Goal: Task Accomplishment & Management: Use online tool/utility

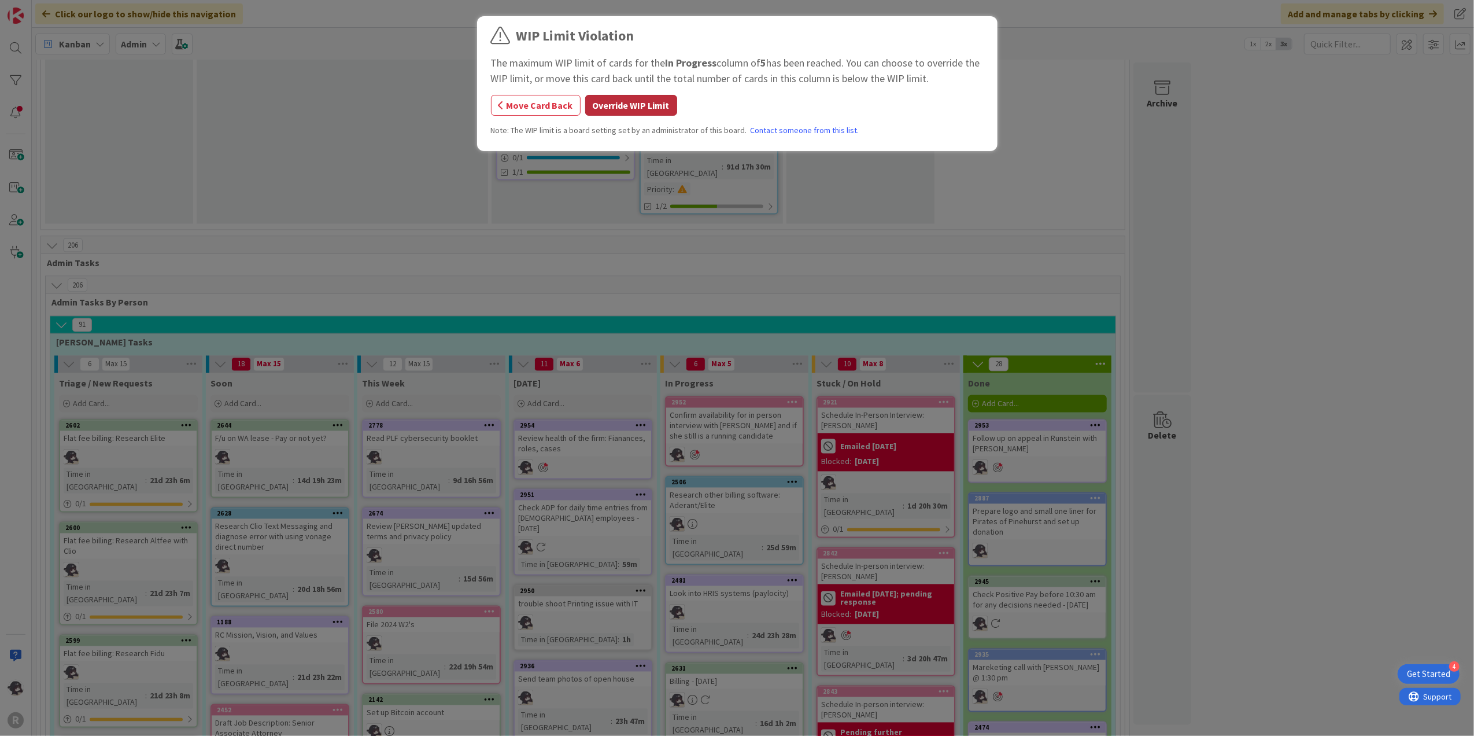
click at [630, 105] on button "Override WIP Limit" at bounding box center [631, 105] width 92 height 21
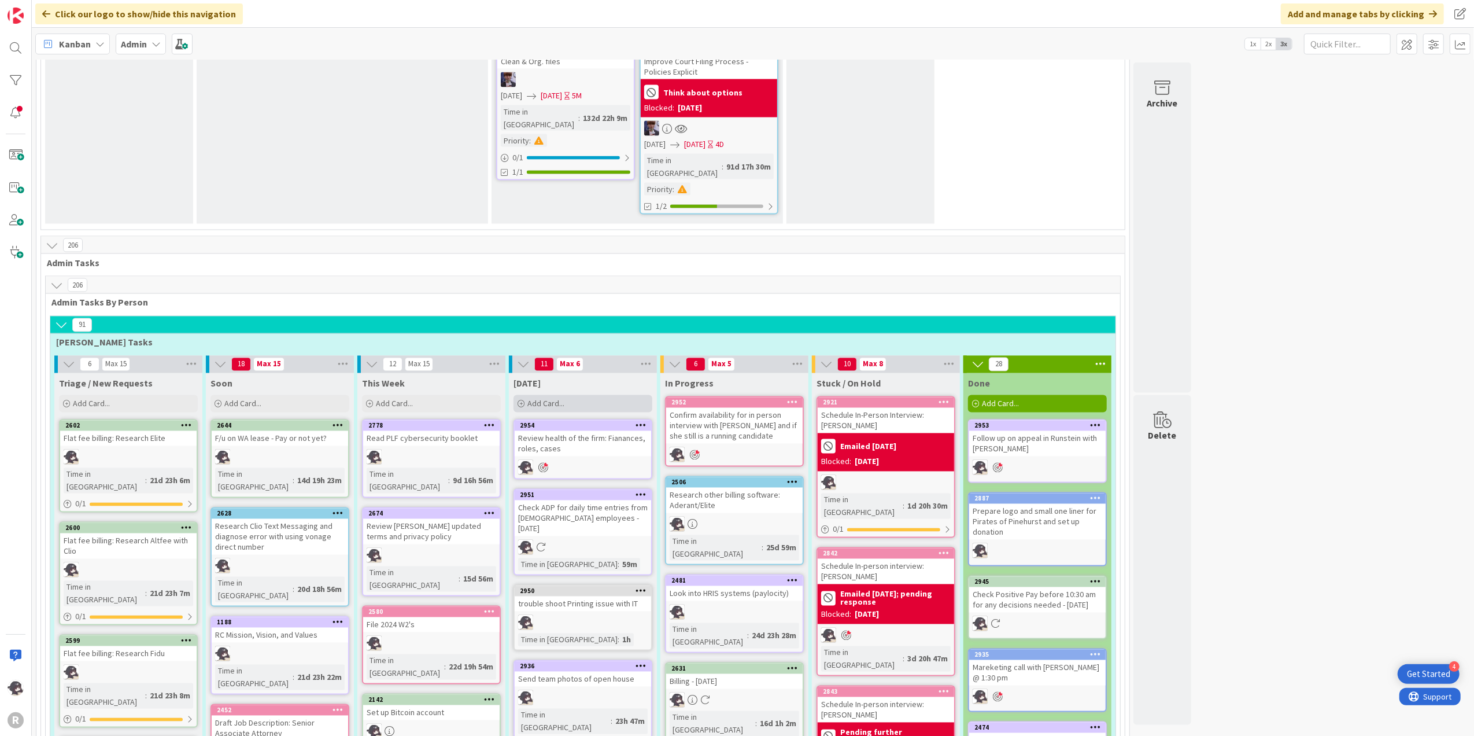
click at [578, 395] on div "Add Card..." at bounding box center [583, 403] width 139 height 17
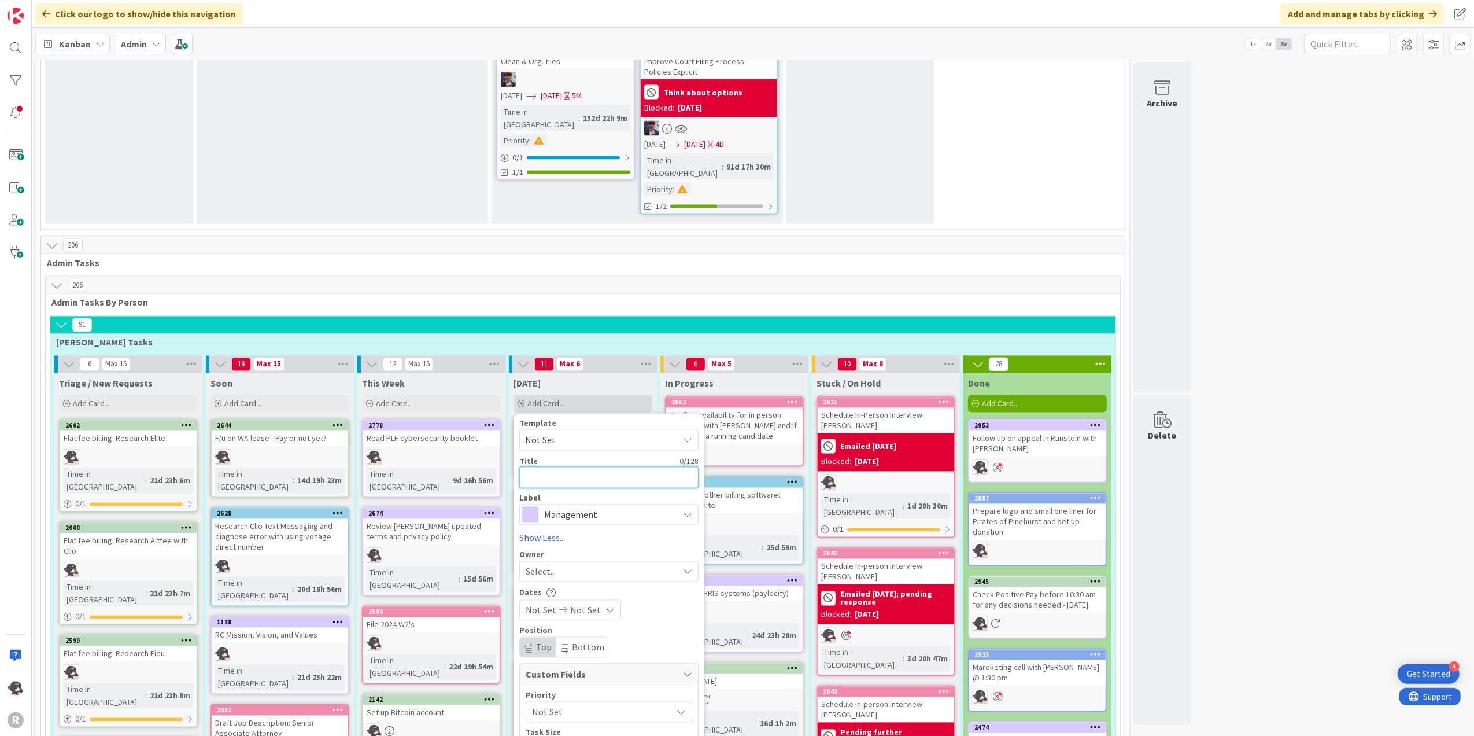
type textarea "F"
type textarea "x"
type textarea "Fi"
type textarea "x"
type textarea "Fin"
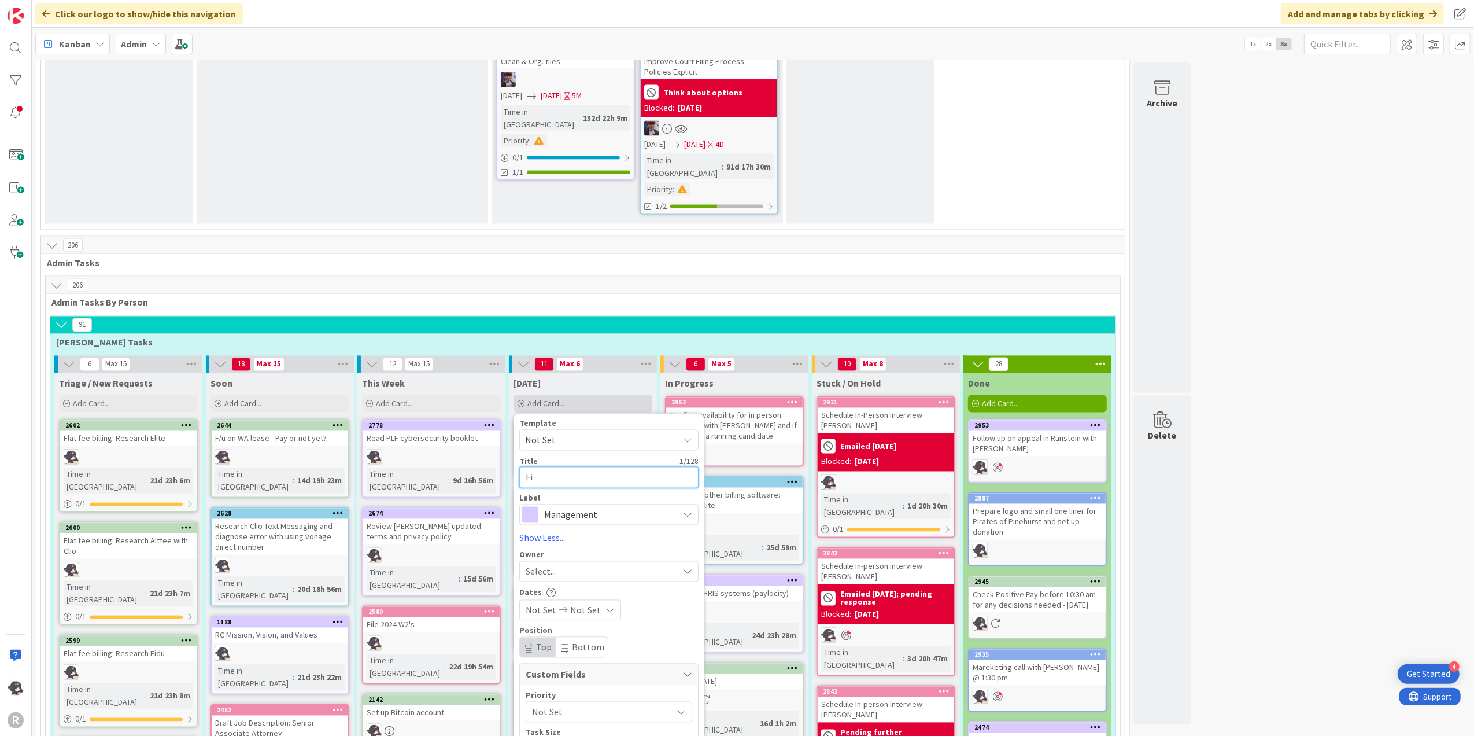
type textarea "x"
type textarea "Fina"
type textarea "x"
type textarea "[PERSON_NAME]"
type textarea "x"
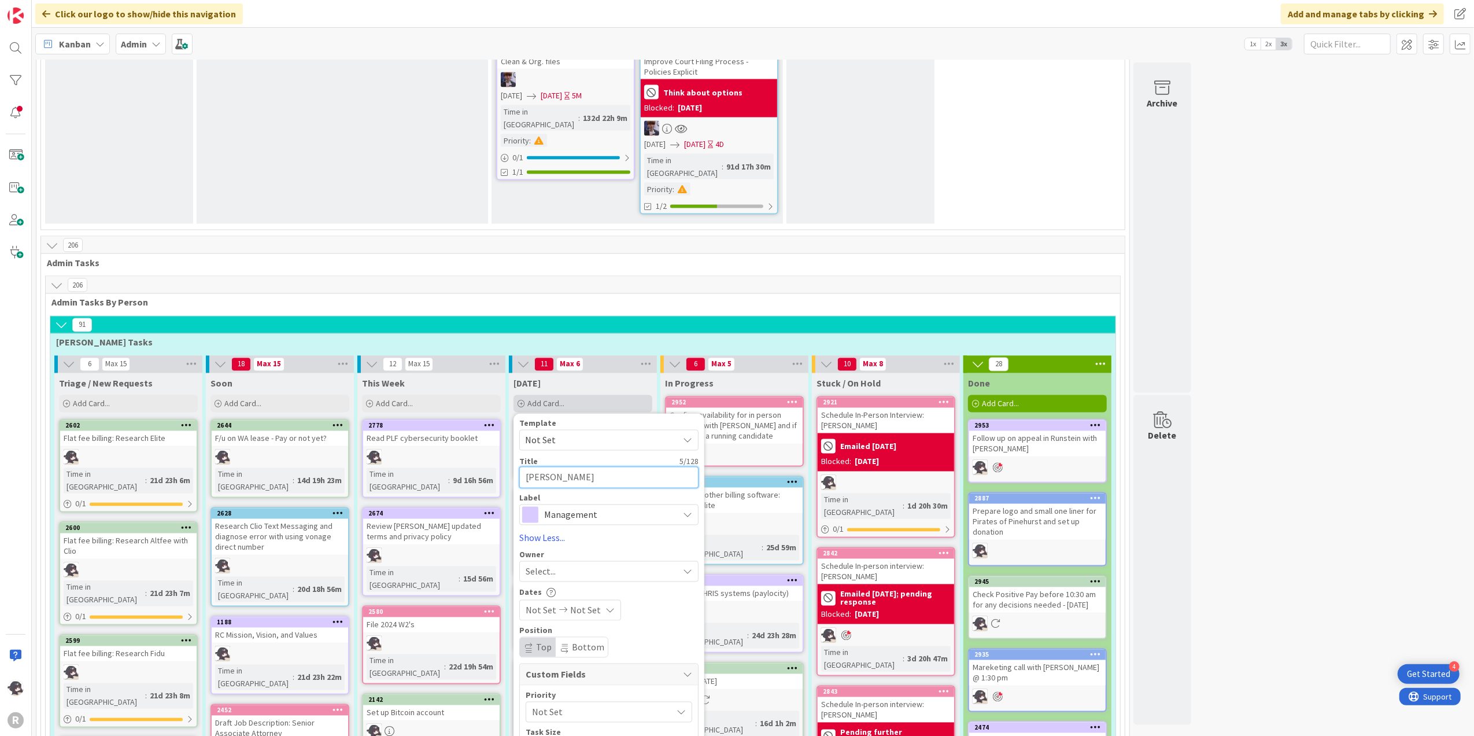
type textarea "Financ"
type textarea "x"
type textarea "Financi"
type textarea "x"
type textarea "Financia"
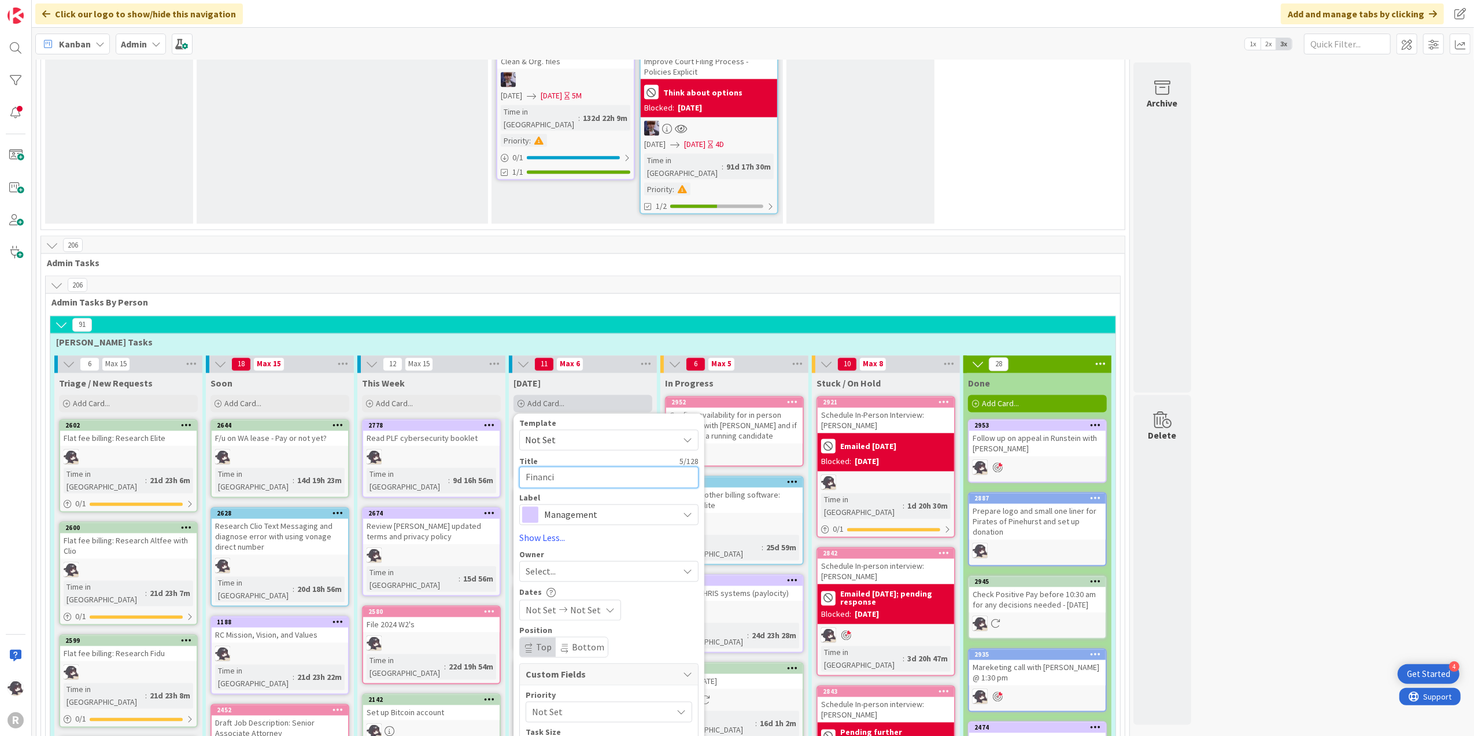
type textarea "x"
type textarea "Financial"
type textarea "x"
type textarea "Financials"
type textarea "x"
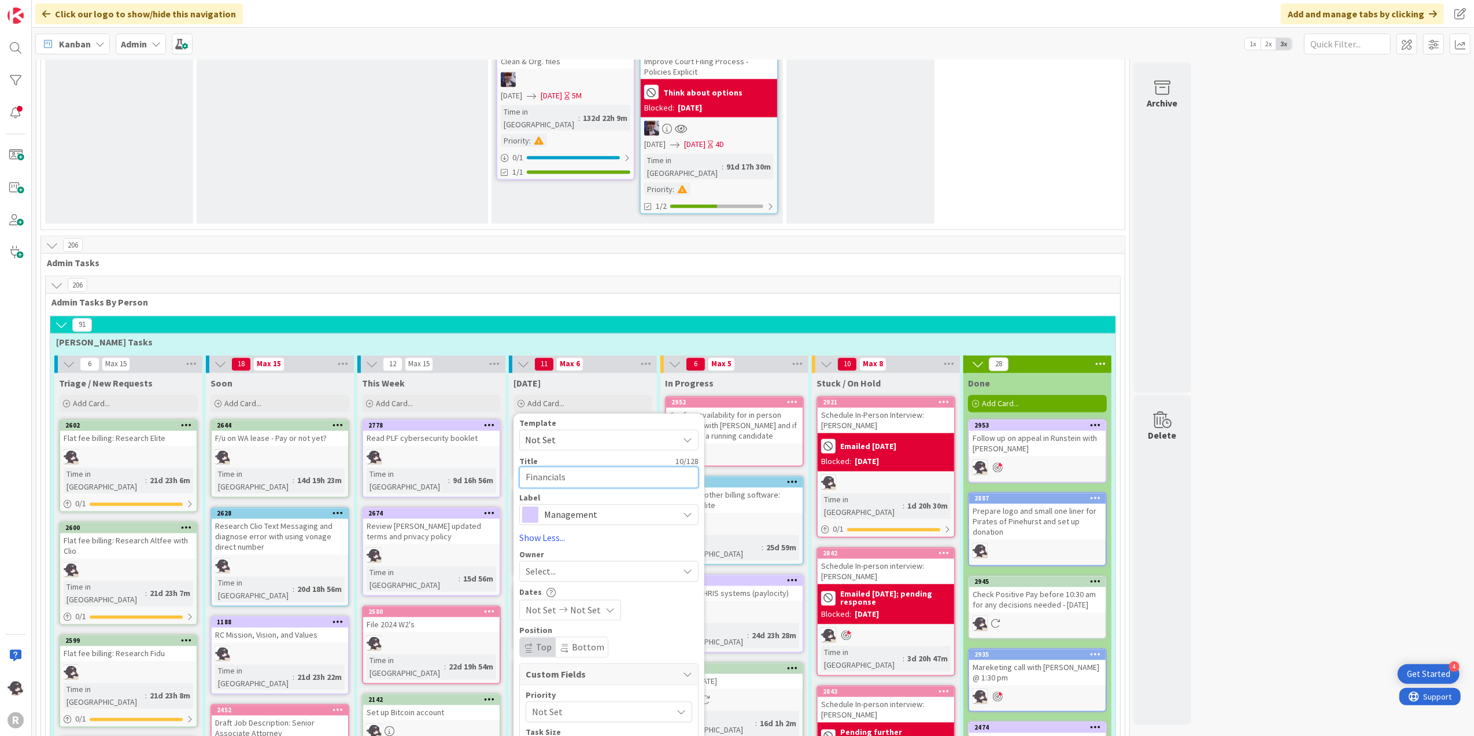
type textarea "Financials"
click at [590, 507] on span "Management" at bounding box center [608, 515] width 128 height 16
click at [603, 596] on span "Finance" at bounding box center [633, 604] width 141 height 17
click at [546, 561] on div "Select..." at bounding box center [608, 571] width 179 height 21
click at [577, 638] on span "[PERSON_NAME]" at bounding box center [592, 646] width 56 height 17
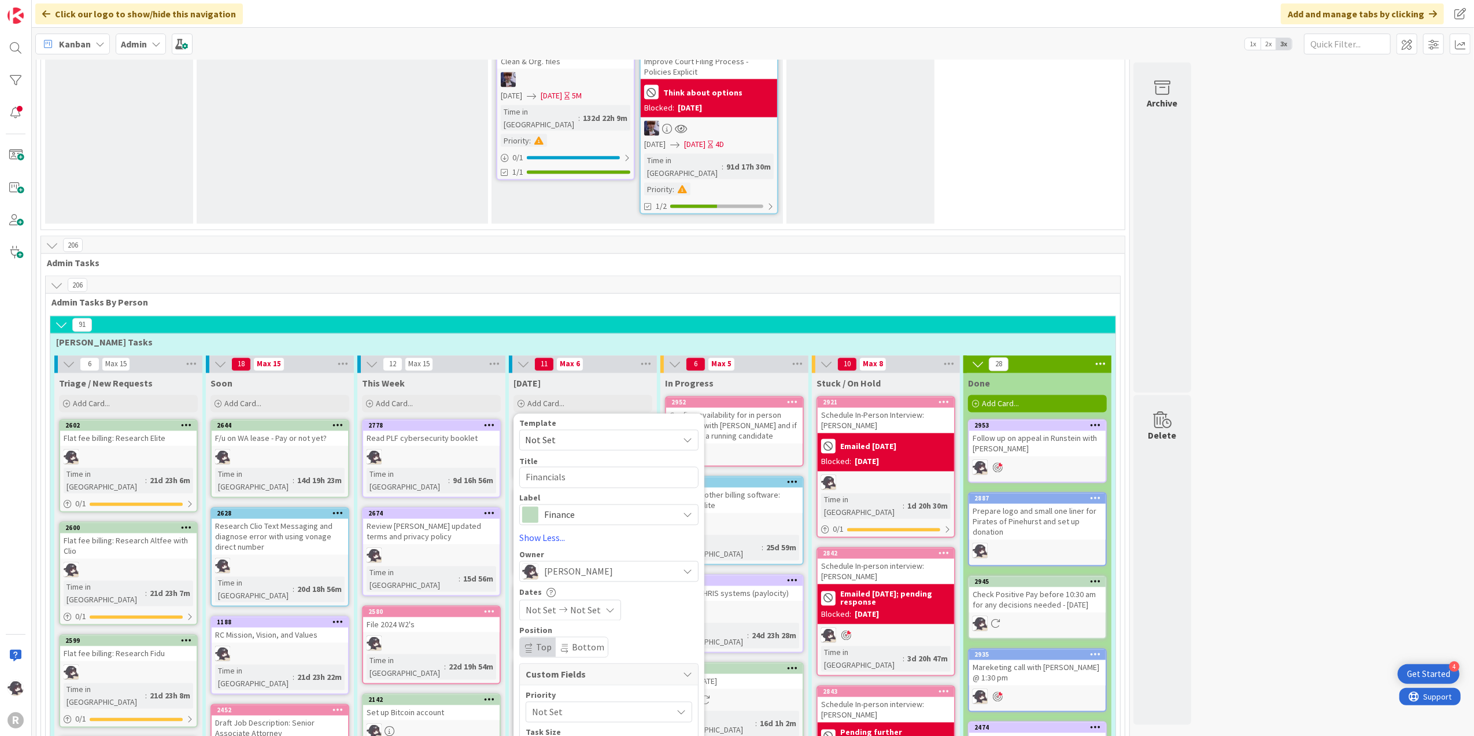
type textarea "x"
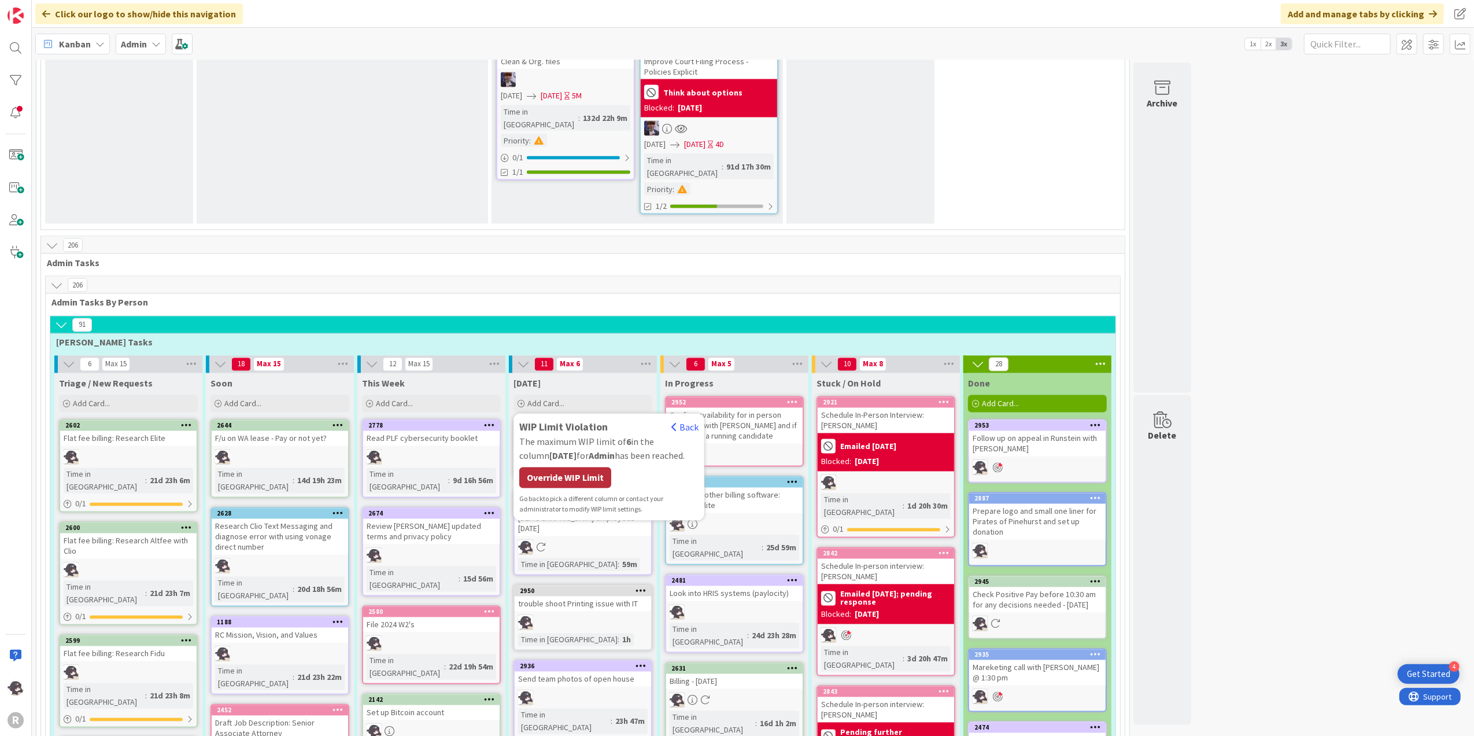
click at [606, 467] on div "Override WIP Limit" at bounding box center [565, 477] width 92 height 21
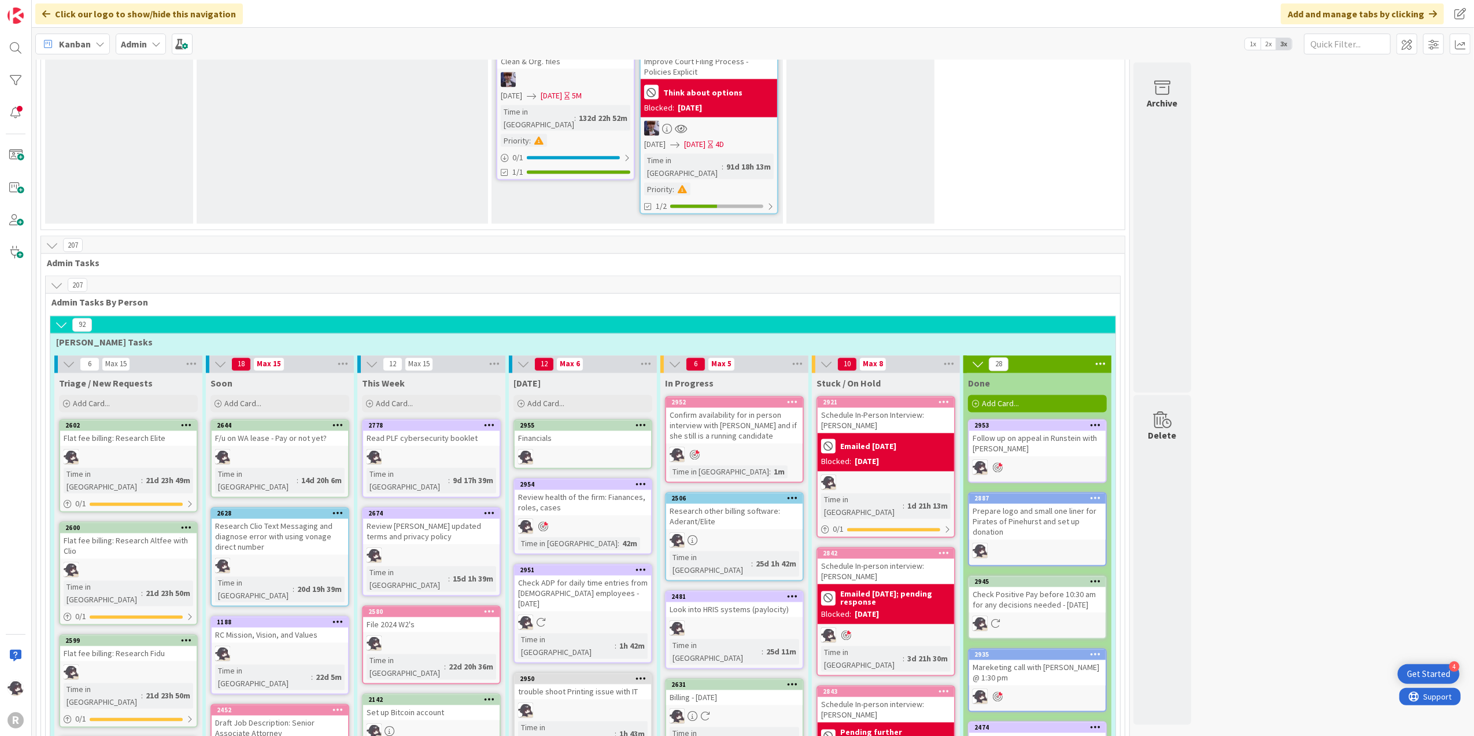
click at [645, 421] on icon at bounding box center [641, 425] width 11 height 8
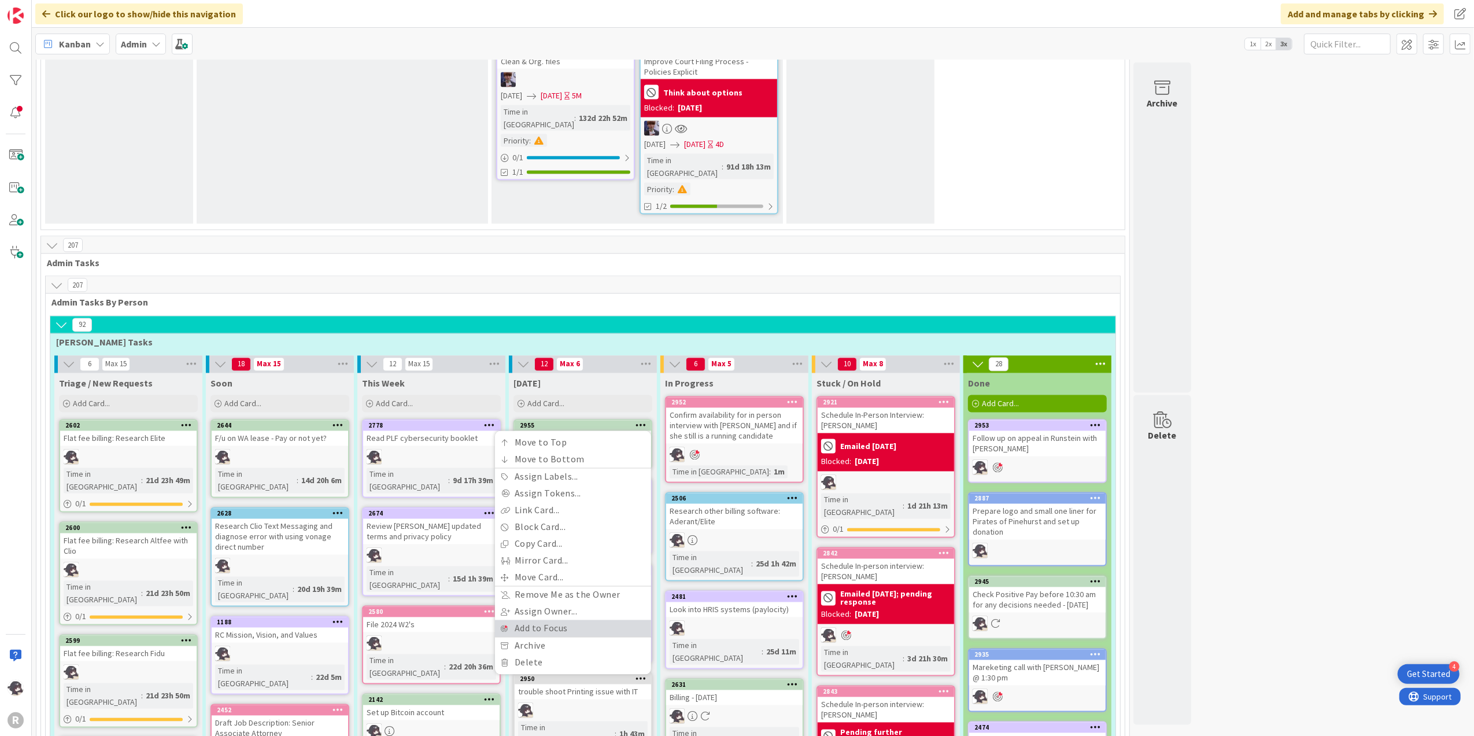
click at [551, 620] on link "Add to Focus" at bounding box center [573, 628] width 156 height 17
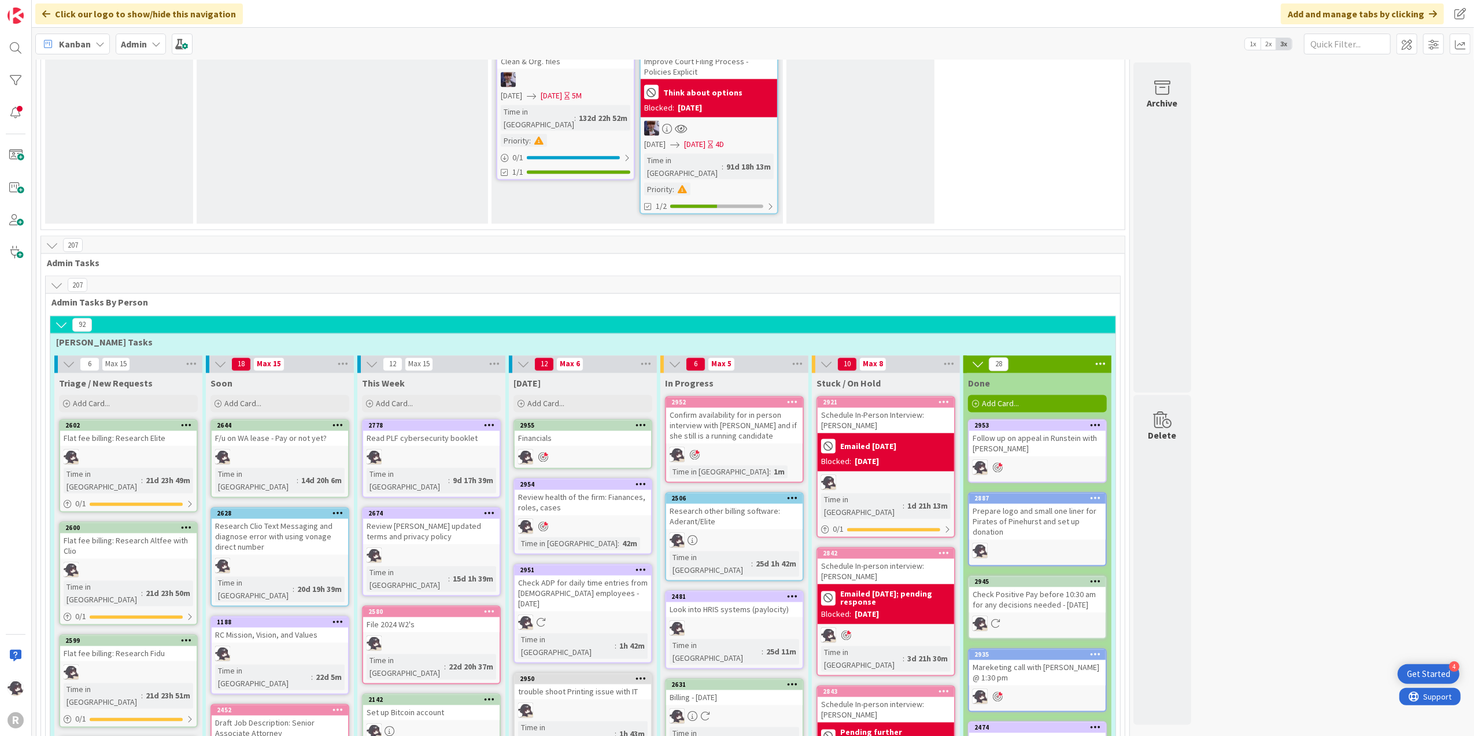
click at [793, 398] on icon at bounding box center [792, 402] width 11 height 8
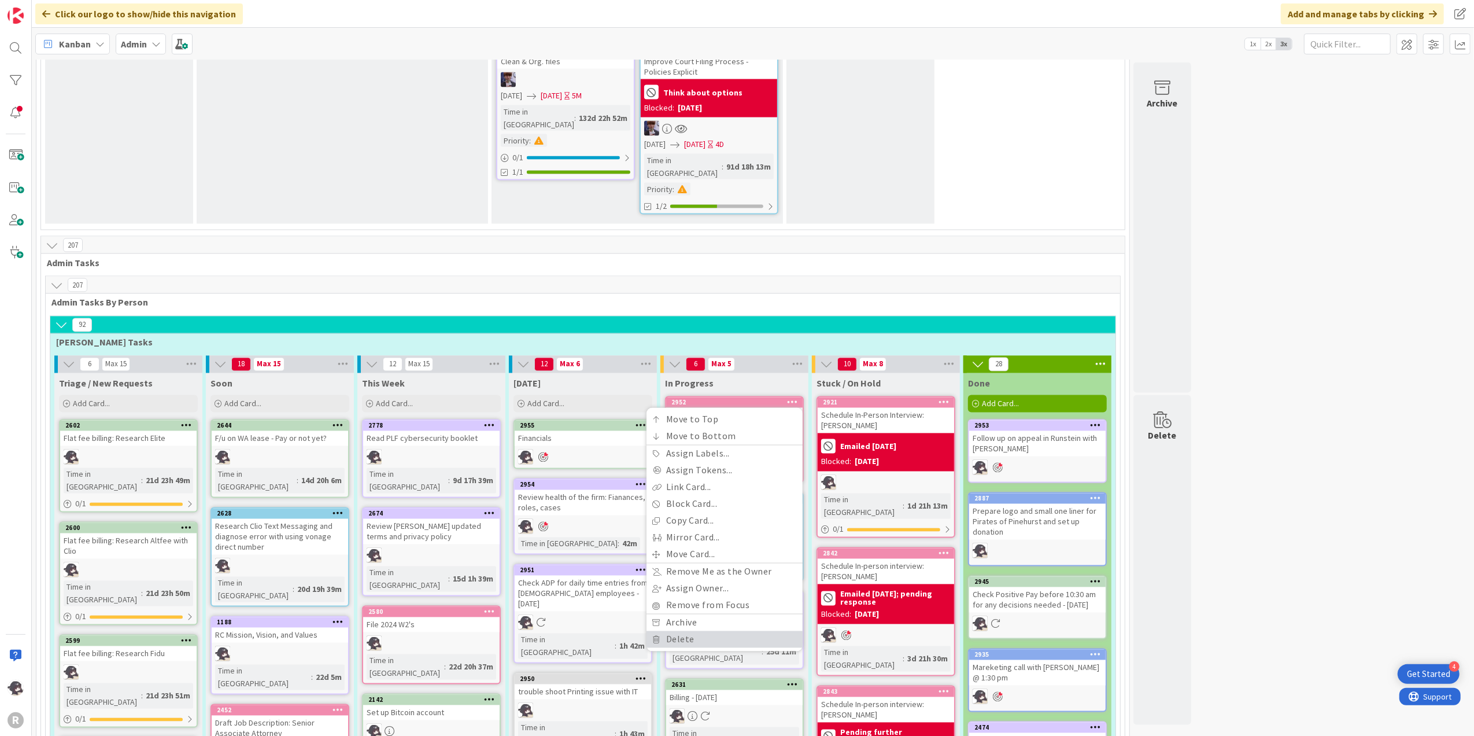
click at [688, 631] on link "Delete" at bounding box center [725, 639] width 156 height 17
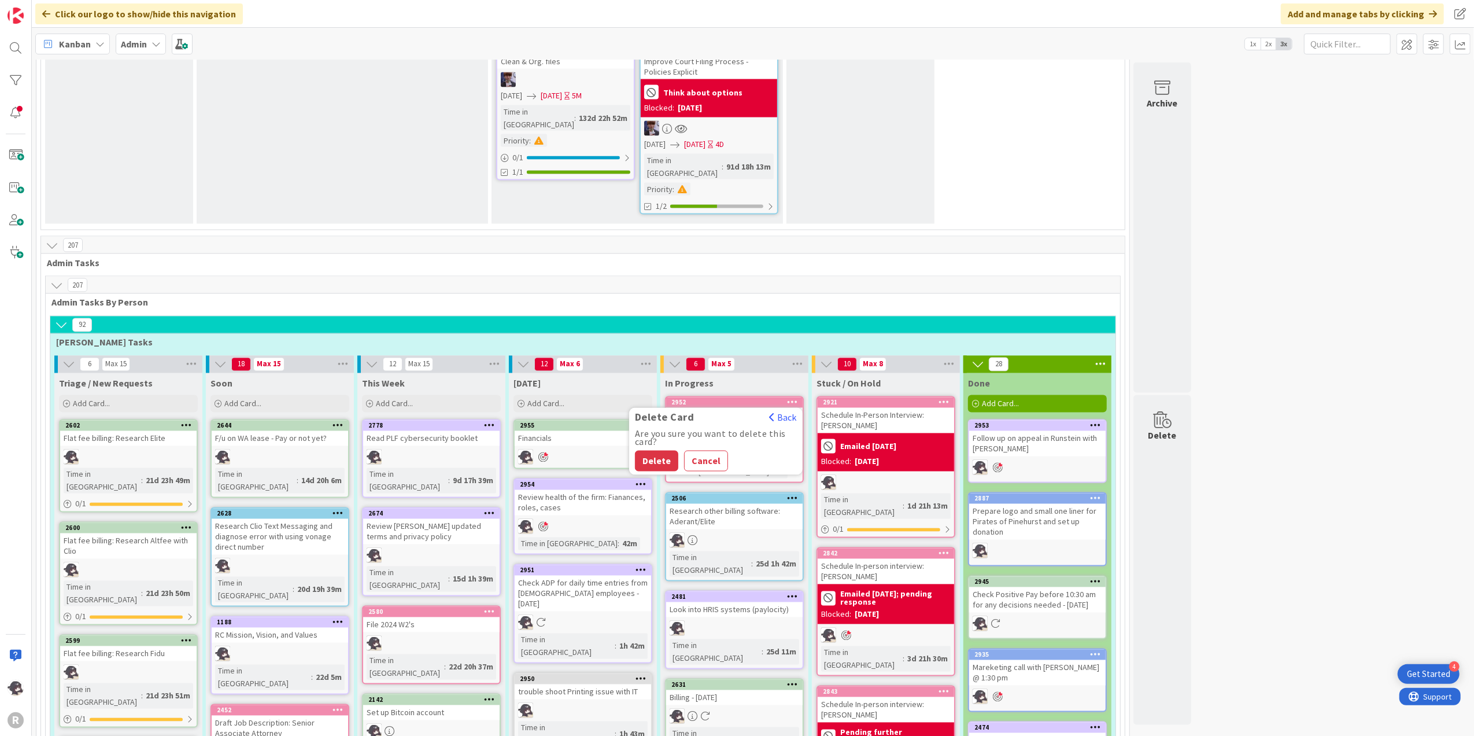
drag, startPoint x: 655, startPoint y: 253, endPoint x: 668, endPoint y: 253, distance: 13.3
click at [655, 450] on button "Delete" at bounding box center [656, 460] width 43 height 21
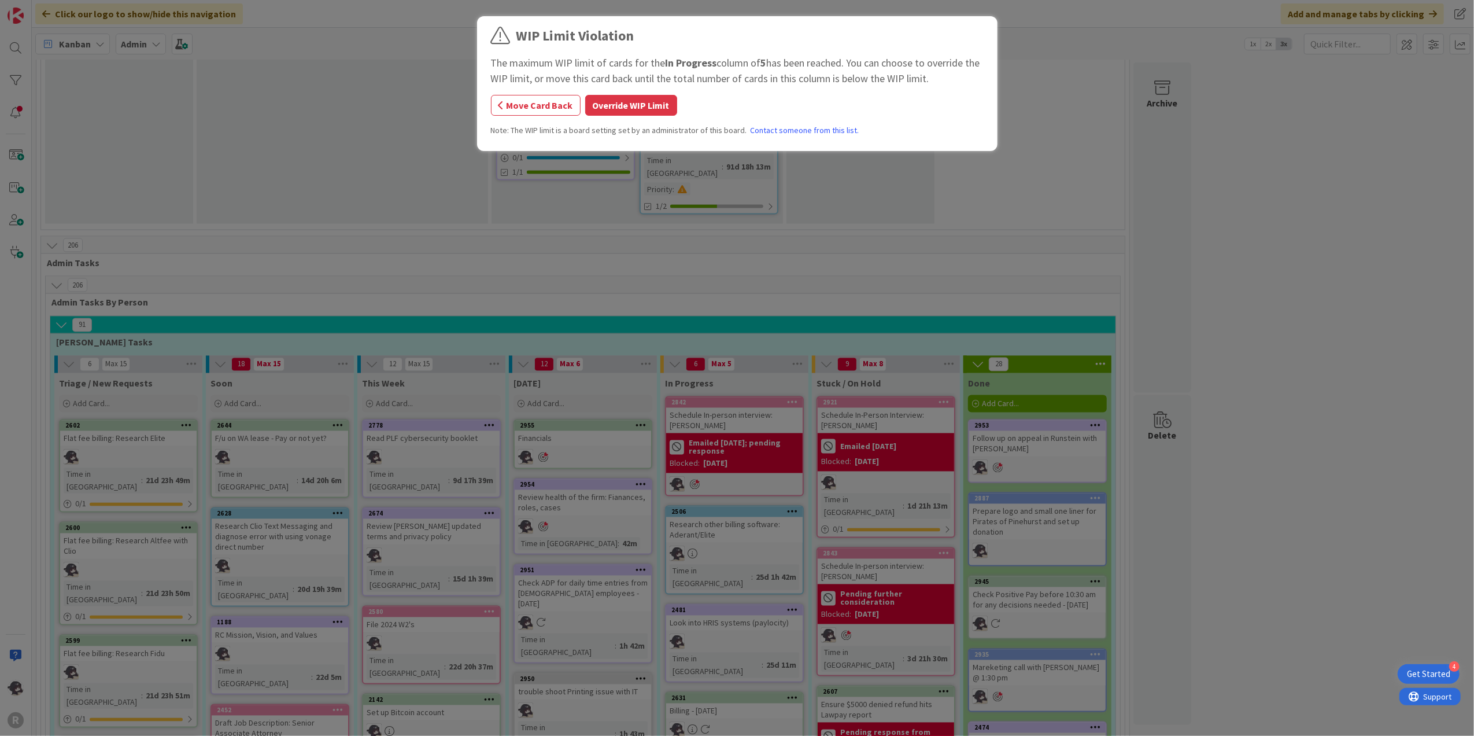
click at [628, 99] on button "Override WIP Limit" at bounding box center [631, 105] width 92 height 21
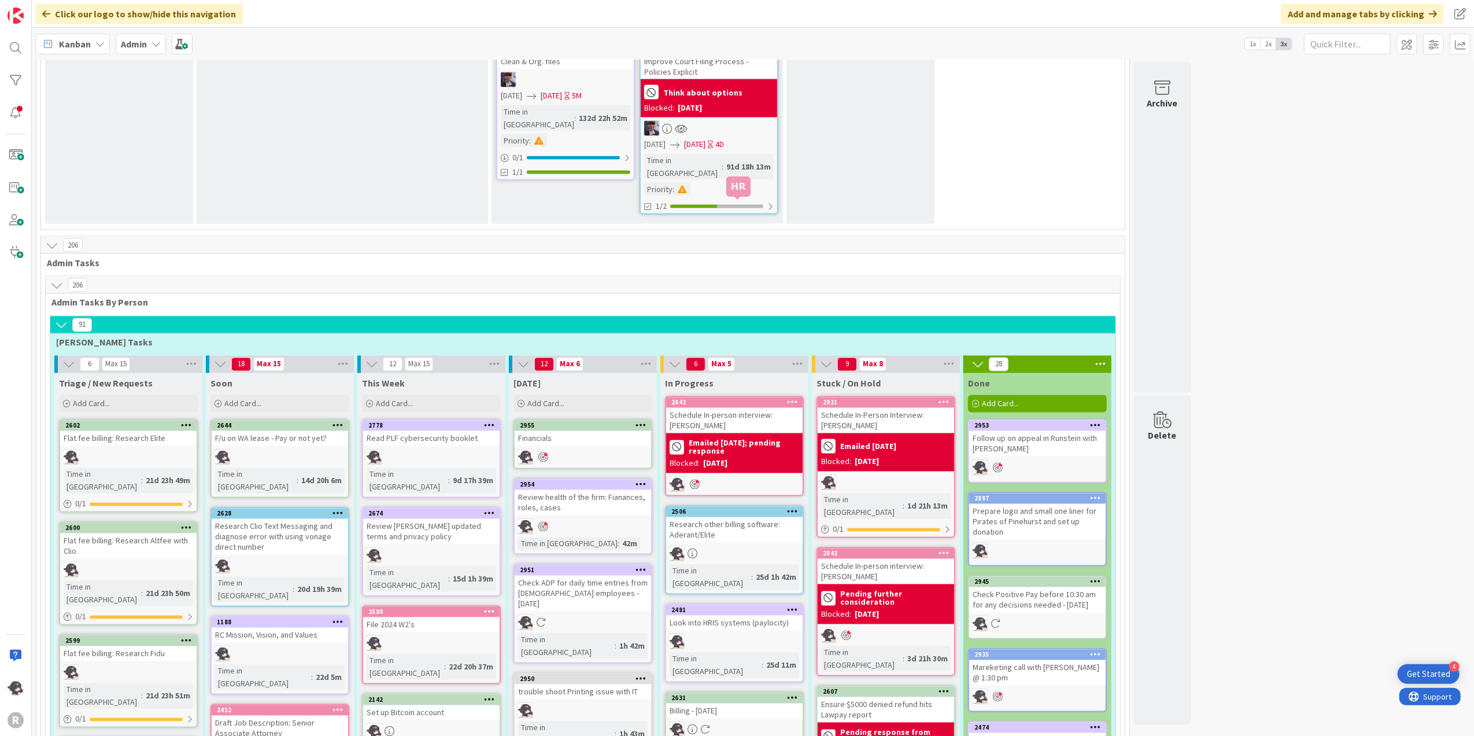
click at [750, 398] on div "2842" at bounding box center [736, 402] width 131 height 8
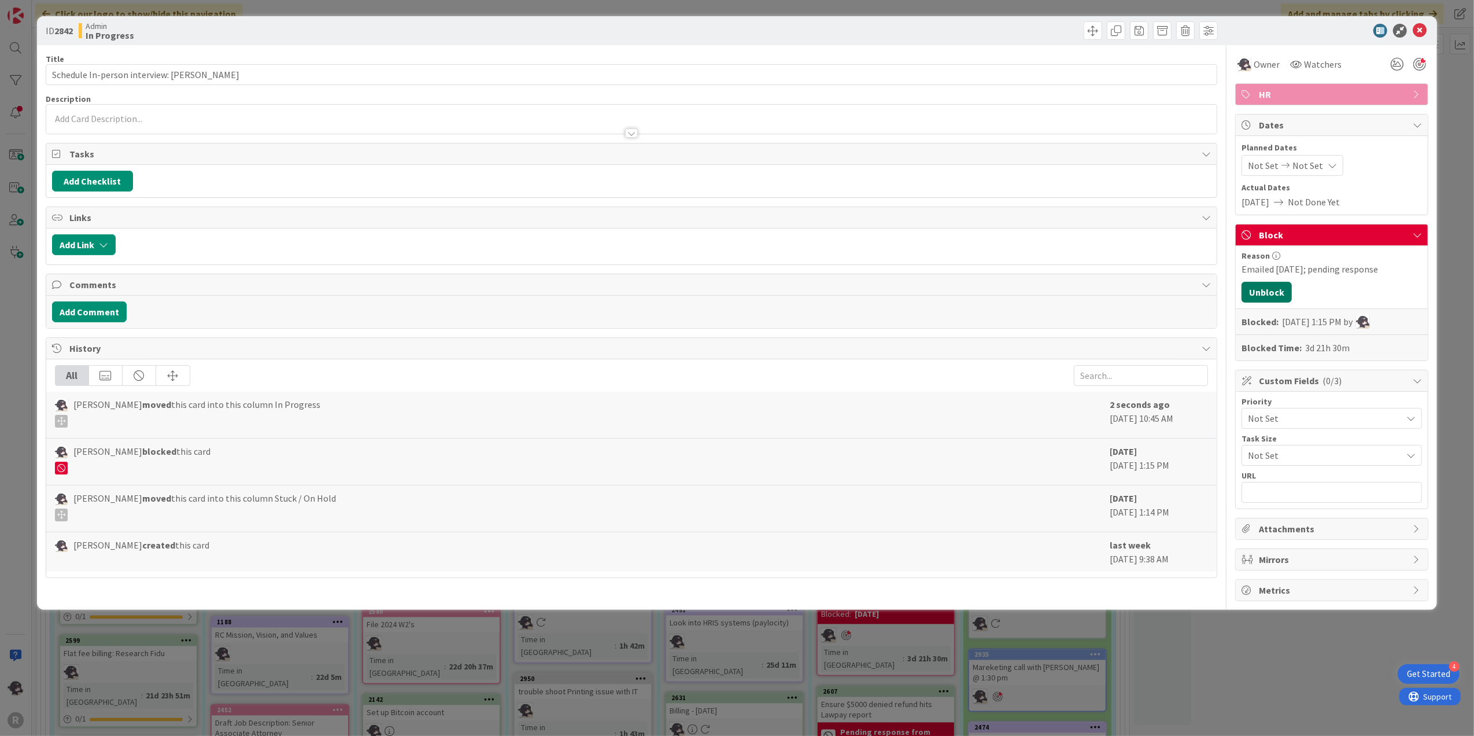
click at [1264, 290] on button "Unblock" at bounding box center [1267, 292] width 50 height 21
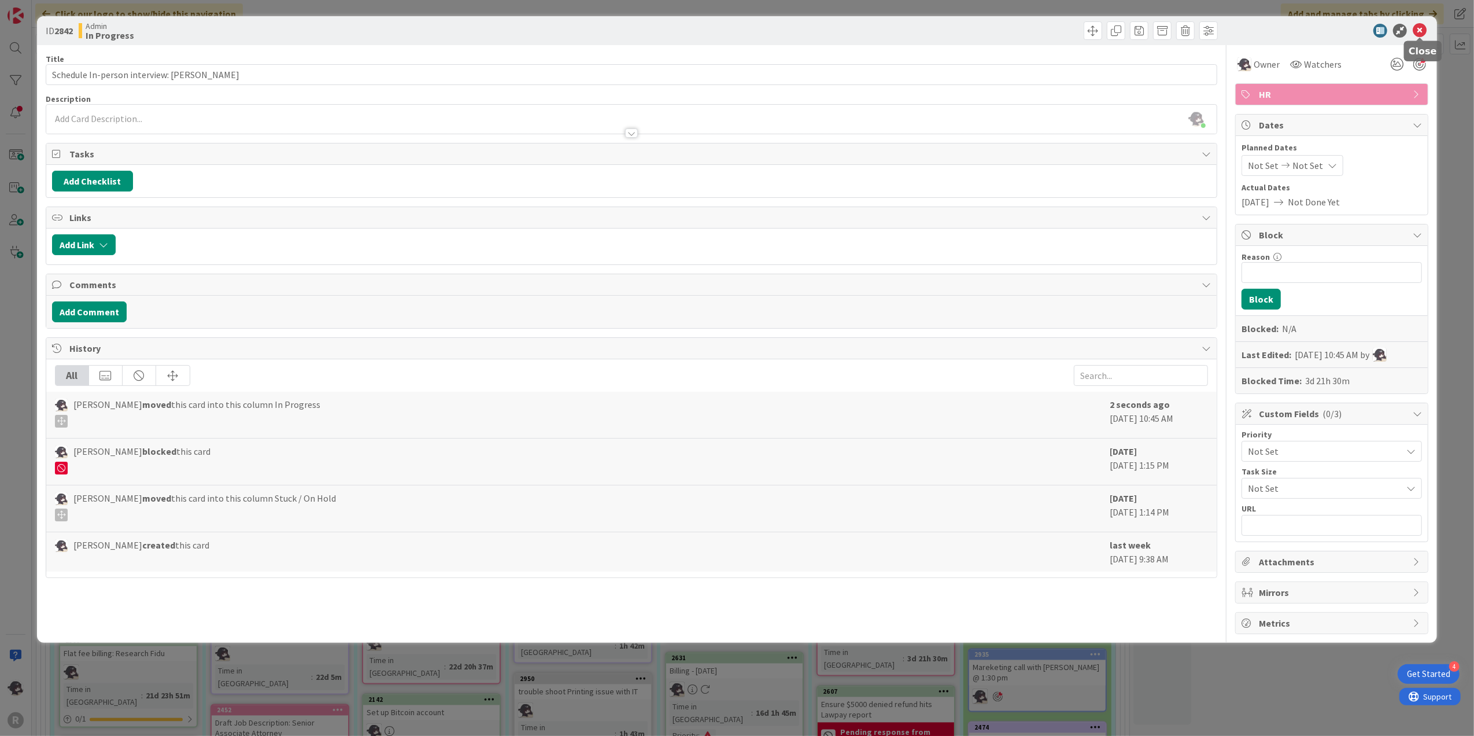
click at [1417, 32] on icon at bounding box center [1420, 31] width 14 height 14
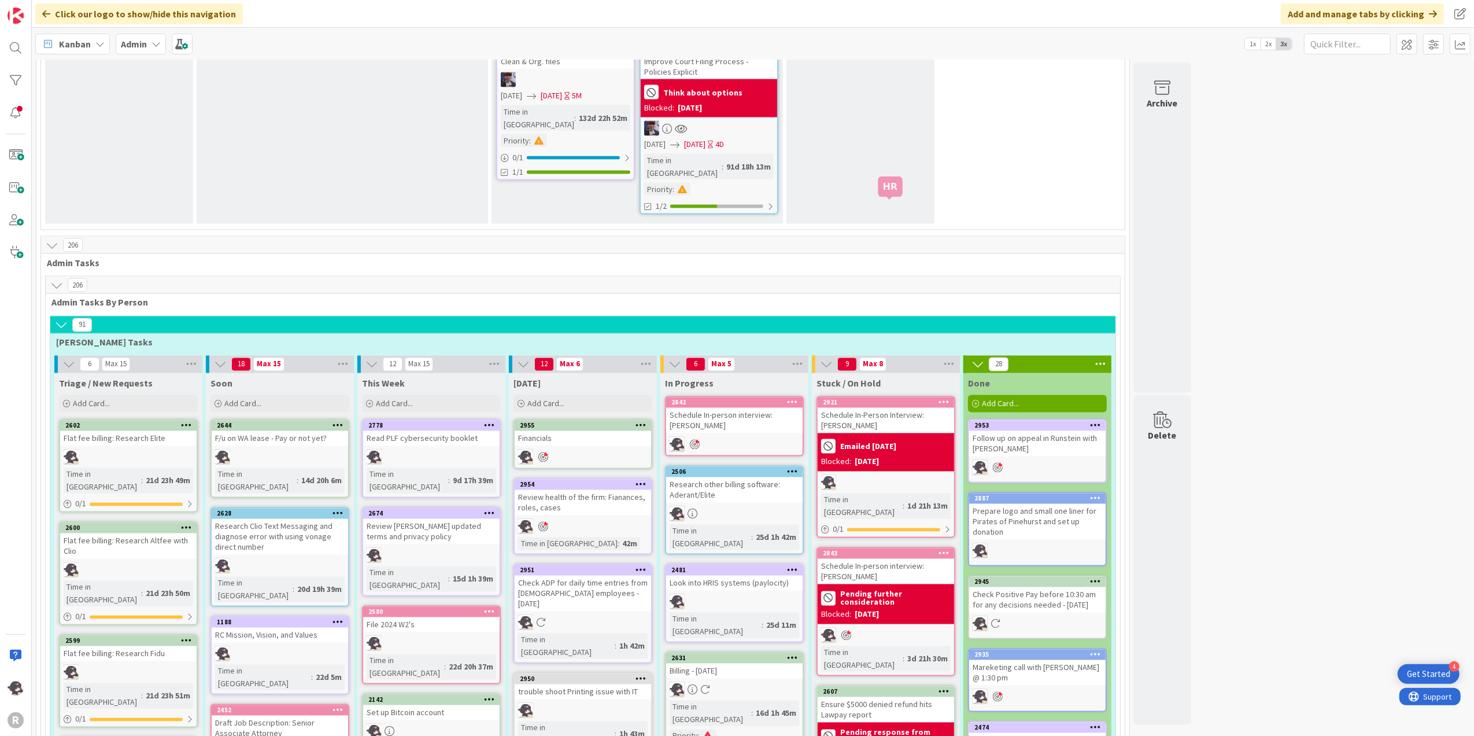
click at [910, 398] on div "2921" at bounding box center [888, 402] width 131 height 8
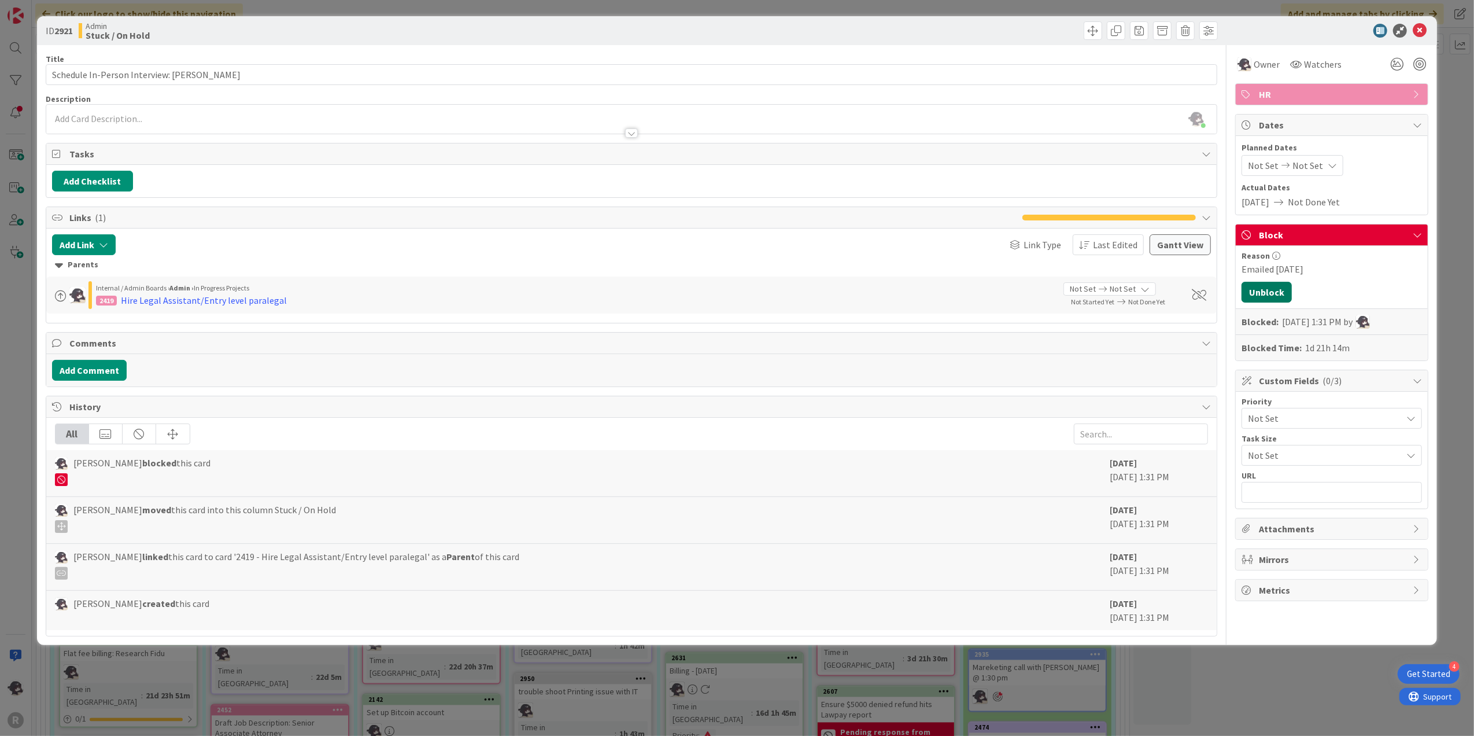
click at [1275, 294] on button "Unblock" at bounding box center [1267, 292] width 50 height 21
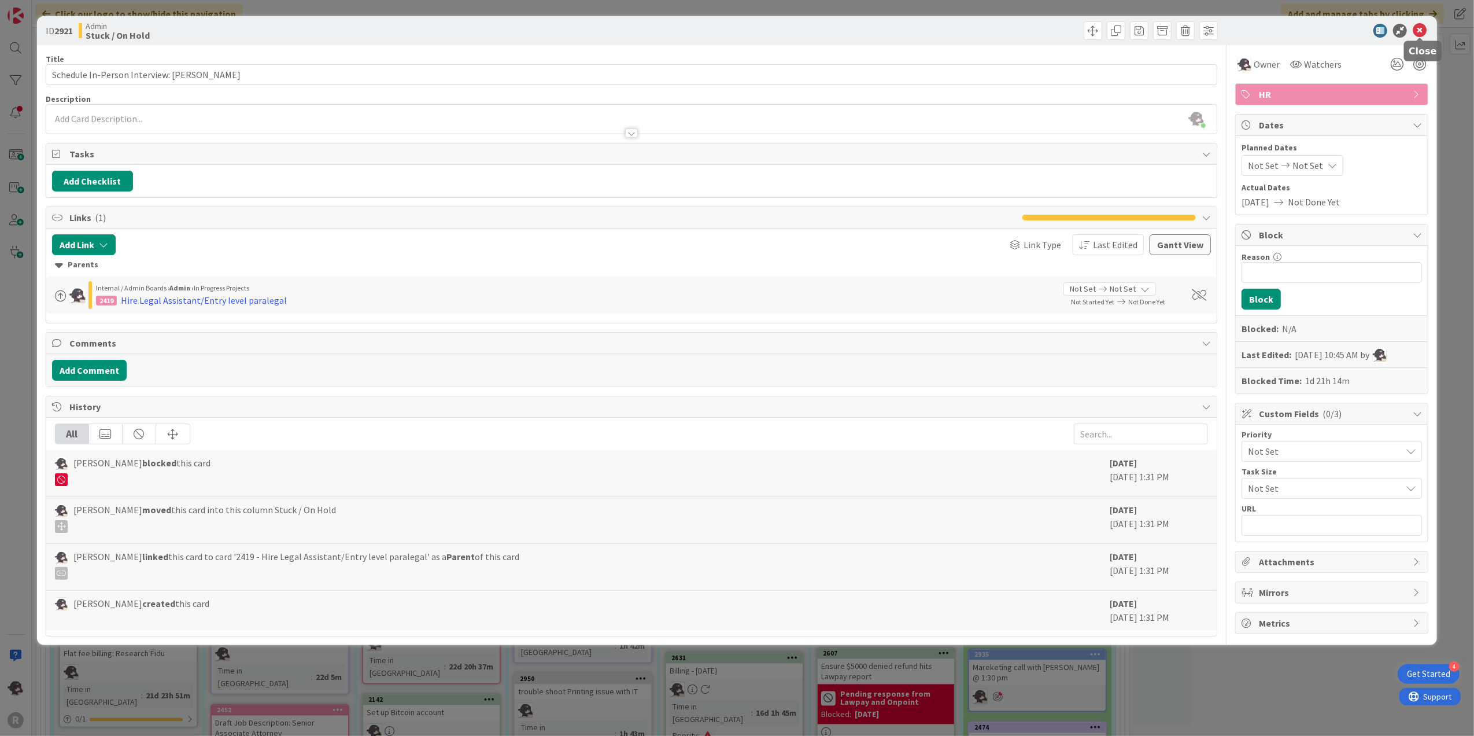
click at [1418, 32] on icon at bounding box center [1420, 31] width 14 height 14
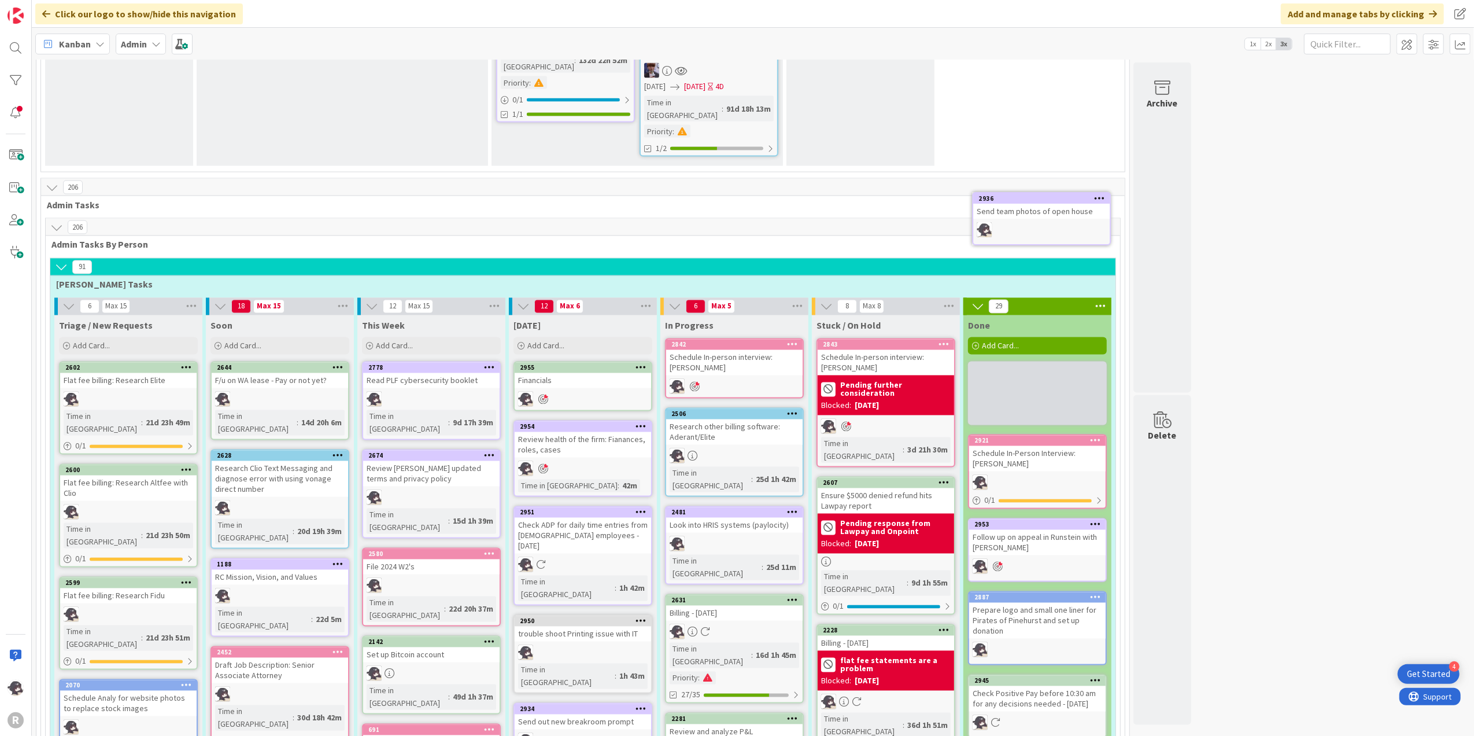
scroll to position [2034, 0]
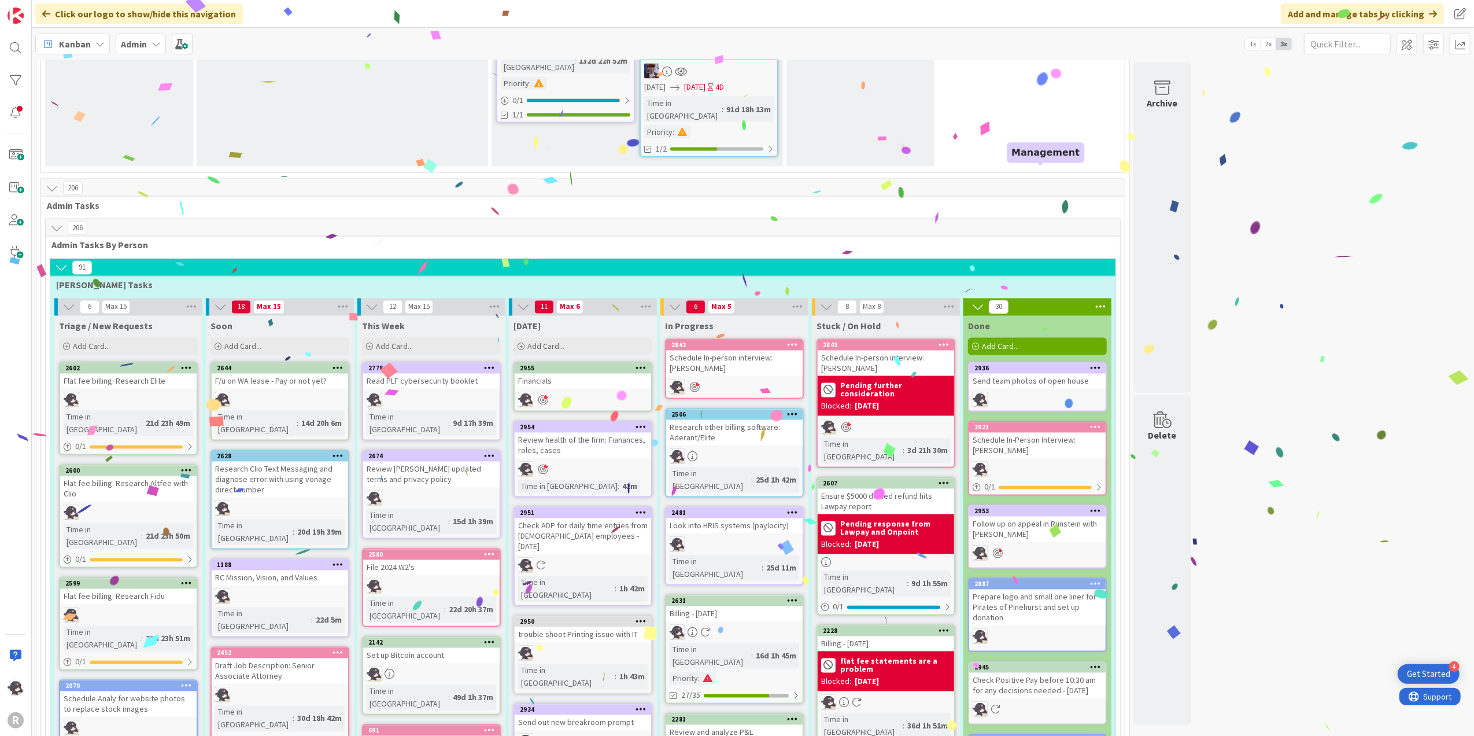
click at [1036, 364] on div "2936" at bounding box center [1039, 368] width 131 height 8
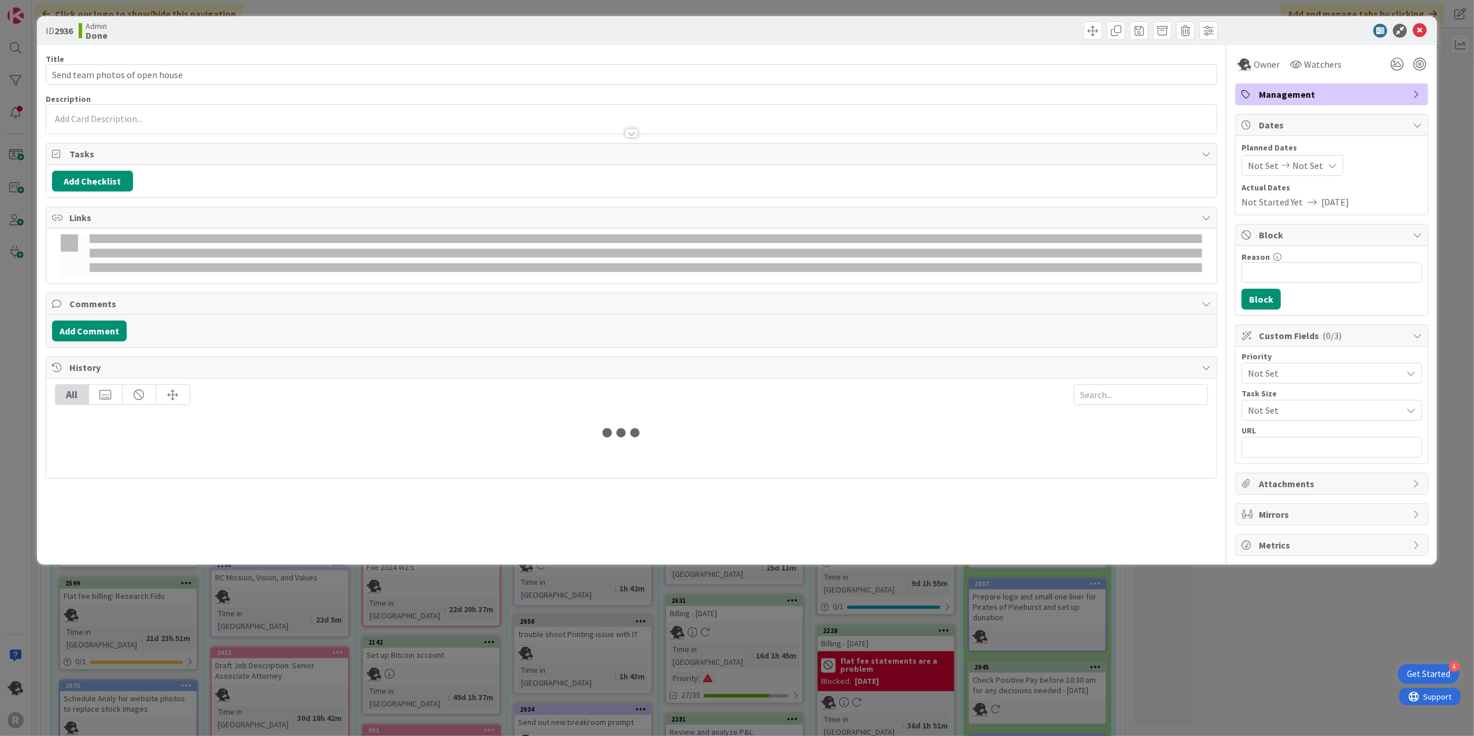
click at [1277, 91] on span "Management" at bounding box center [1333, 94] width 148 height 14
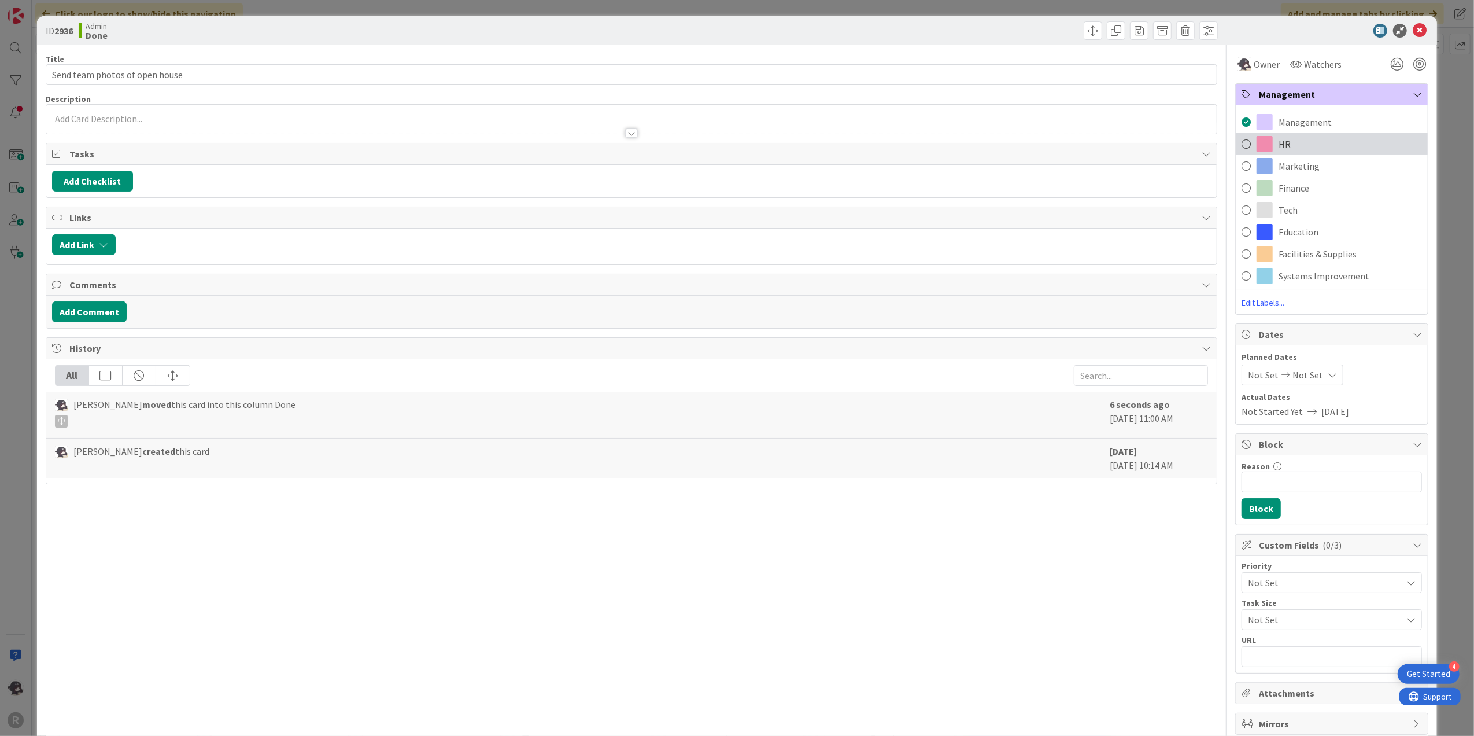
click at [1279, 141] on span "HR" at bounding box center [1285, 144] width 12 height 14
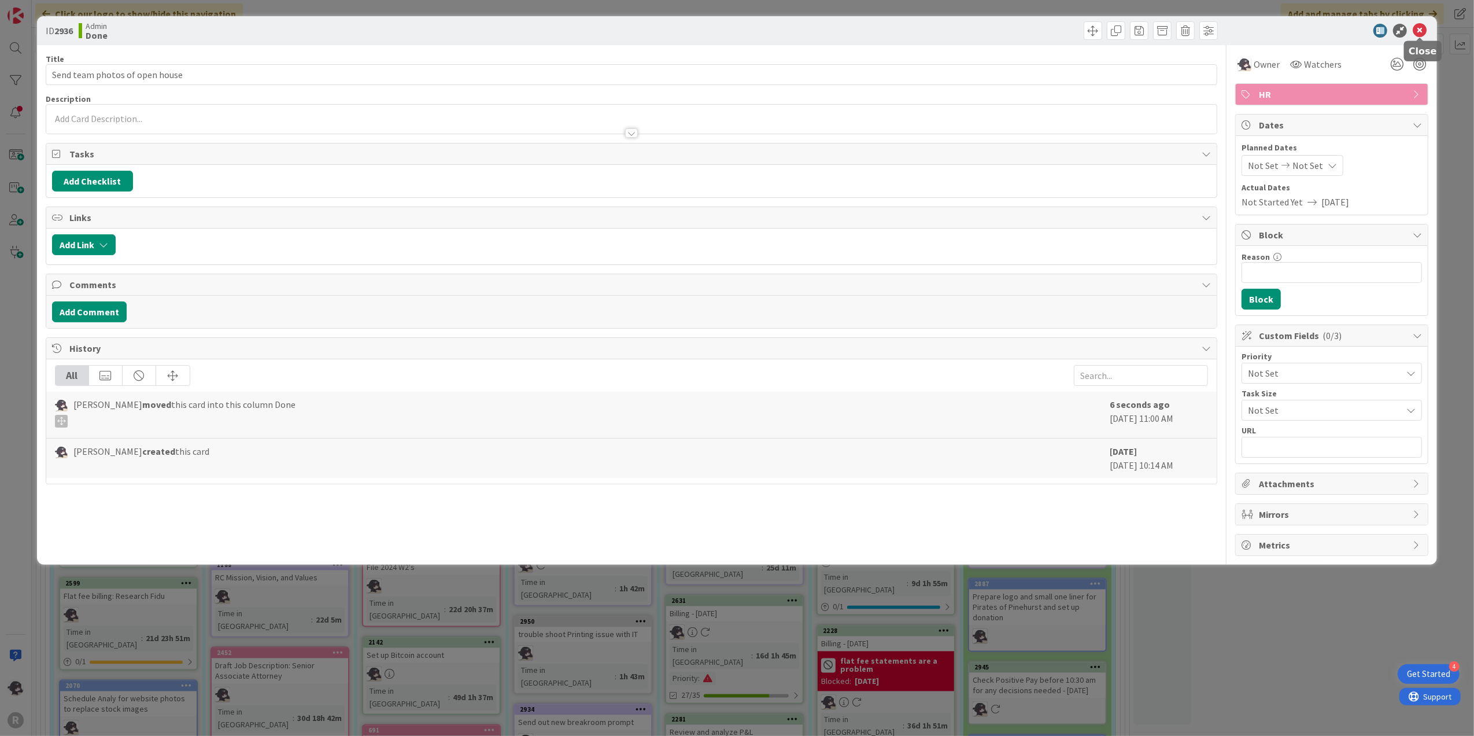
click at [1418, 33] on icon at bounding box center [1420, 31] width 14 height 14
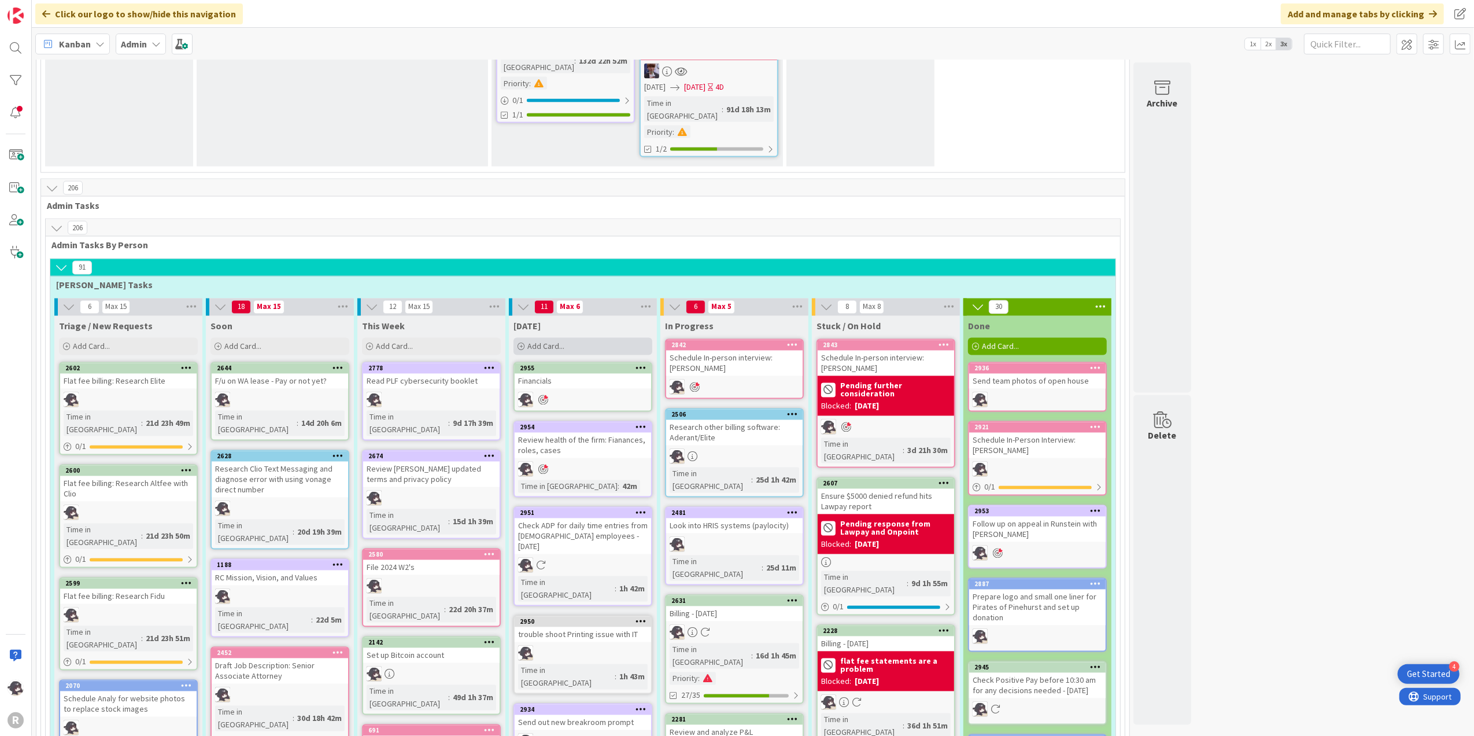
click at [567, 338] on div "Add Card..." at bounding box center [583, 346] width 139 height 17
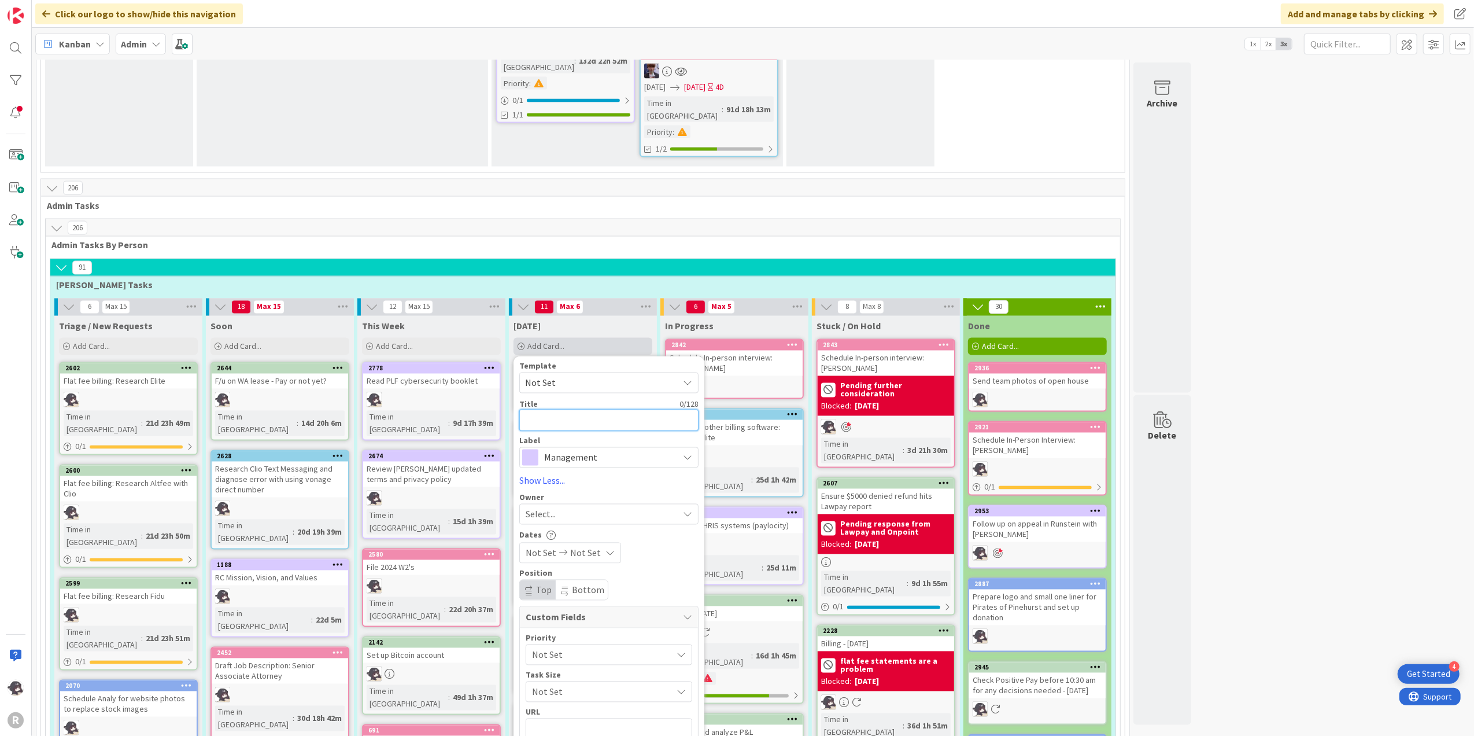
type textarea "H"
type textarea "x"
type textarea "HR"
type textarea "x"
type textarea "HR"
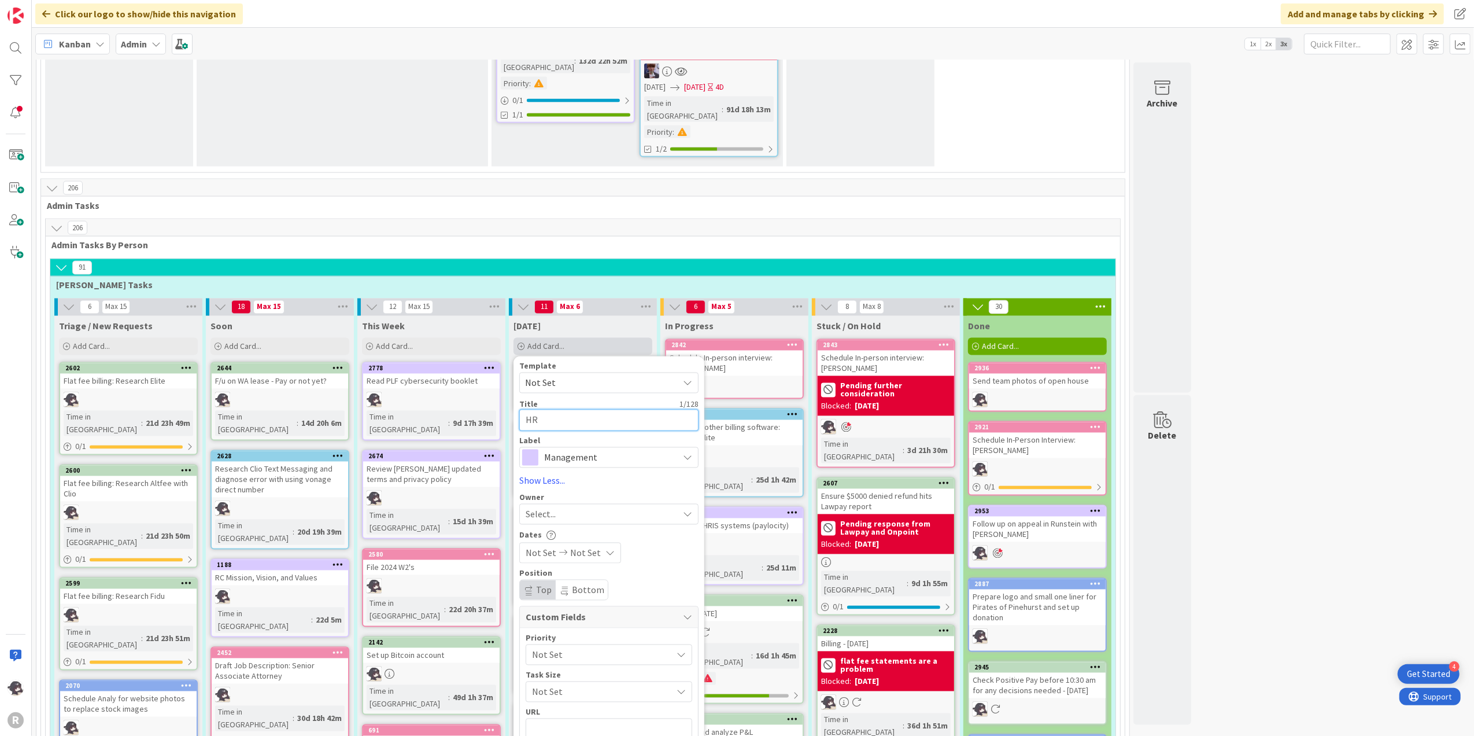
type textarea "x"
type textarea "HR H"
type textarea "x"
type textarea "HR He"
type textarea "x"
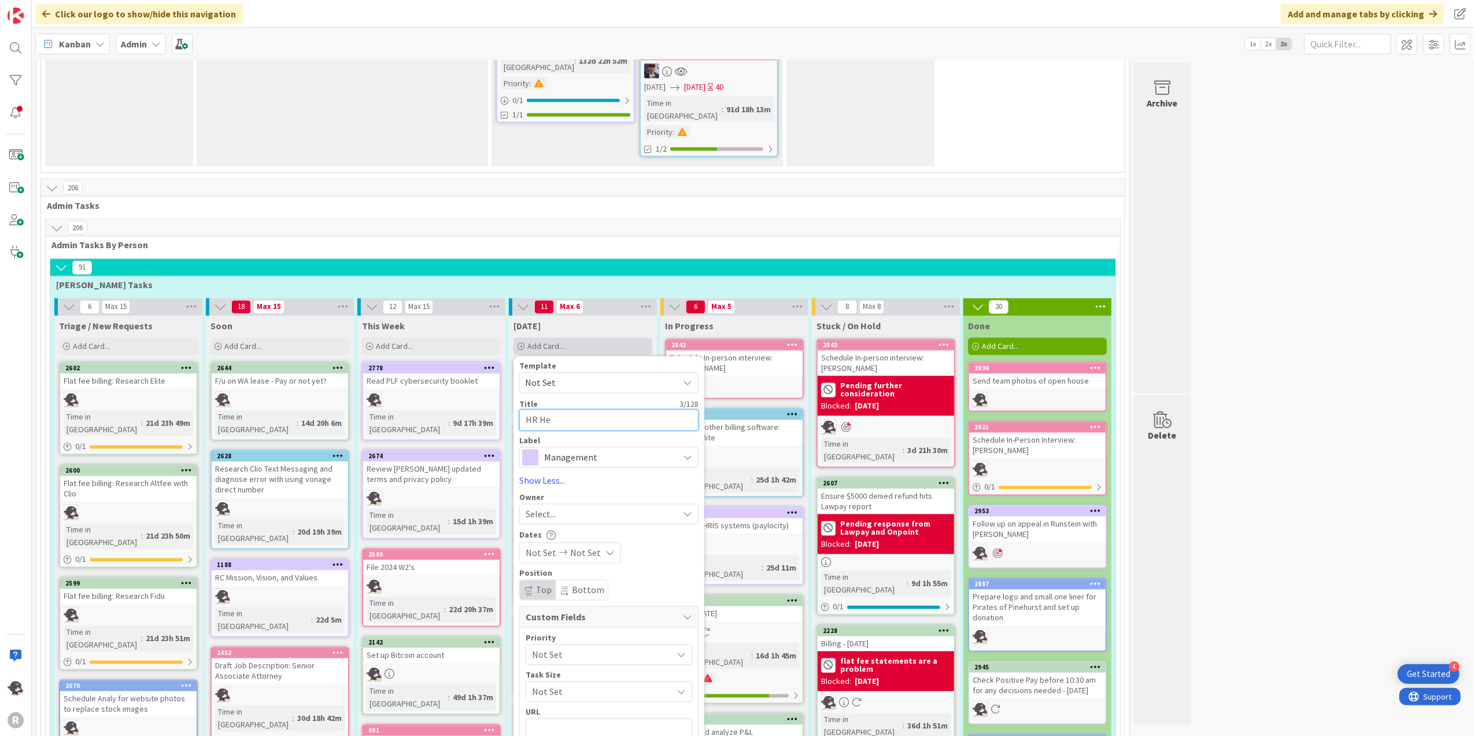
type textarea "HR Hea"
type textarea "x"
type textarea "HR Heal"
type textarea "x"
type textarea "HR Healt"
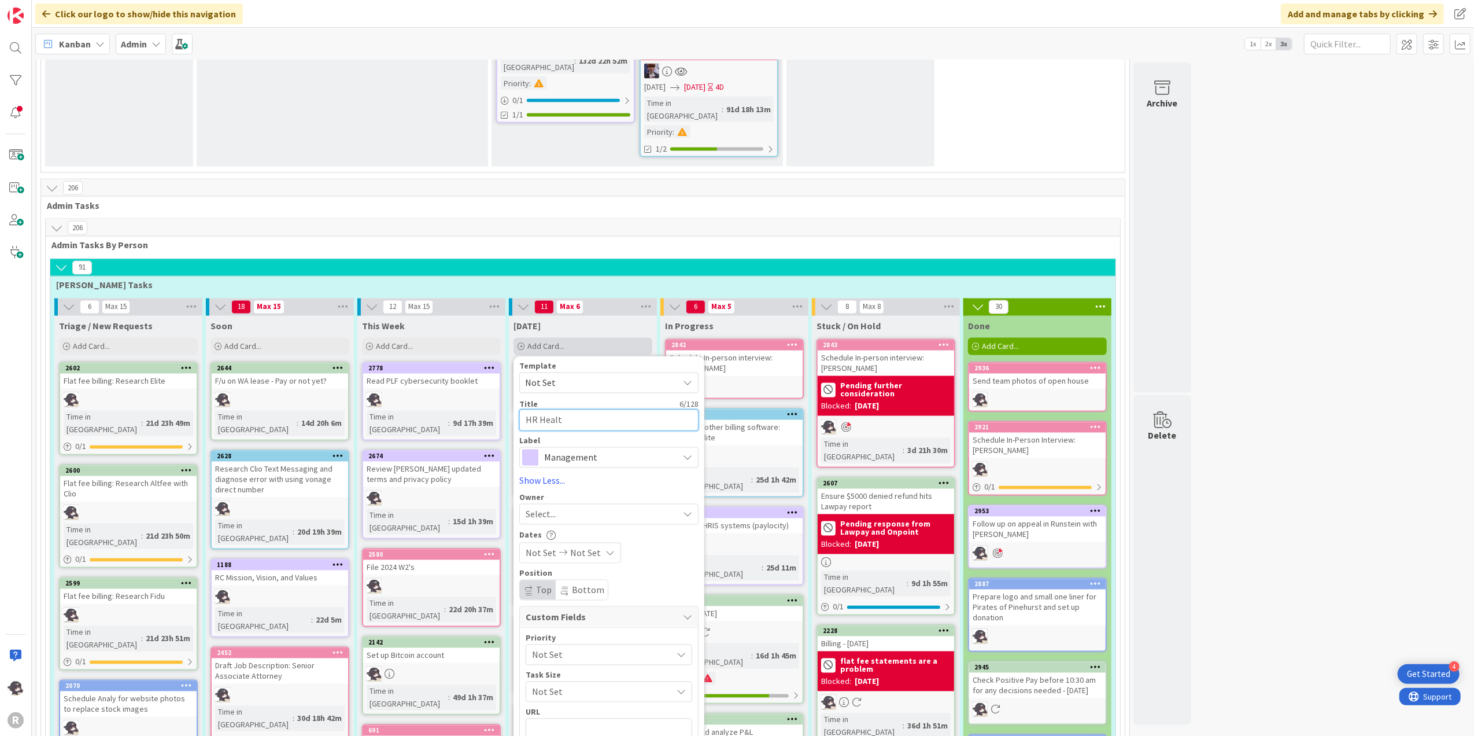
type textarea "x"
type textarea "HR Health"
type textarea "x"
type textarea "HR Health"
type textarea "x"
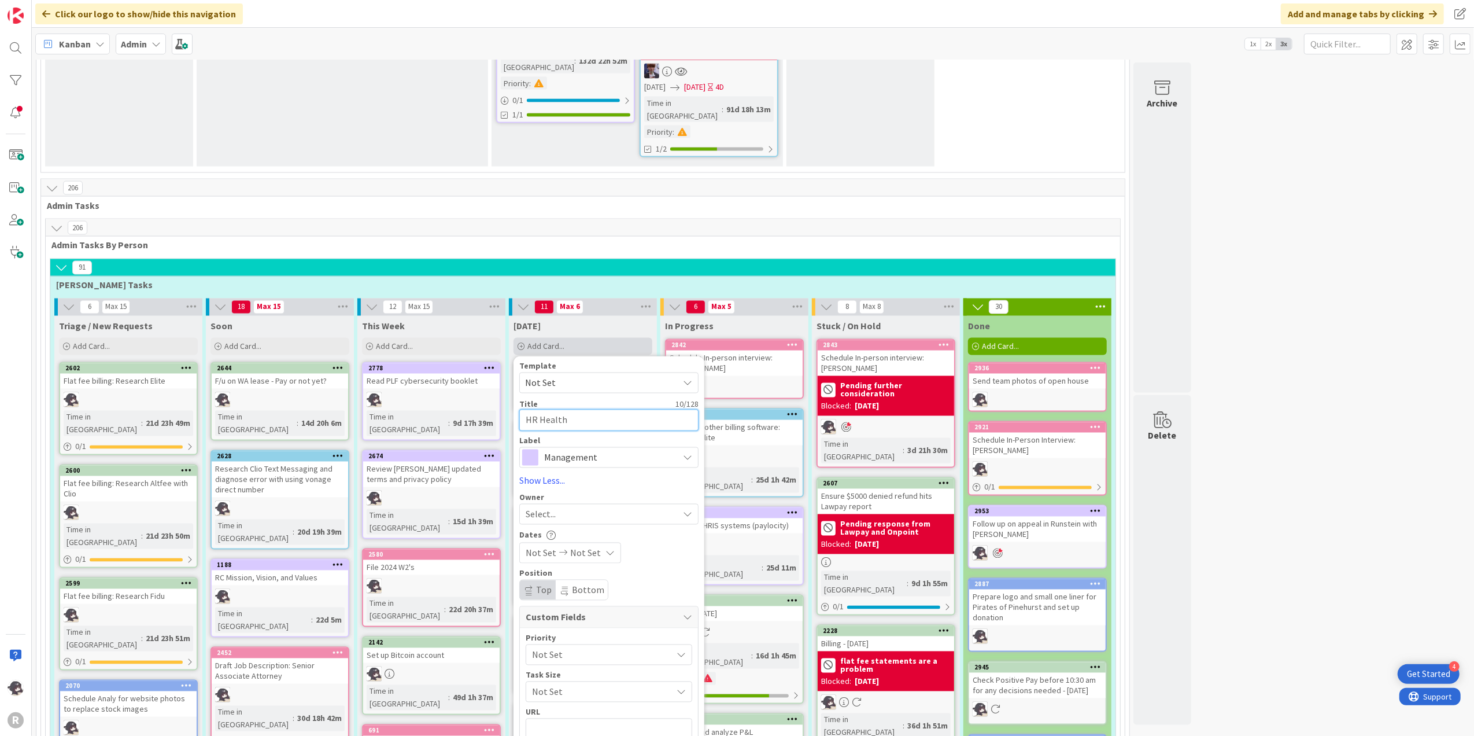
type textarea "HR Health"
type textarea "x"
type textarea "HR Healt"
type textarea "x"
type textarea "HR Heal"
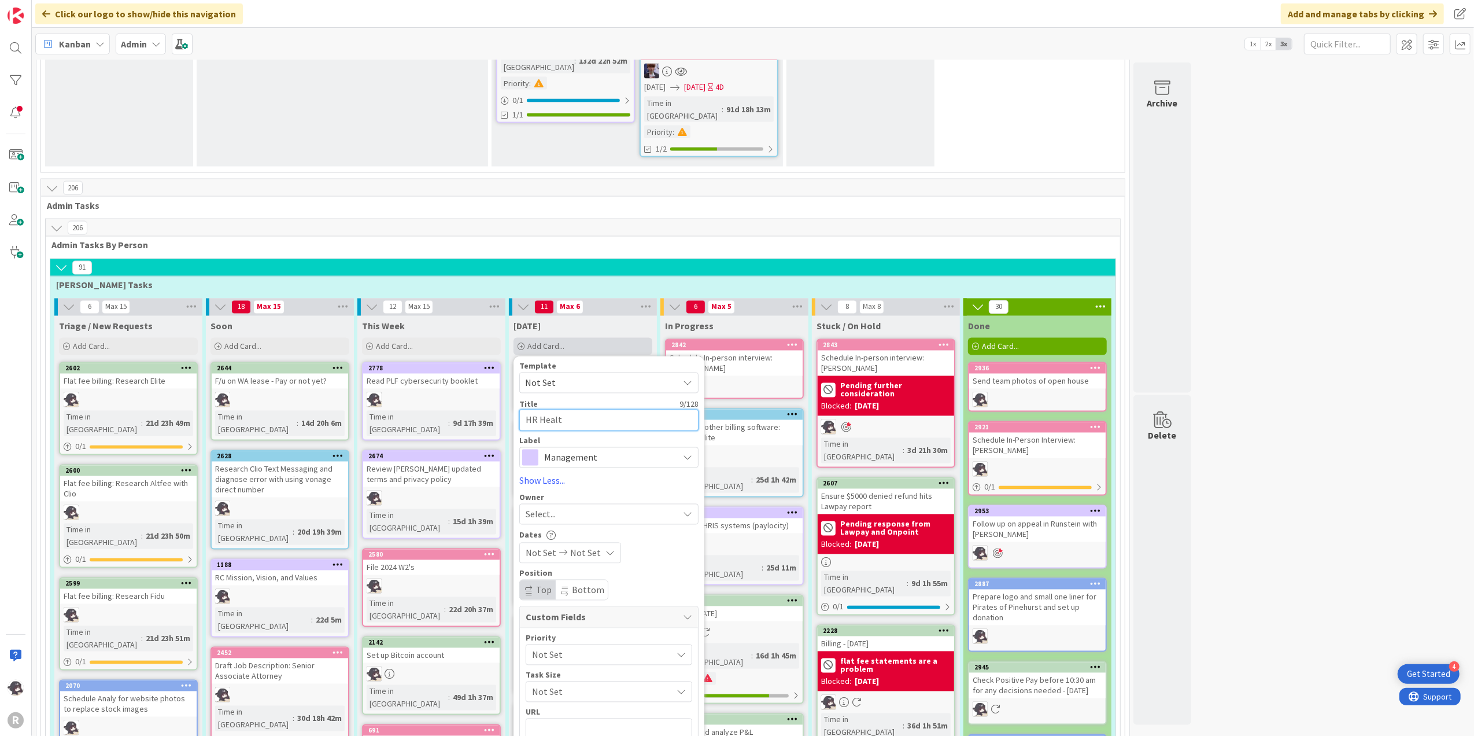
type textarea "x"
type textarea "HR Hea"
type textarea "x"
type textarea "HR He"
type textarea "x"
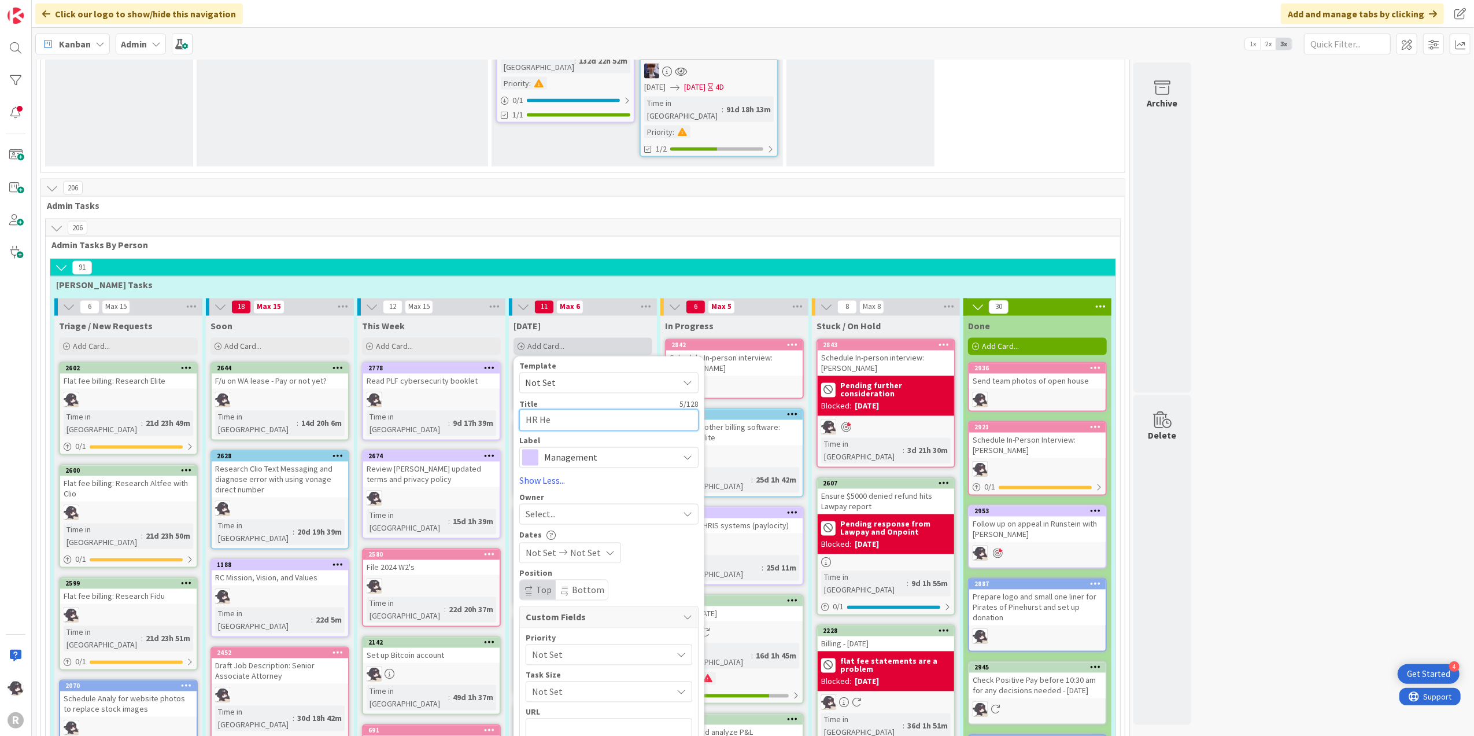
type textarea "HR H"
type textarea "x"
type textarea "HR"
type textarea "x"
type textarea "HR W"
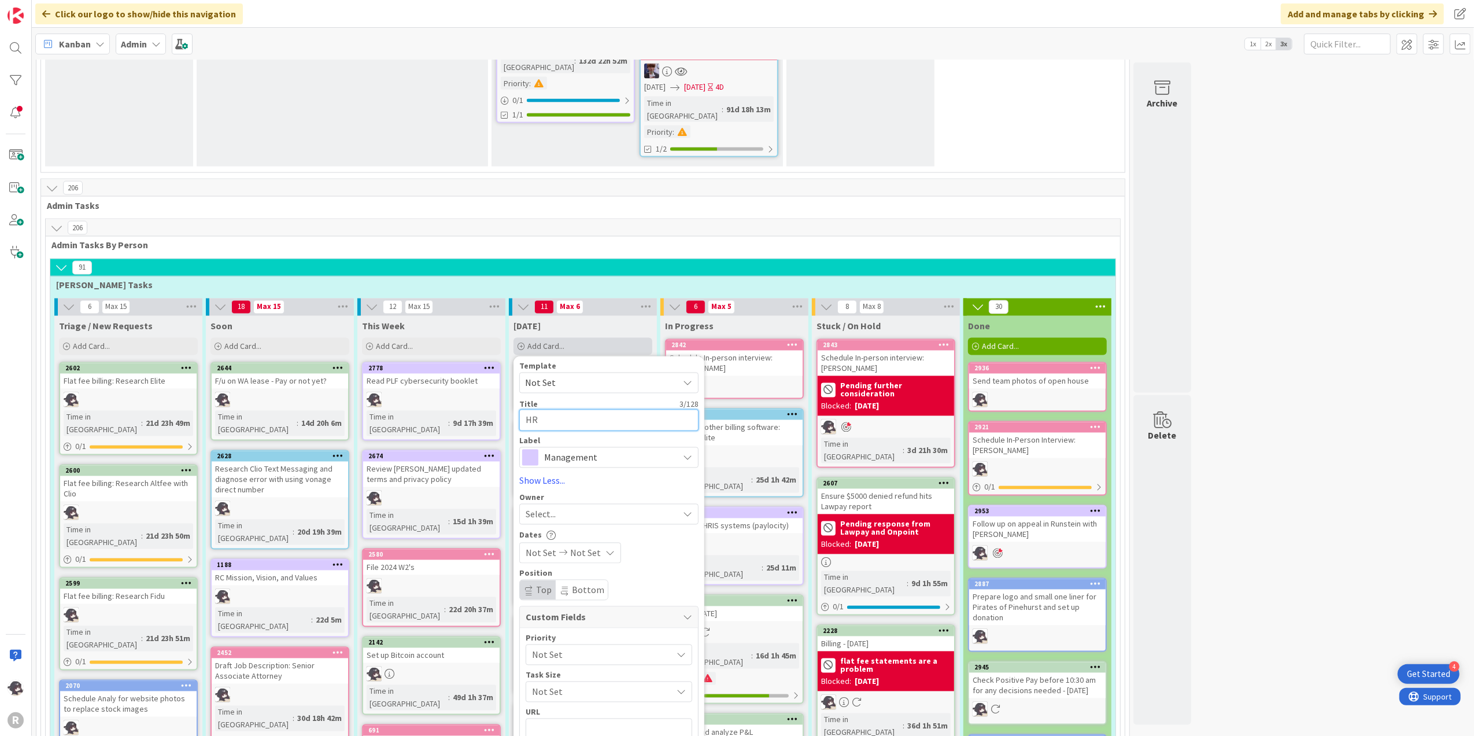
type textarea "x"
type textarea "HR Wo"
type textarea "x"
type textarea "HR Wor"
type textarea "x"
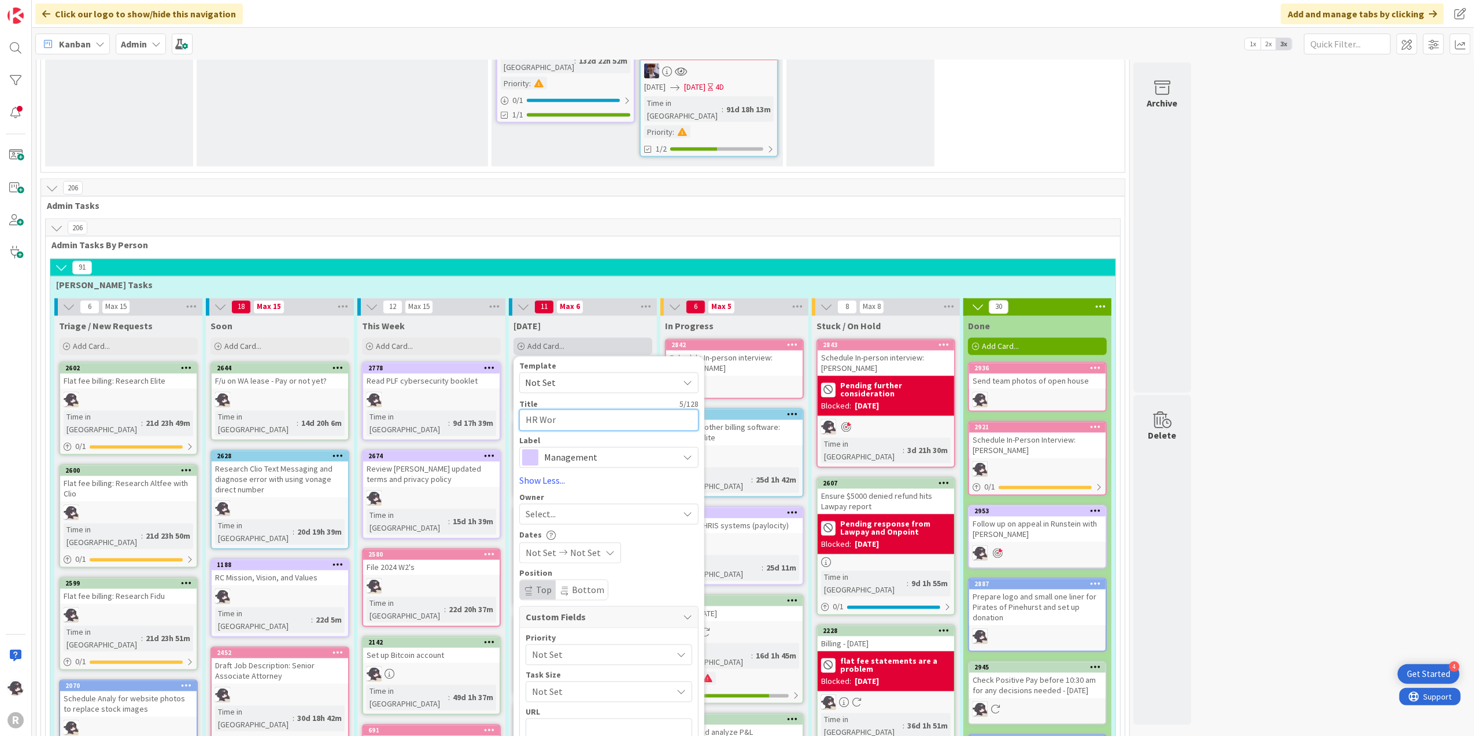
type textarea "HR Work"
type textarea "x"
type textarea "HR Workp"
type textarea "x"
type textarea "HR Workpl"
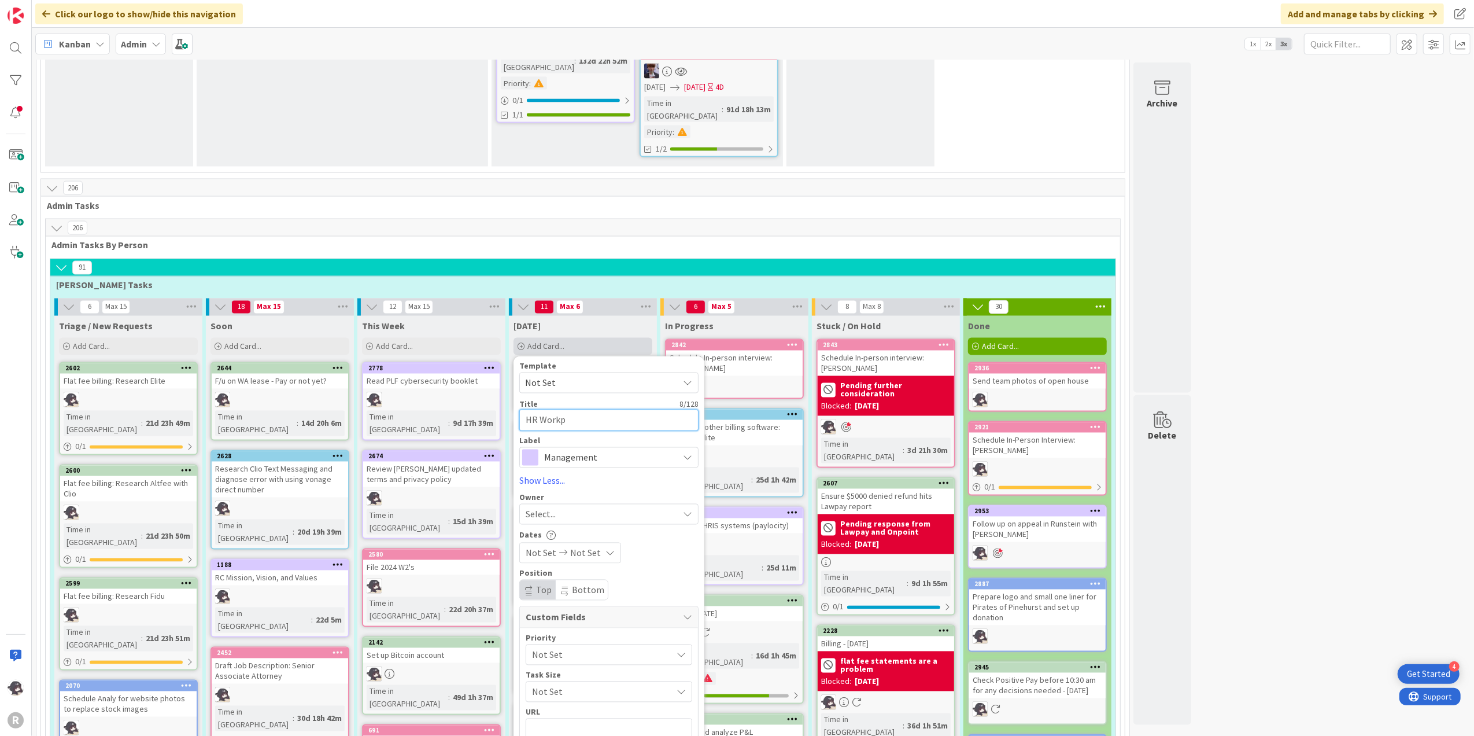
type textarea "x"
type textarea "HR Workpla"
type textarea "x"
type textarea "HR Workplac"
type textarea "x"
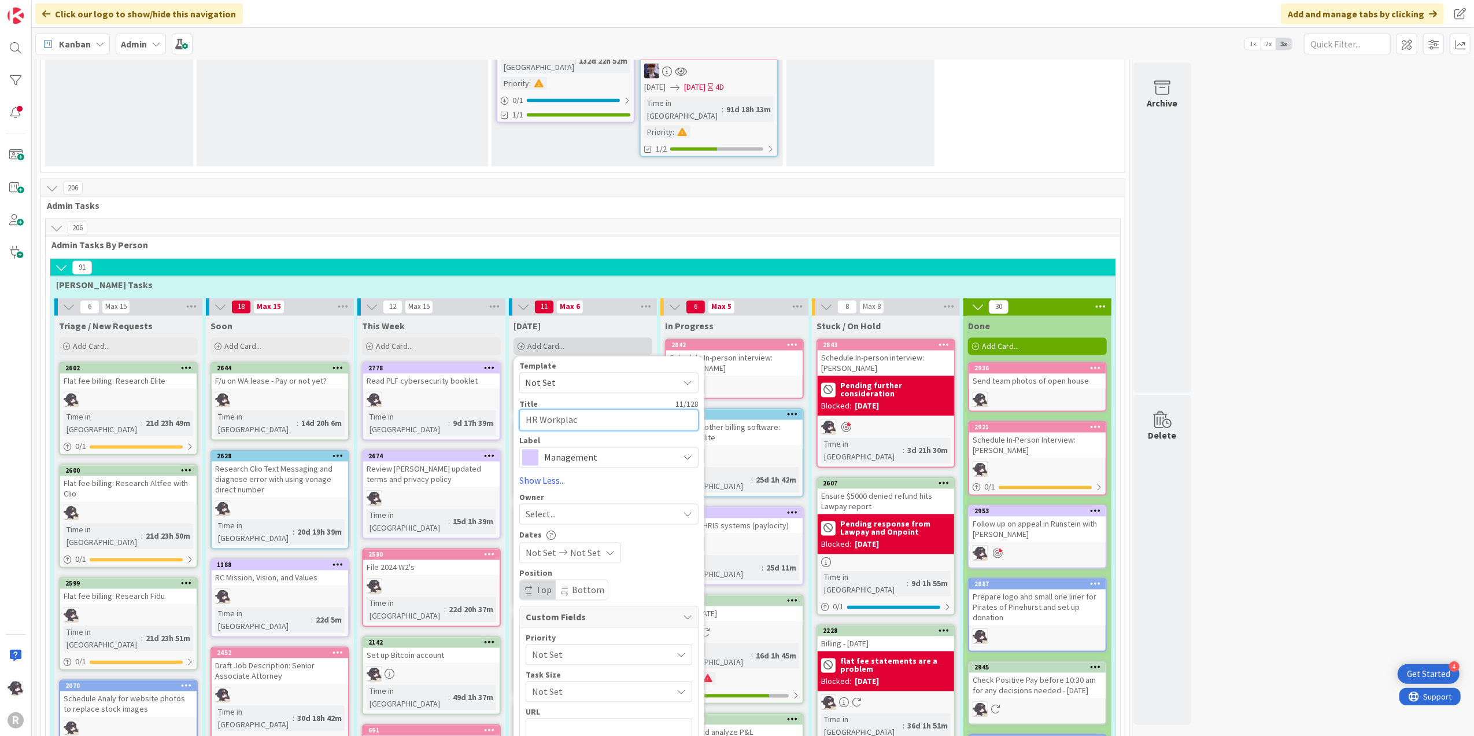
type textarea "HR Workplace"
type textarea "x"
type textarea "HR Workplace"
type textarea "x"
type textarea "HR Workplace h"
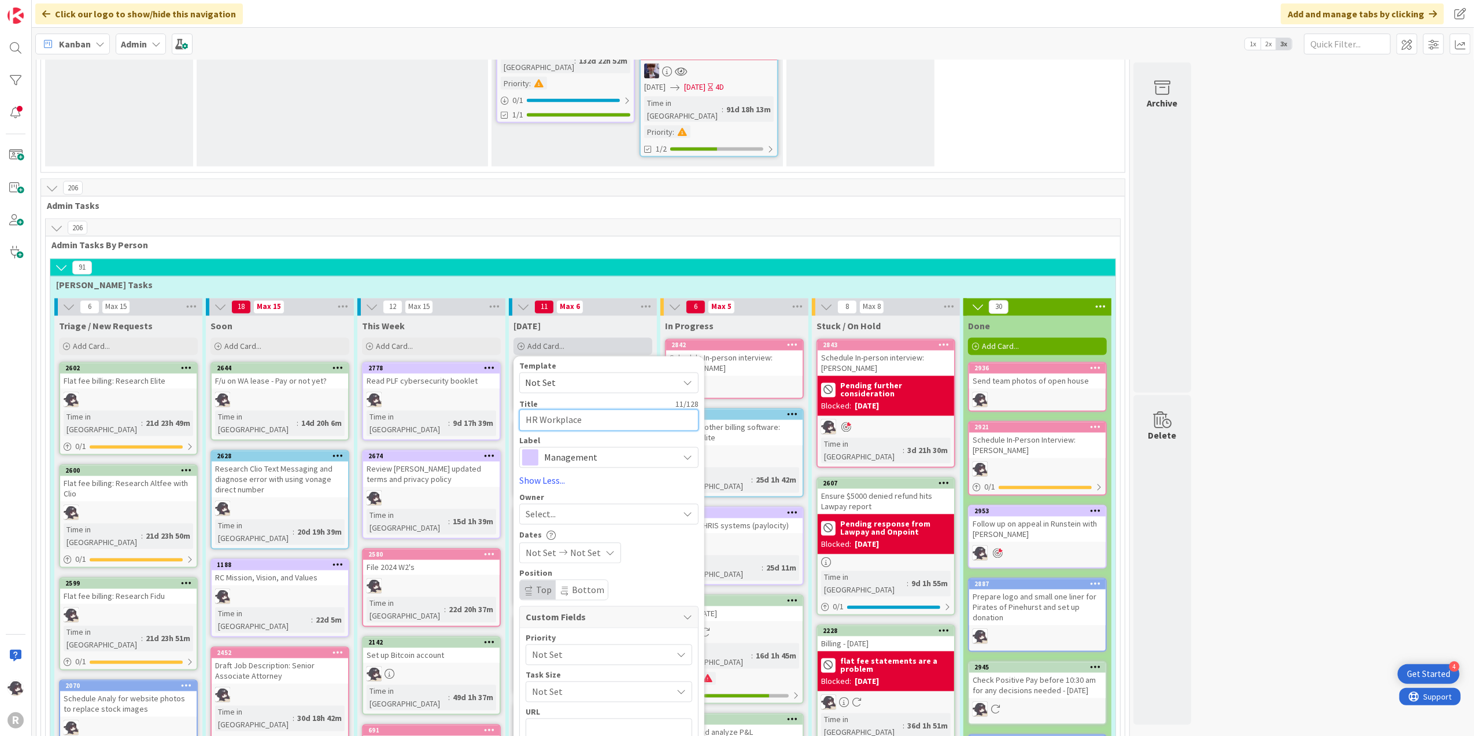
type textarea "x"
type textarea "HR Workplace he"
type textarea "x"
type textarea "HR Workplace hea"
type textarea "x"
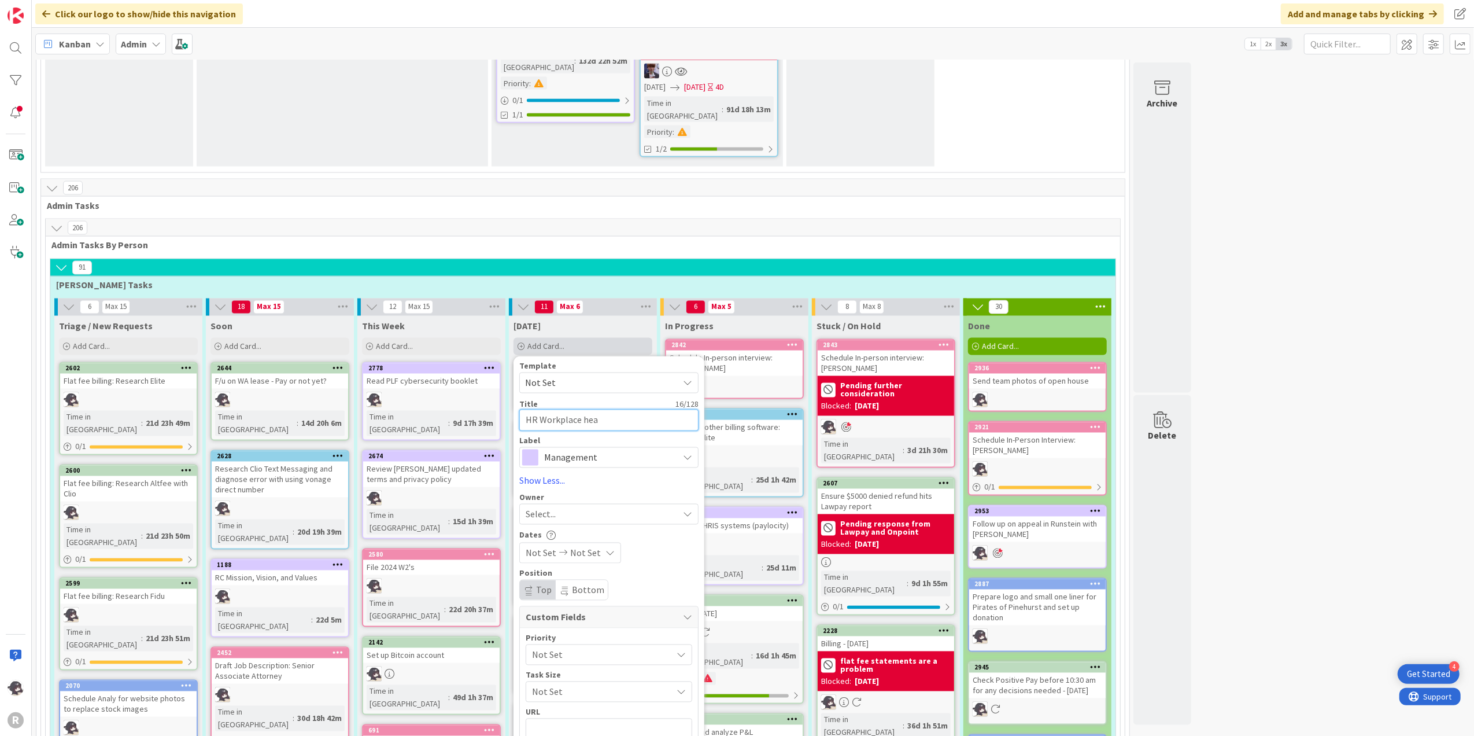
type textarea "HR Workplace he"
type textarea "x"
type textarea "HR Workplace h"
type textarea "x"
type textarea "HR Workplace"
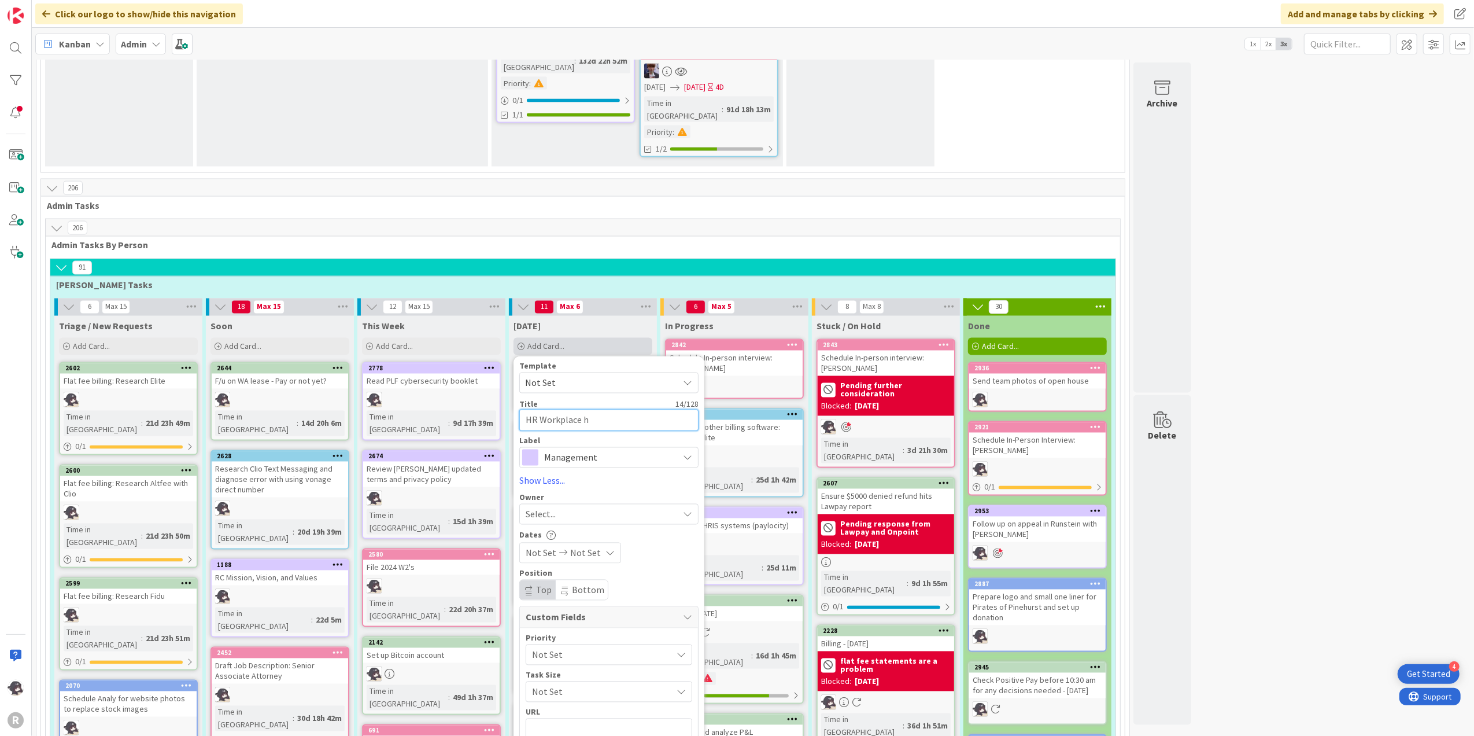
type textarea "x"
type textarea "HR Workplace h"
type textarea "x"
type textarea "HR Workplace"
type textarea "x"
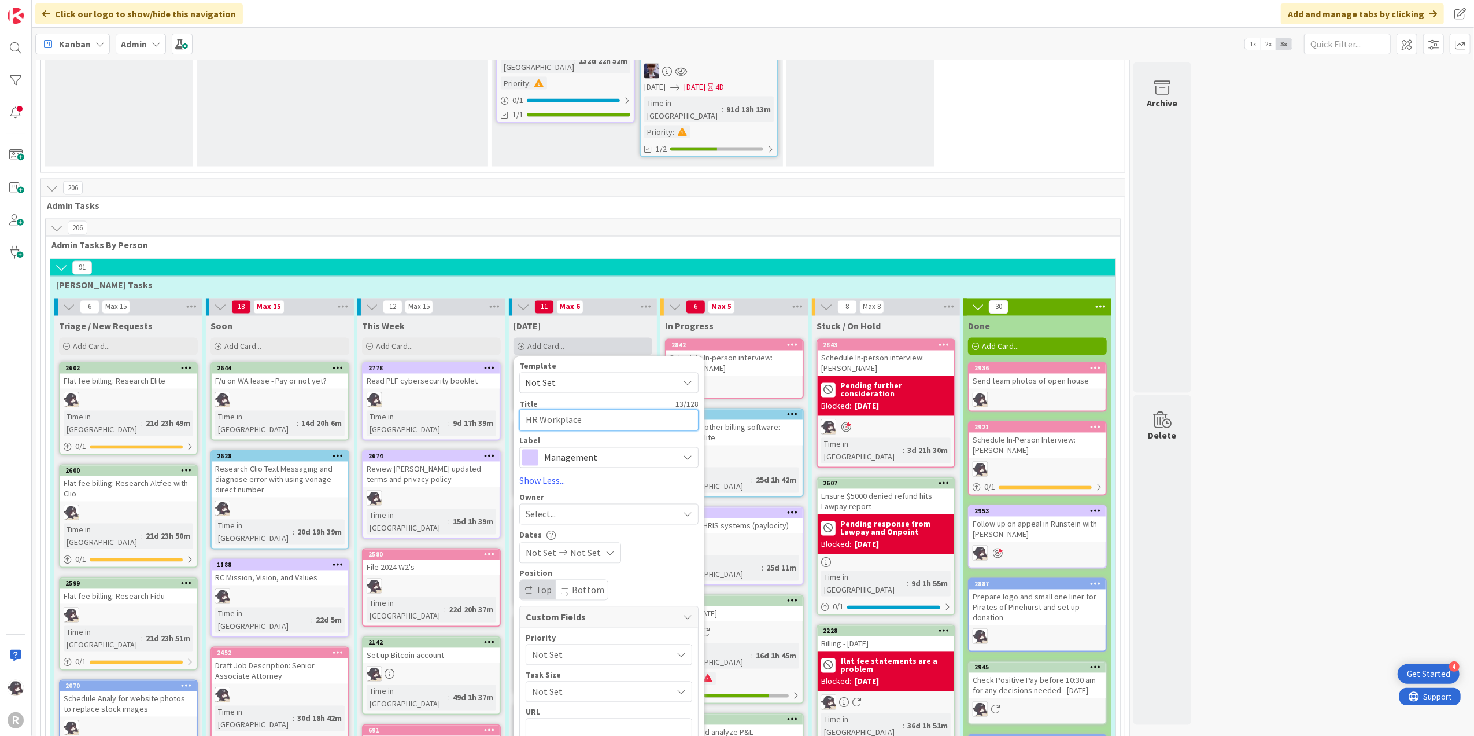
type textarea "HR Workplace H"
type textarea "x"
type textarea "HR Workplace He"
type textarea "x"
type textarea "HR Workplace Hea"
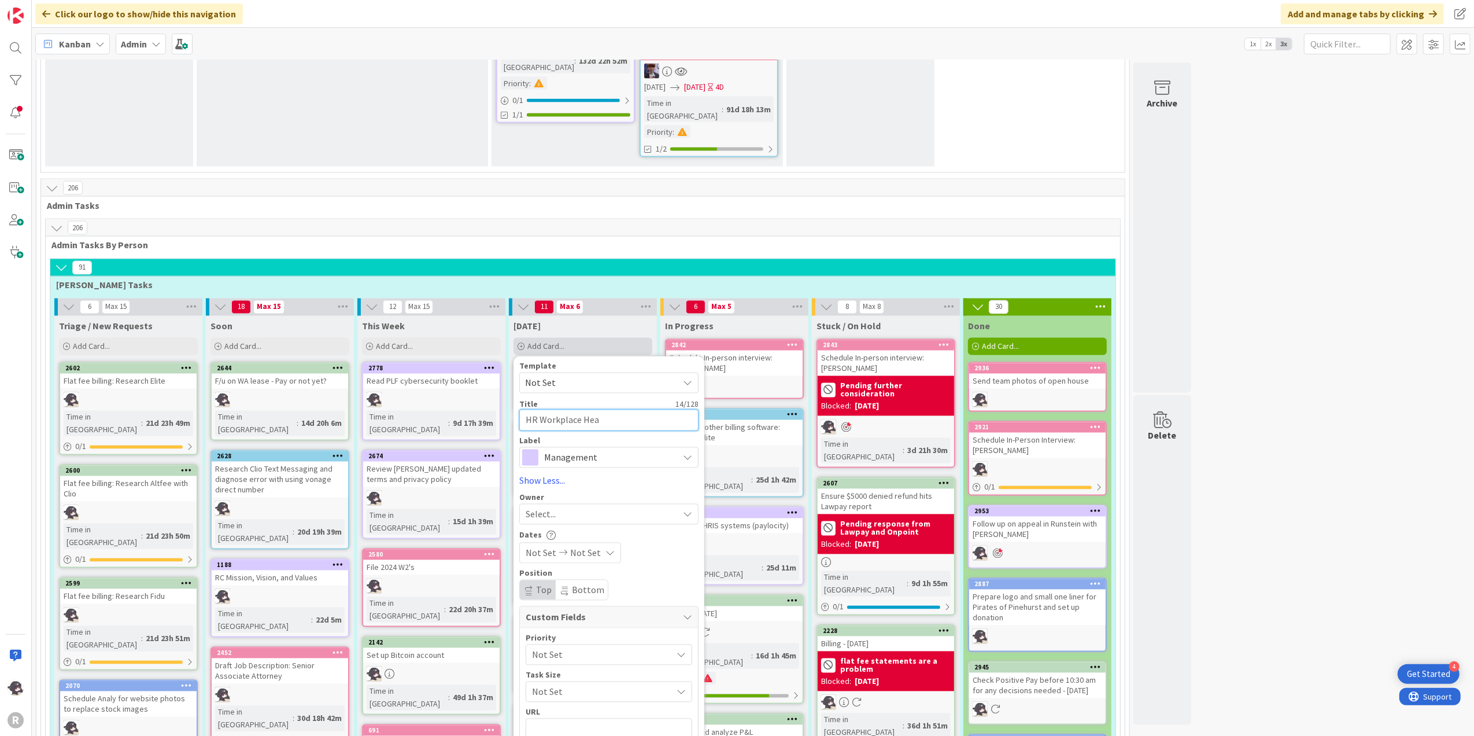
type textarea "x"
type textarea "HR Workplace Heal"
type textarea "x"
type textarea "HR Workplace Healt"
type textarea "x"
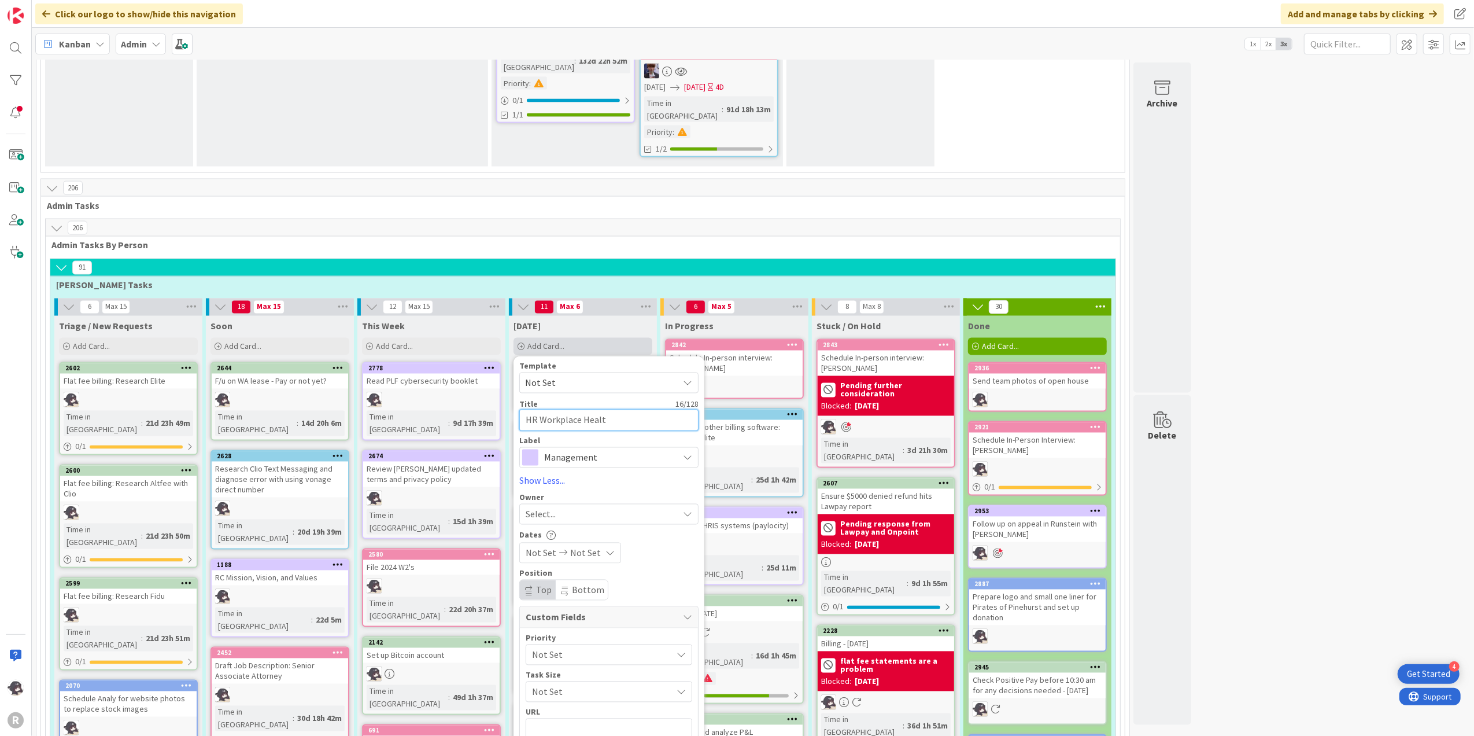
type textarea "HR Workplace Health"
type textarea "x"
type textarea "HR Workplace Health"
type textarea "x"
type textarea "HR Workplace Health C"
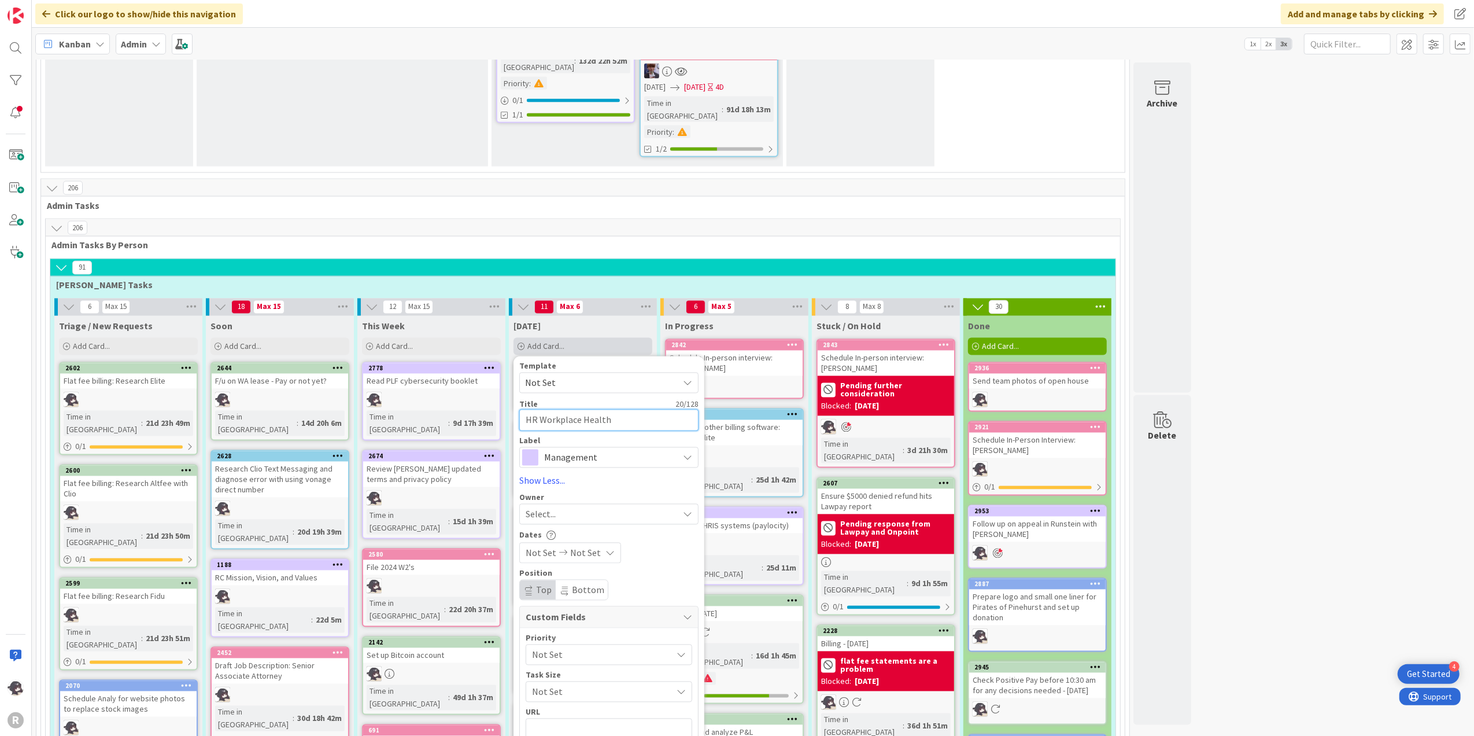
type textarea "x"
type textarea "HR Workplace Health Cl"
type textarea "x"
type textarea "HR Workplace Health Cli"
type textarea "x"
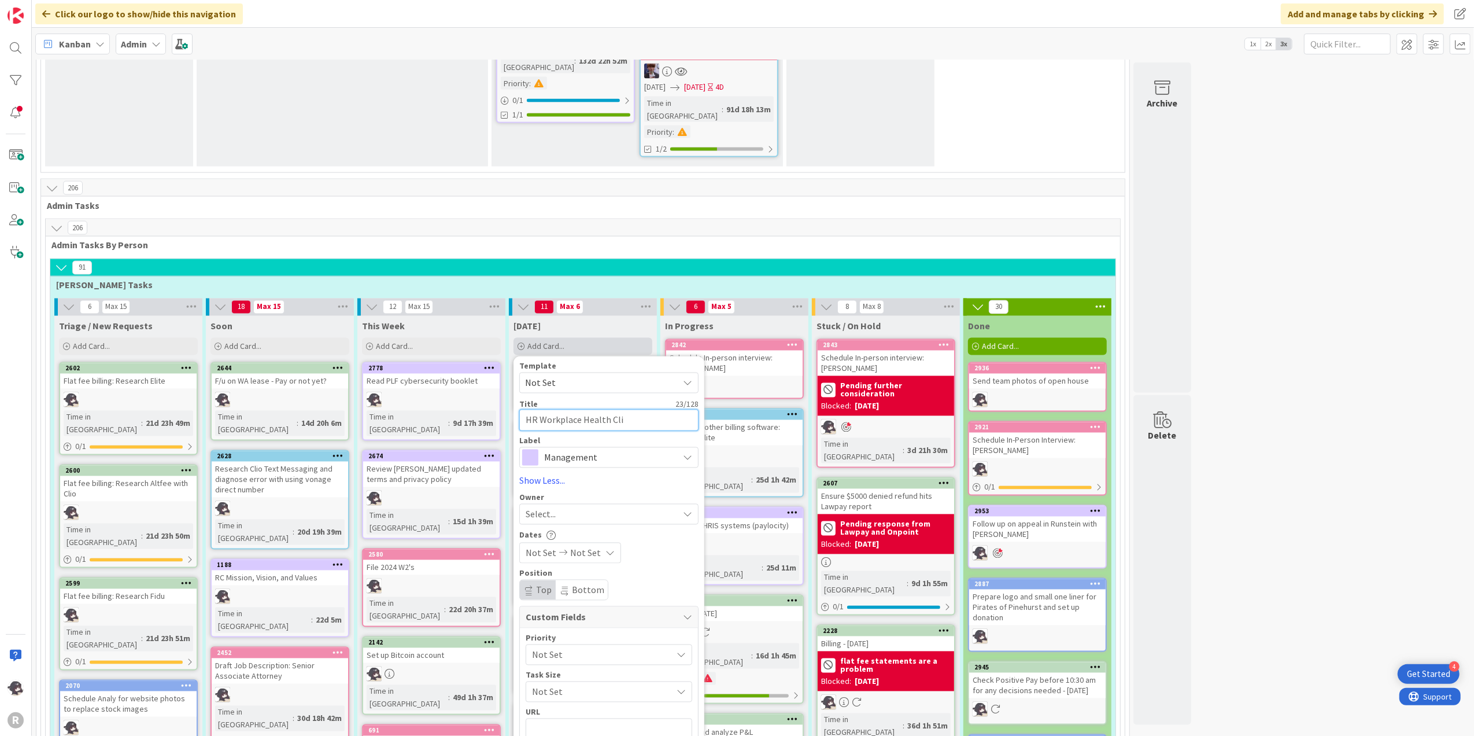
type textarea "HR Workplace Health Clin"
type textarea "x"
type textarea "HR Workplace Health Clini"
type textarea "x"
type textarea "HR Workplace Health Clinic"
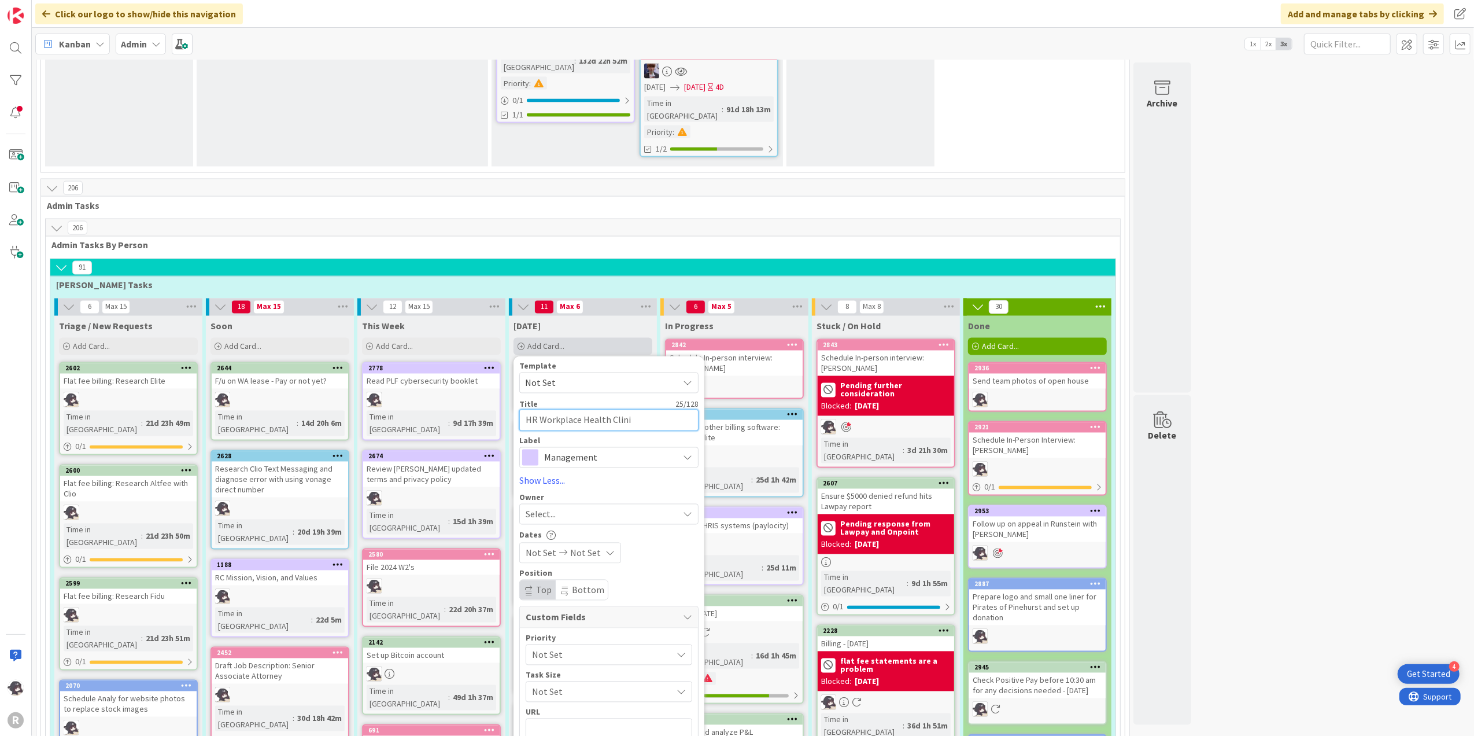
type textarea "x"
type textarea "HR Workplace Health Clinic:"
type textarea "x"
type textarea "HR Workplace Health Clinic:"
type textarea "x"
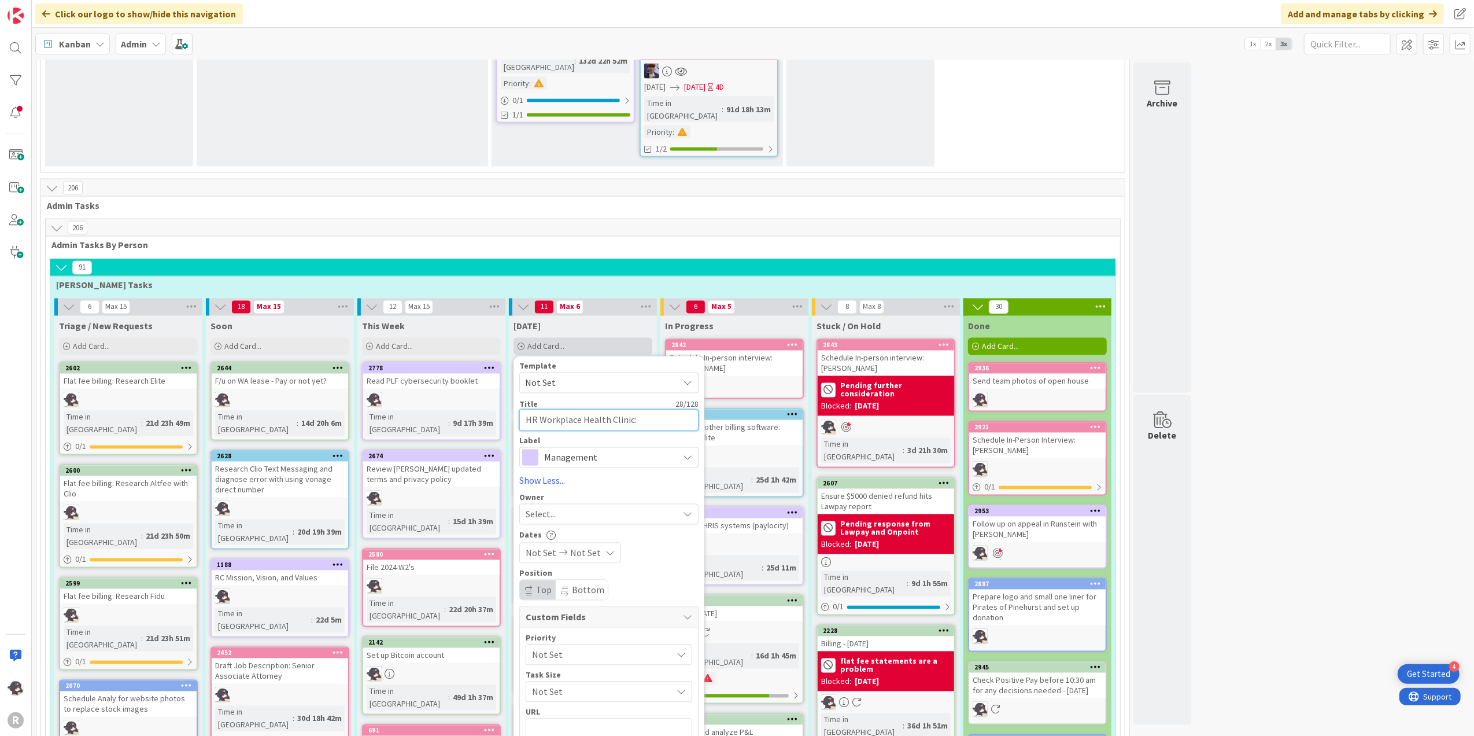
type textarea "HR Workplace Health Clinic: W"
type textarea "x"
type textarea "HR Workplace Health Clinic: Wa"
type textarea "x"
type textarea "HR Workplace Health Clinic: Wal"
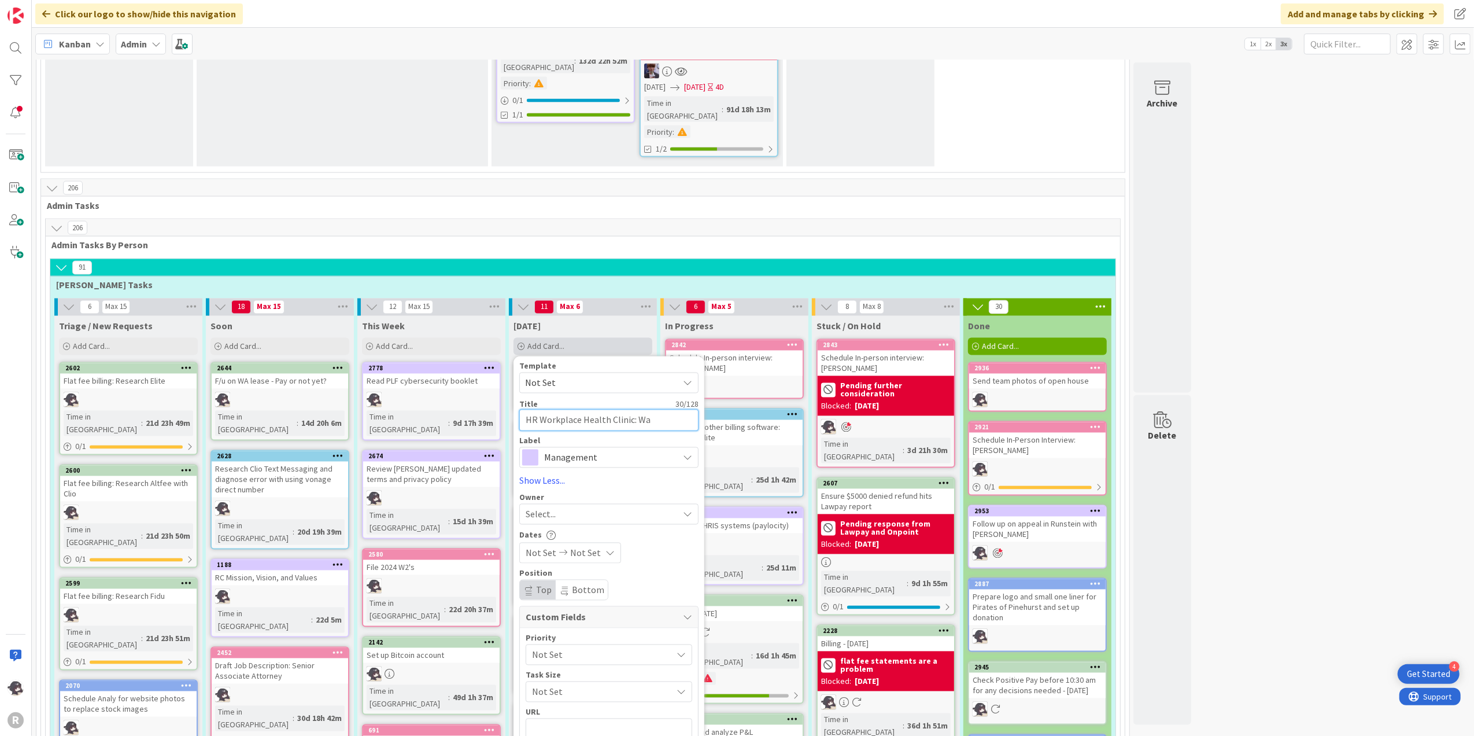
type textarea "x"
type textarea "HR Workplace Health Clinic: Walk"
type textarea "x"
type textarea "HR Workplace Health Clinic: Walki"
type textarea "x"
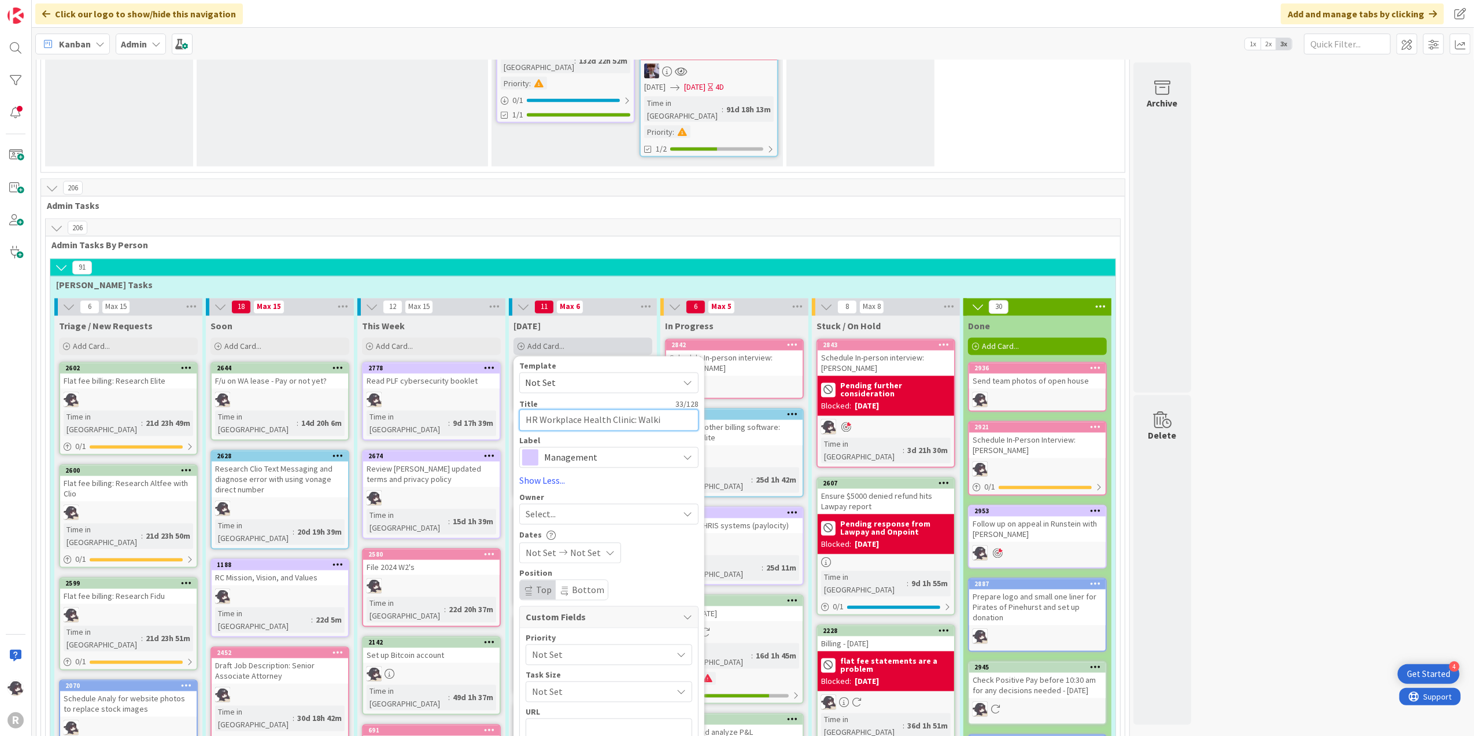
type textarea "HR Workplace Health Clinic: Walkin"
type textarea "x"
type textarea "HR Workplace Health Clinic: Walking"
type textarea "x"
type textarea "HR Workplace Health Clinic: Walking"
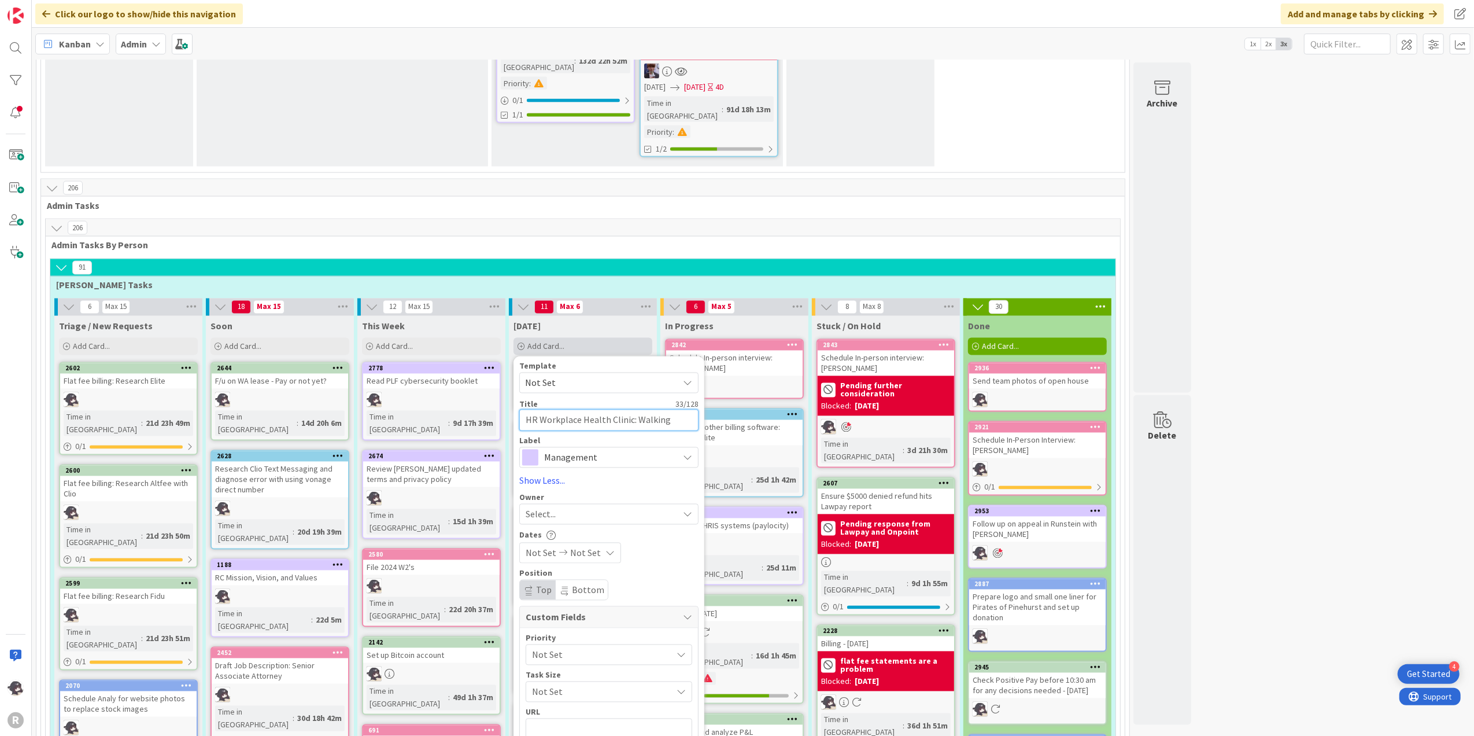
type textarea "x"
type textarea "HR Workplace Health Clinic: Walking P"
type textarea "x"
type textarea "HR Workplace Health Clinic: Walking Po"
type textarea "x"
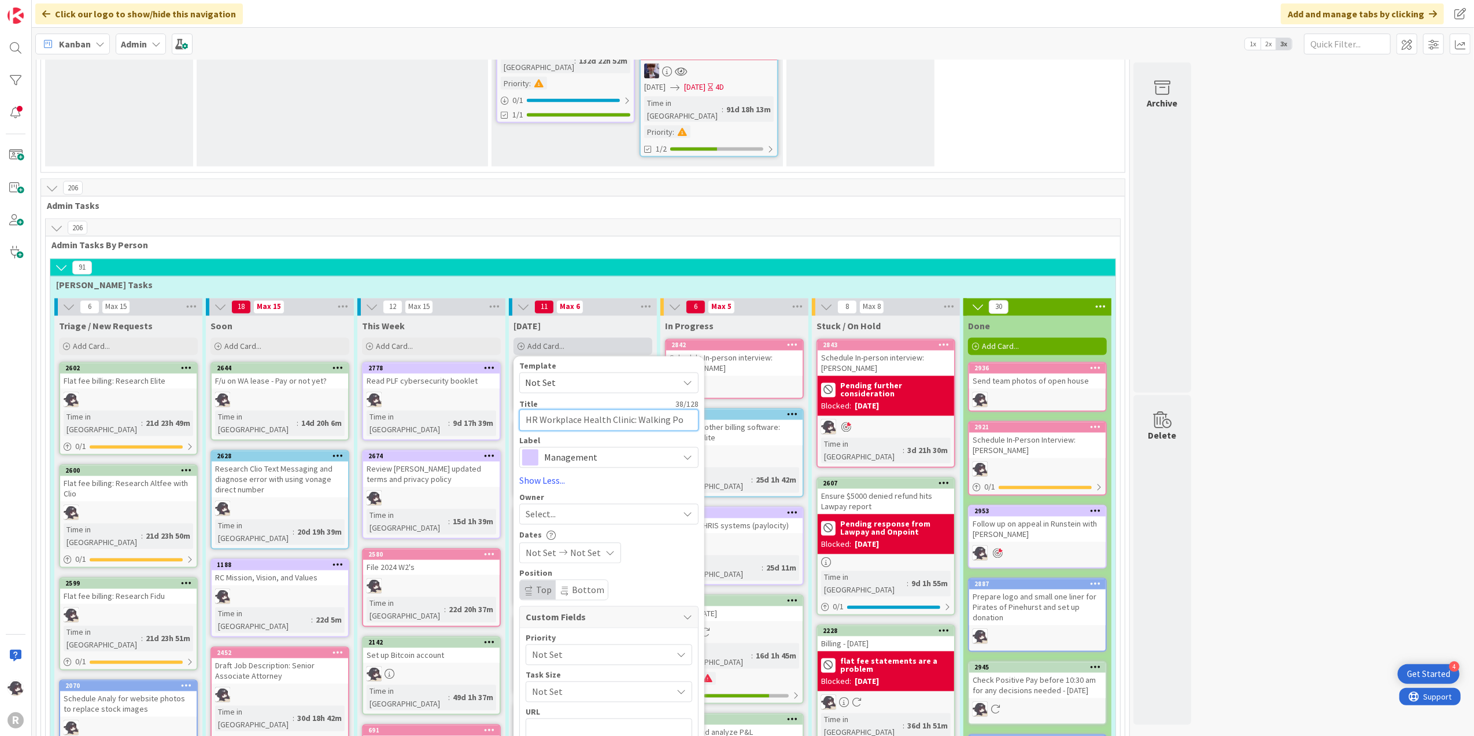
type textarea "HR Workplace Health Clinic: Walking Pos"
type textarea "x"
type textarea "HR Workplace Health Clinic: Walking Post"
type textarea "x"
type textarea "HR Workplace Health Clinic: Walking Postu"
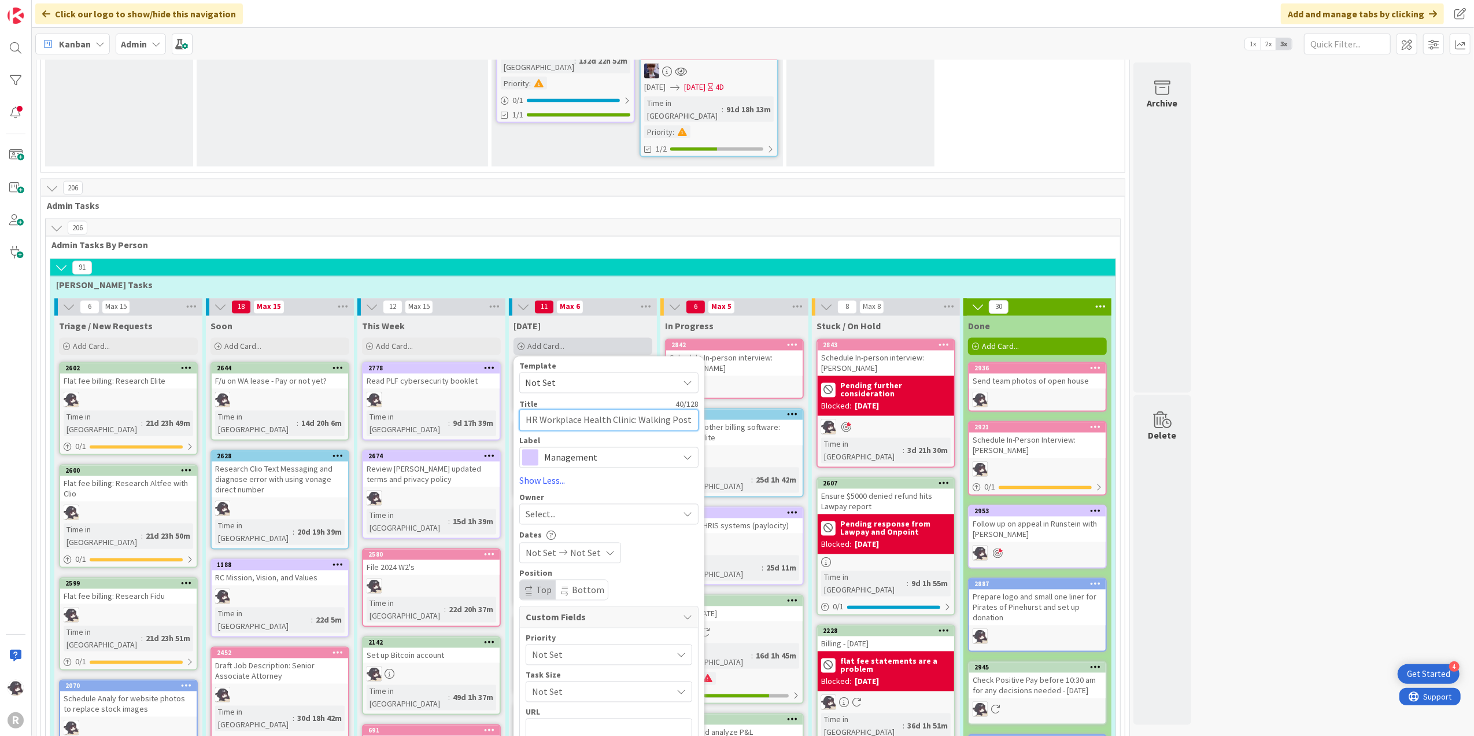
type textarea "x"
type textarea "HR Workplace Health Clinic: Walking Postur"
type textarea "x"
type textarea "HR Workplace Health Clinic: Walking Posture"
type textarea "x"
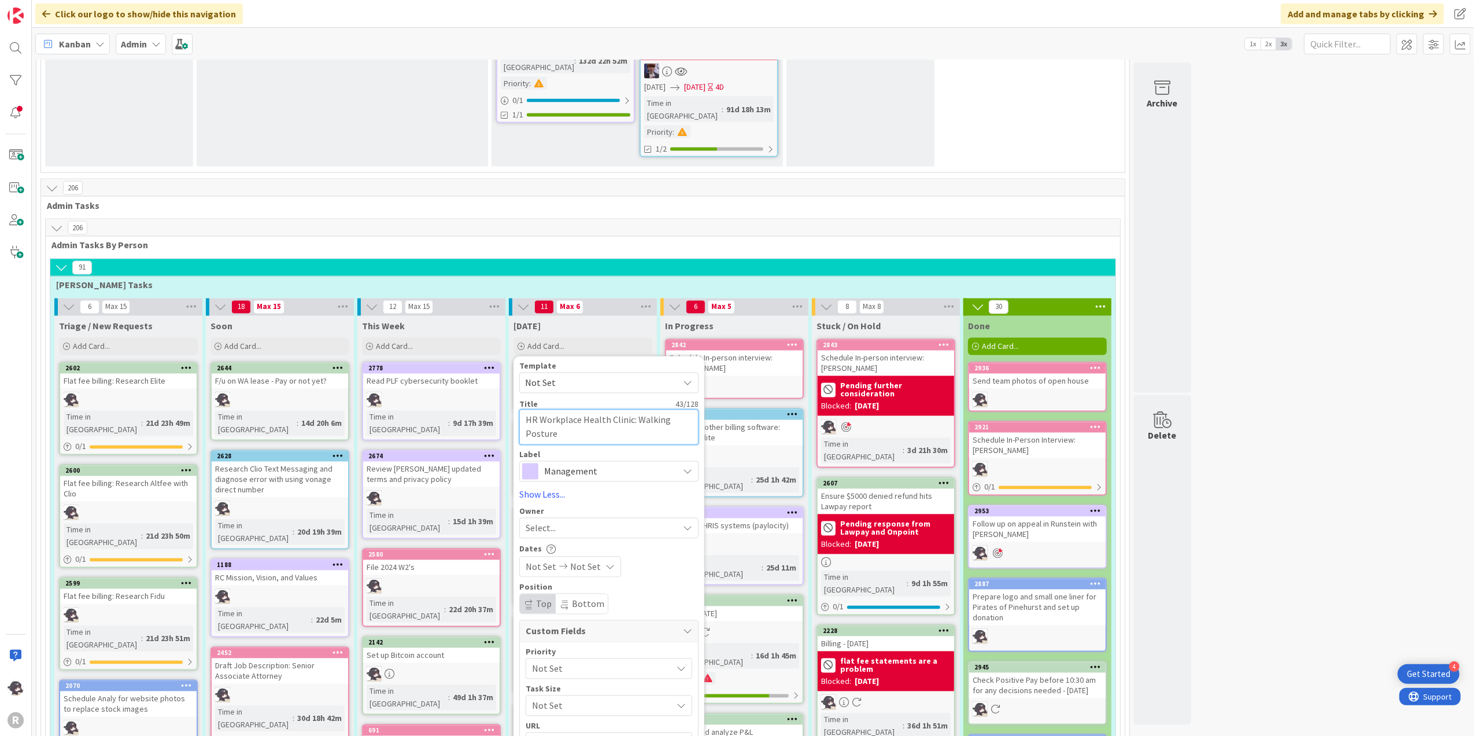
type textarea "HR Workplace Health Clinic: Walking Posture"
click at [616, 463] on span "Management" at bounding box center [608, 471] width 128 height 16
click at [572, 511] on span "HR" at bounding box center [633, 519] width 141 height 17
click at [538, 521] on span "Select..." at bounding box center [541, 528] width 30 height 14
click at [565, 592] on link "[PERSON_NAME]" at bounding box center [615, 603] width 190 height 22
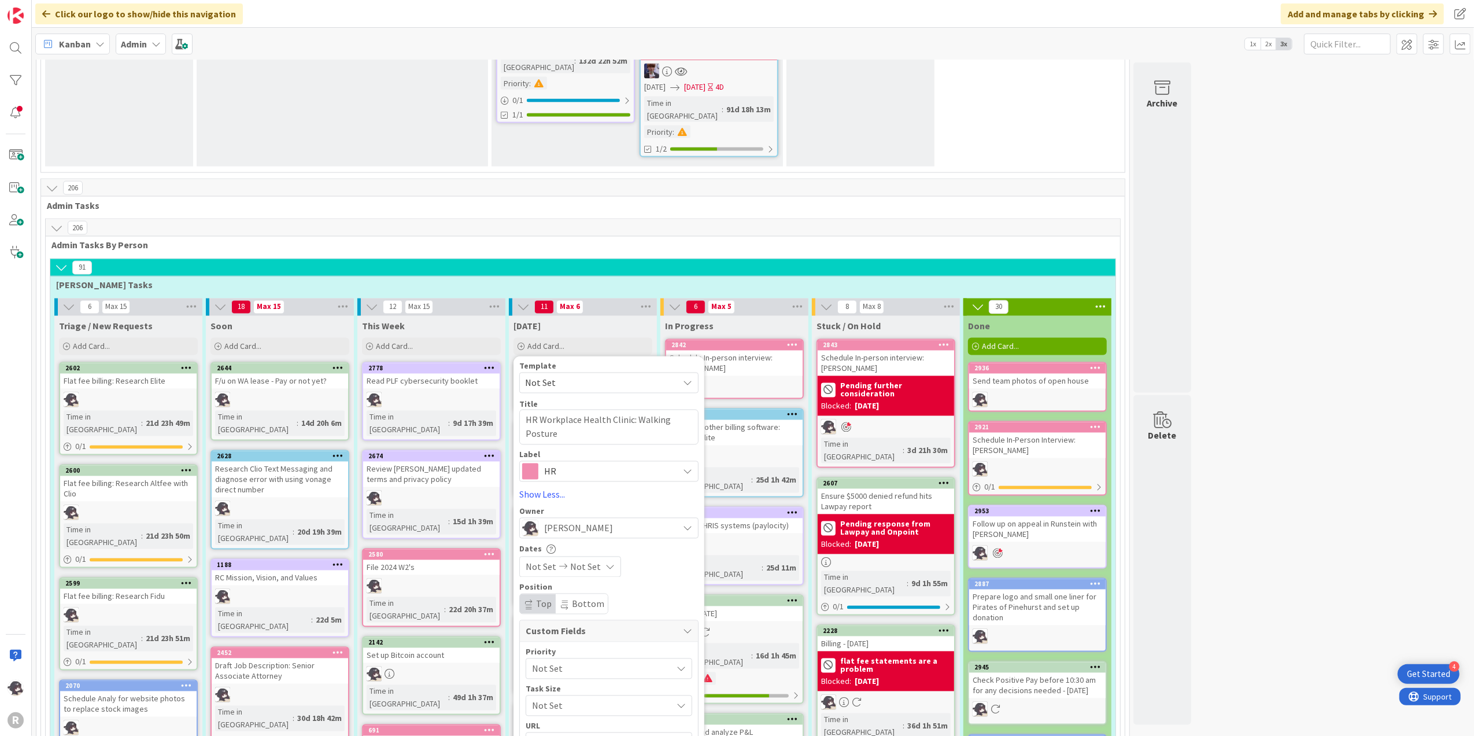
type textarea "x"
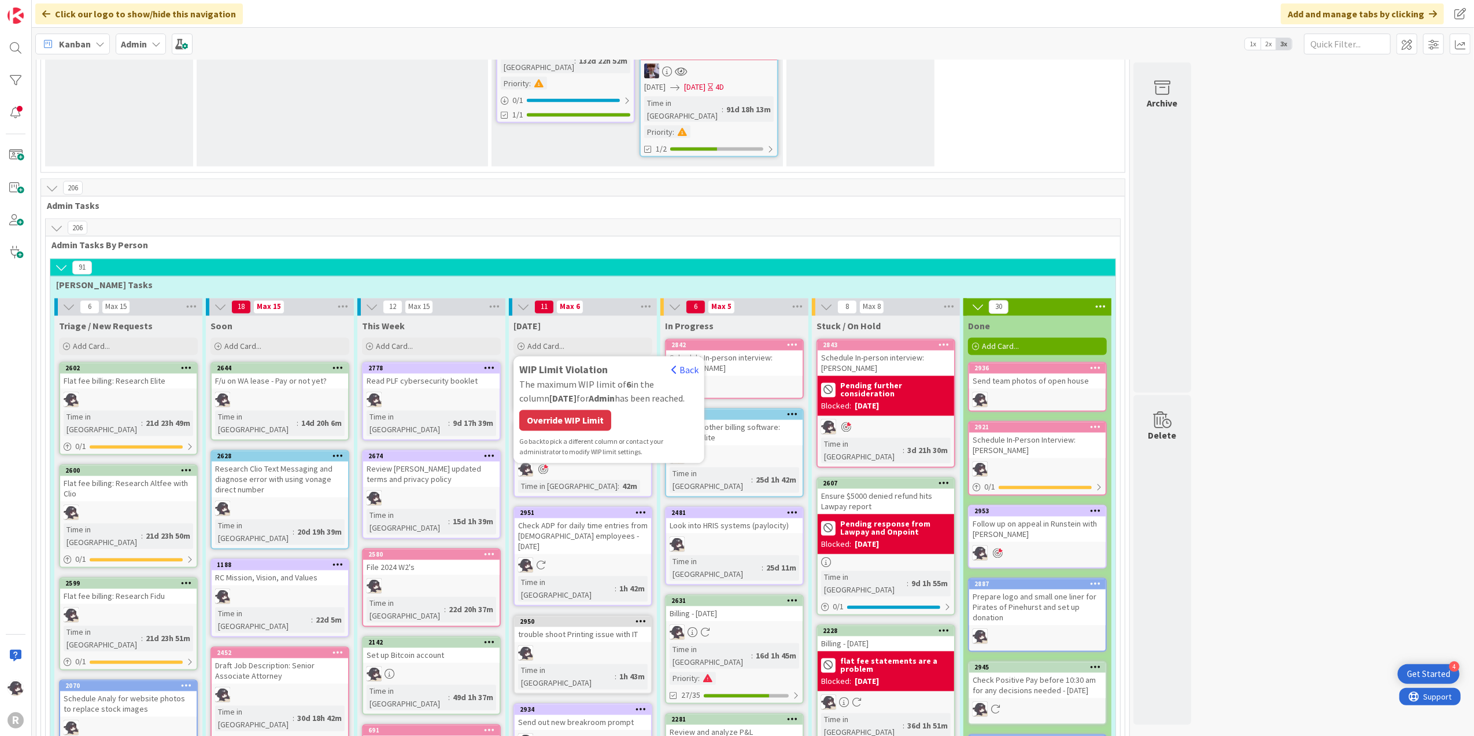
click at [571, 362] on div "WIP Limit Violation Back The maximum WIP limit of 6 in the column [DATE] for Ad…" at bounding box center [608, 409] width 179 height 95
click at [562, 410] on div "Override WIP Limit" at bounding box center [565, 420] width 92 height 21
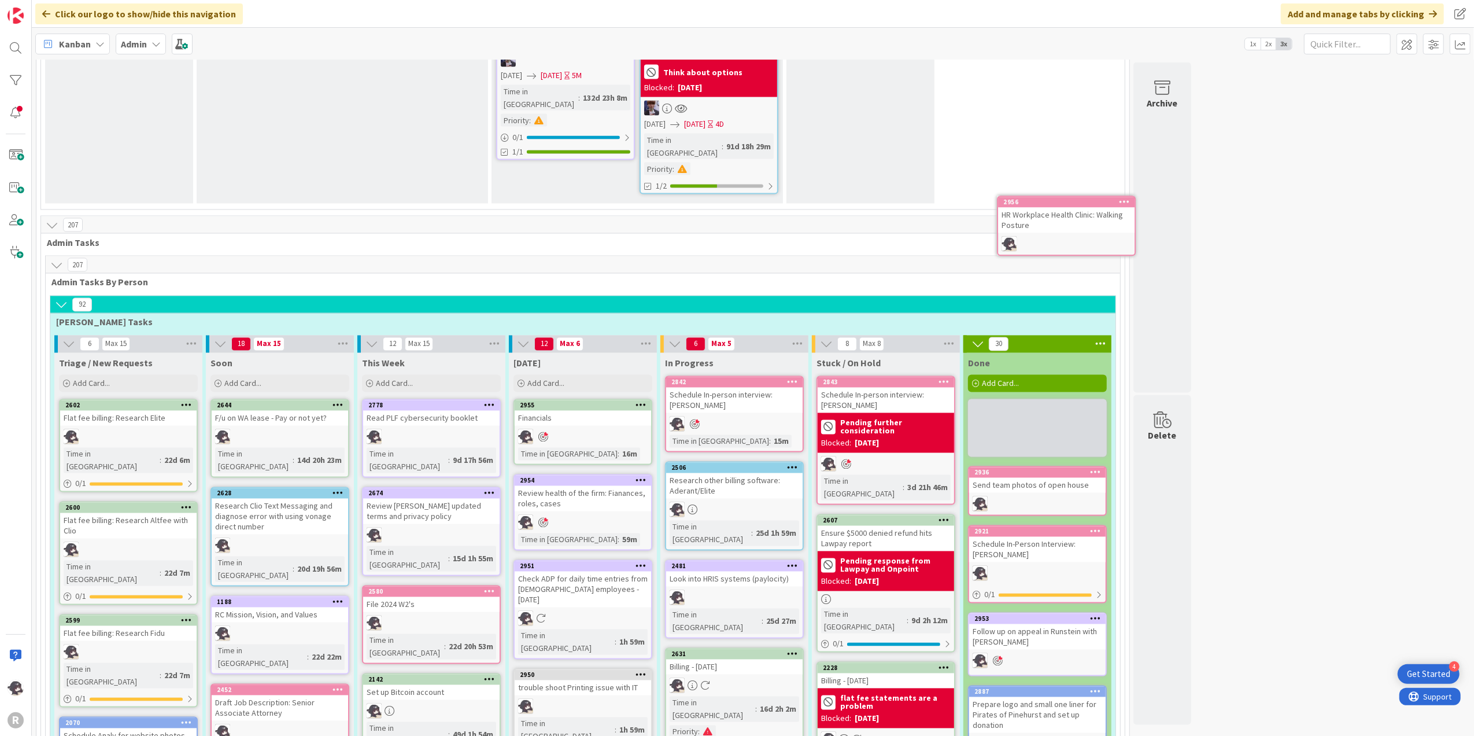
scroll to position [1986, 0]
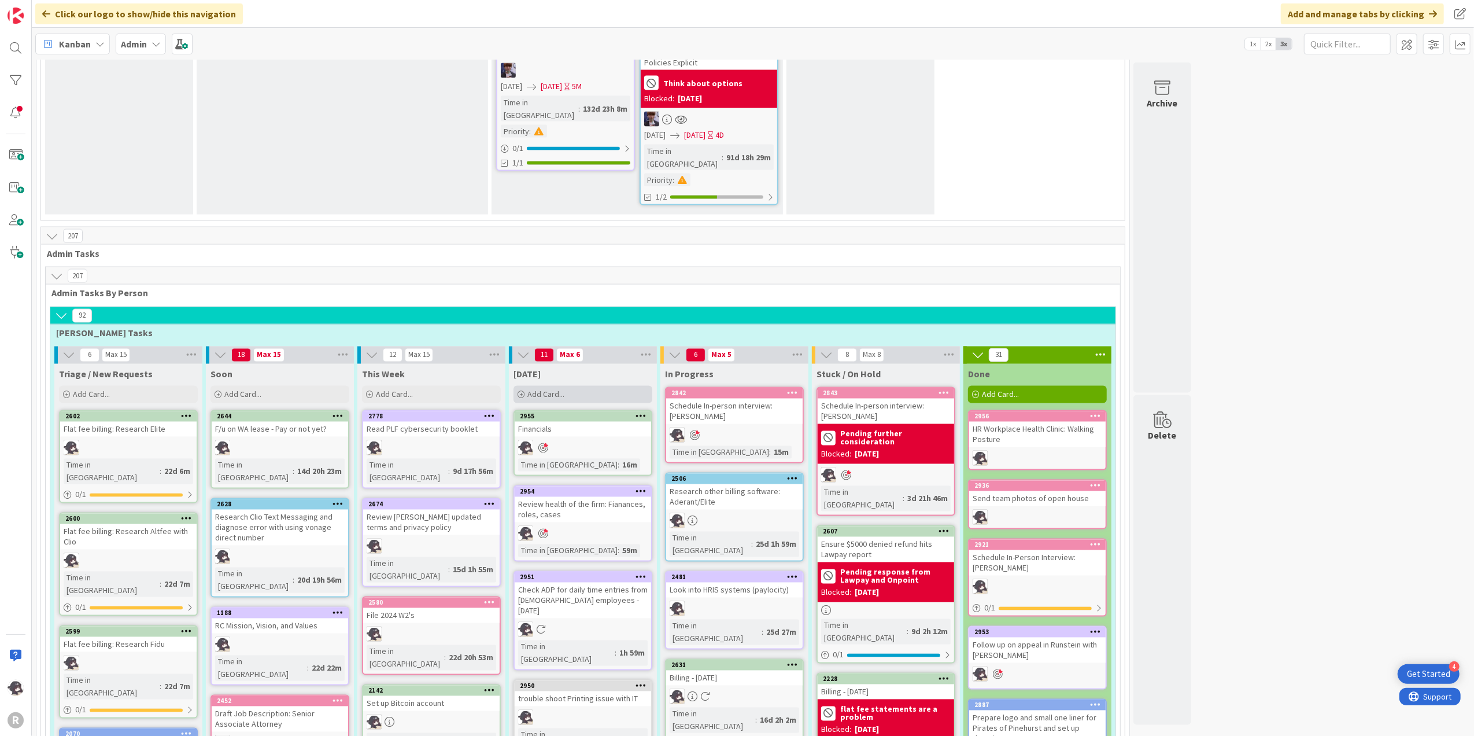
click at [579, 386] on div "Add Card..." at bounding box center [583, 394] width 139 height 17
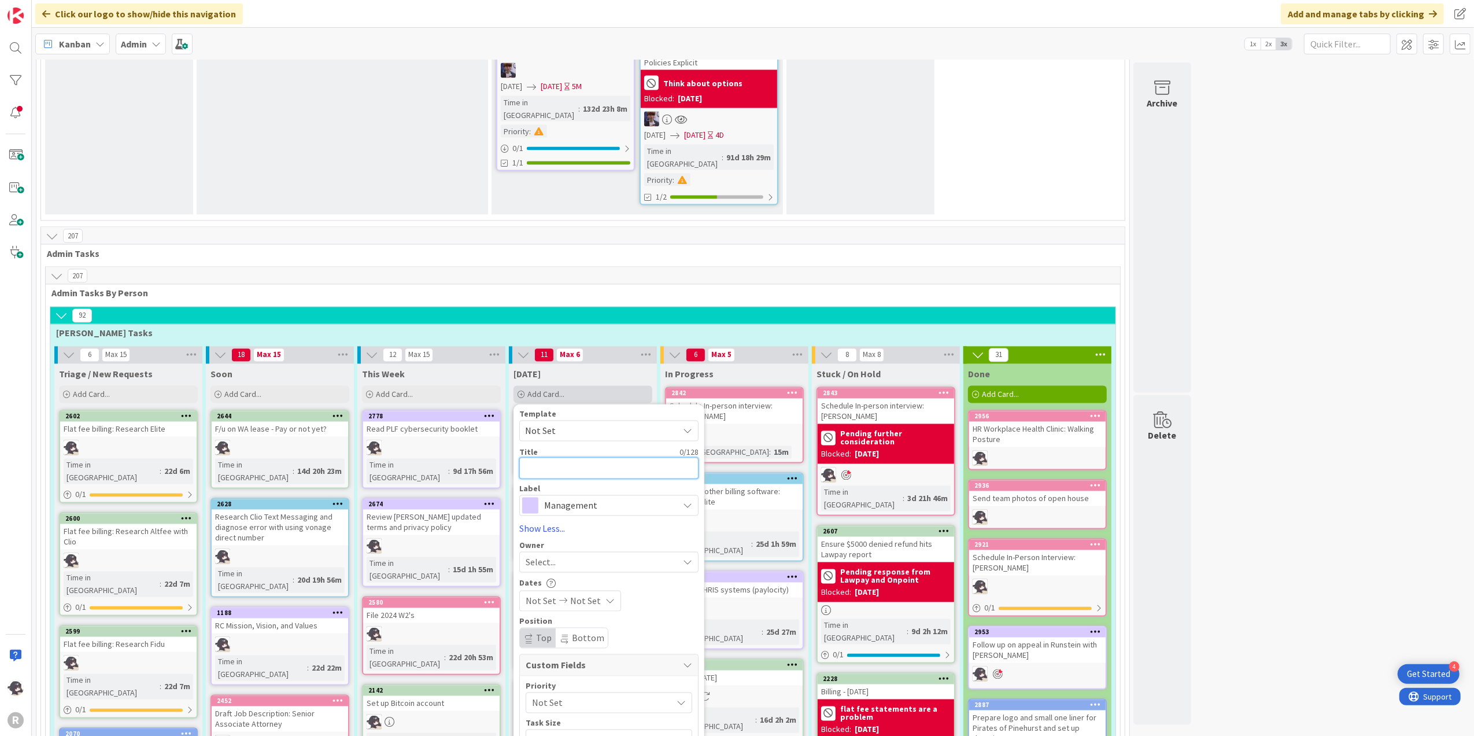
type textarea "R"
type textarea "x"
type textarea "Re"
type textarea "x"
type textarea "Rev"
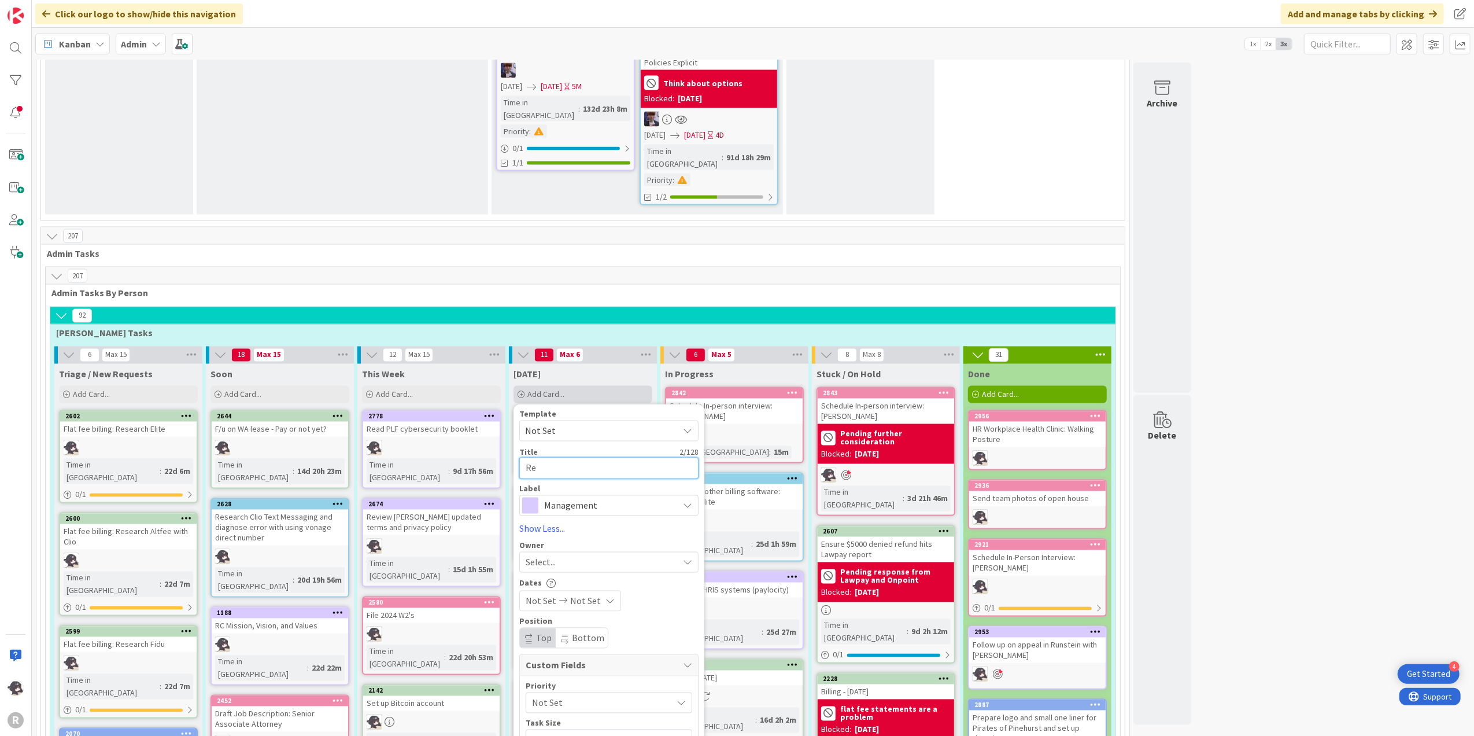
type textarea "x"
type textarea "Revi"
type textarea "x"
type textarea "Revie"
type textarea "x"
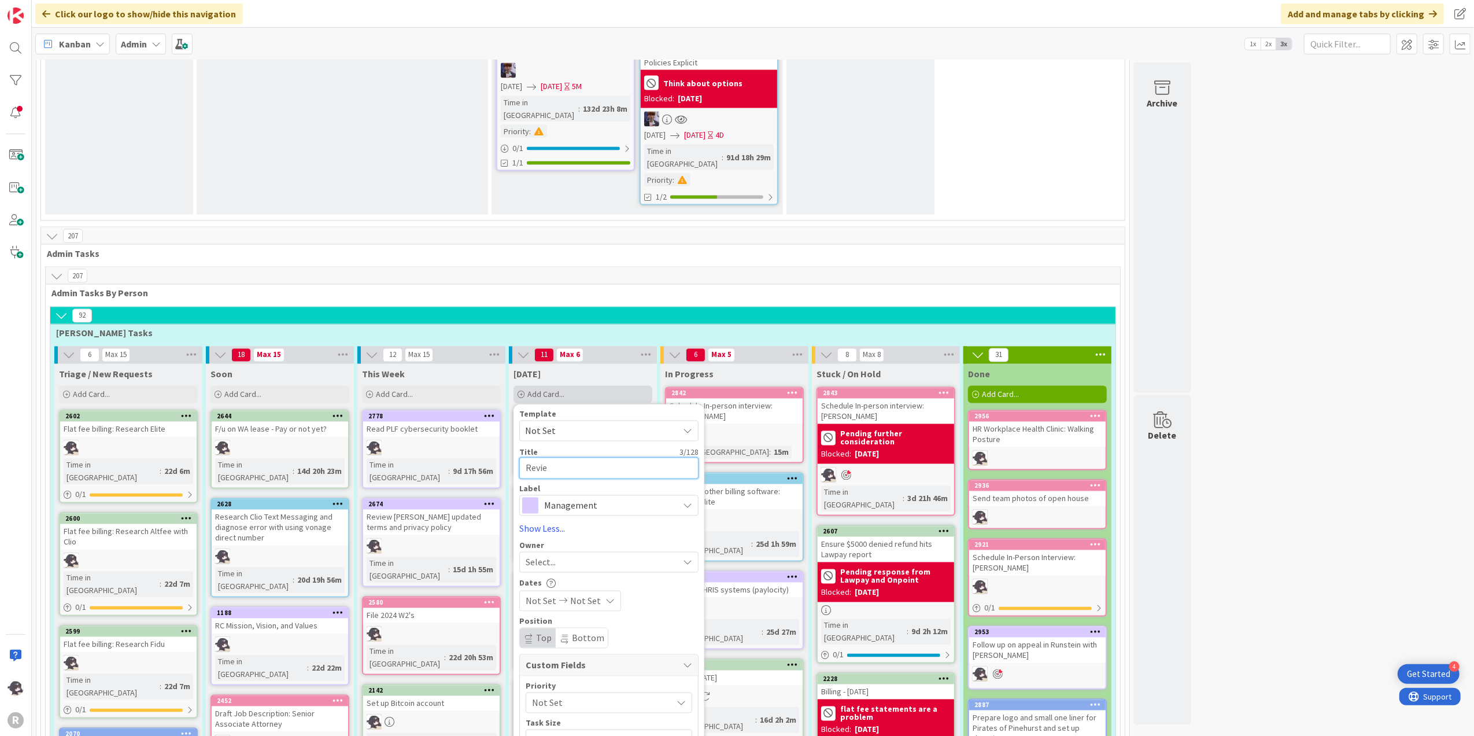
type textarea "Review"
type textarea "x"
type textarea "Review"
type textarea "x"
type textarea "Review B"
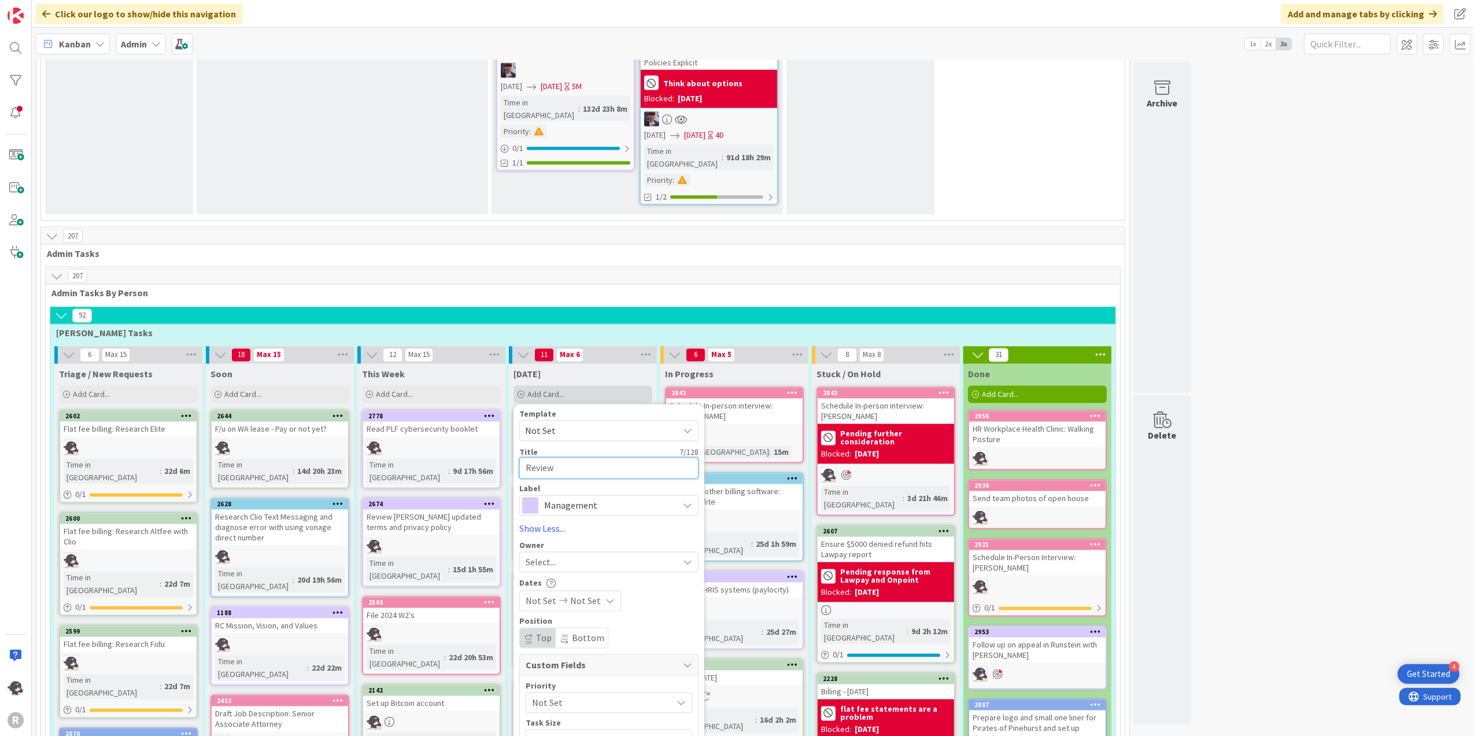
type textarea "x"
type textarea "Review Ba"
type textarea "x"
type textarea "Review Bar"
type textarea "x"
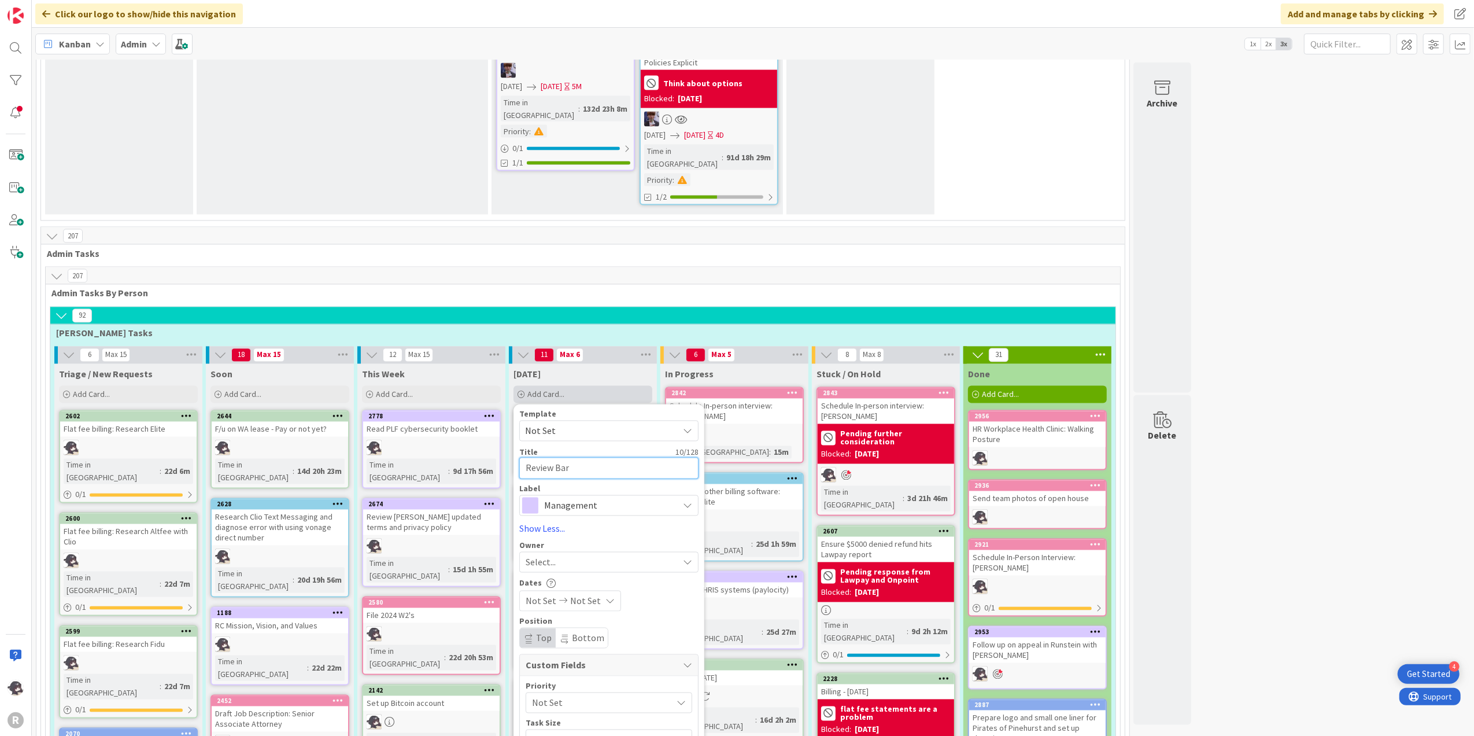
type textarea "Review [PERSON_NAME]"
type textarea "x"
type textarea "Review [PERSON_NAME]"
type textarea "x"
type textarea "Review [PERSON_NAME]"
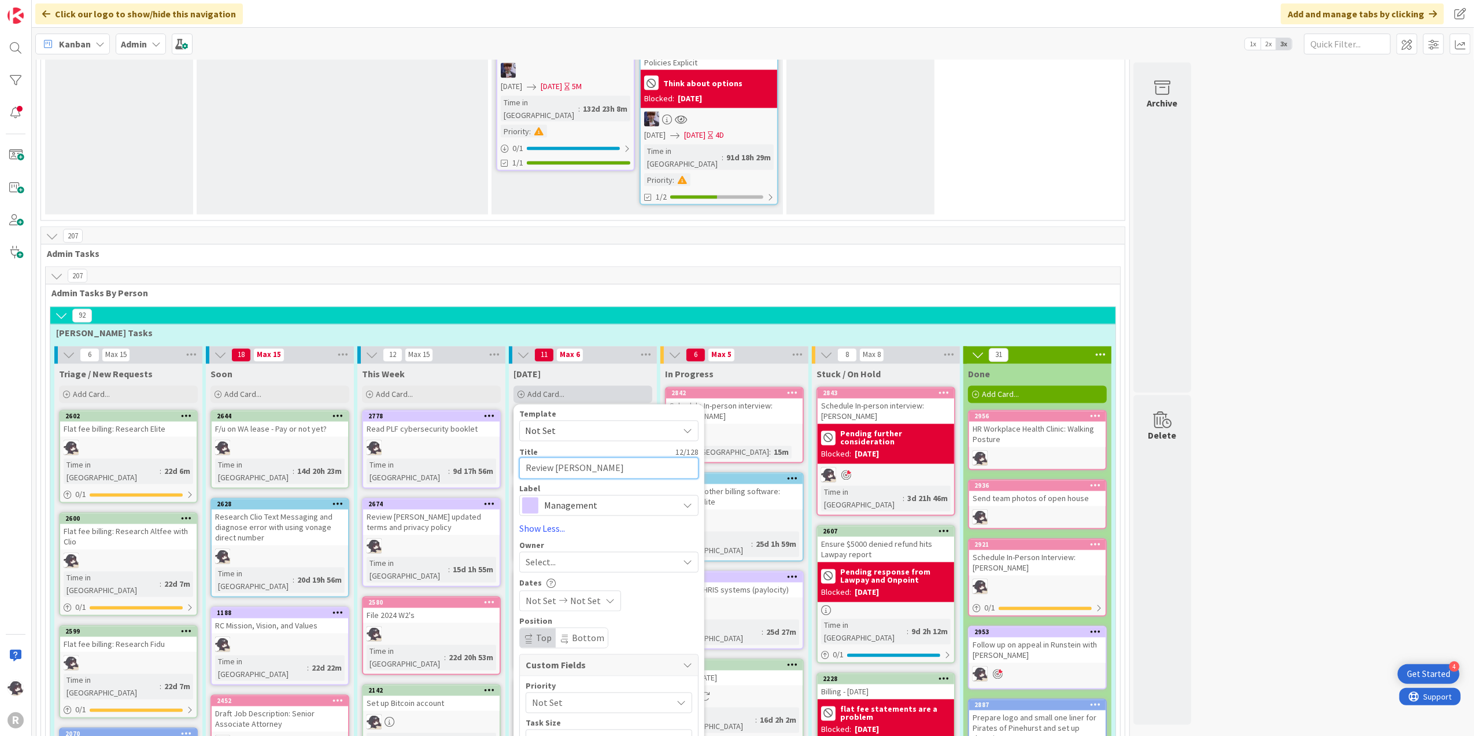
type textarea "x"
type textarea "Review Bar"
type textarea "x"
type textarea "Review Ba"
type textarea "x"
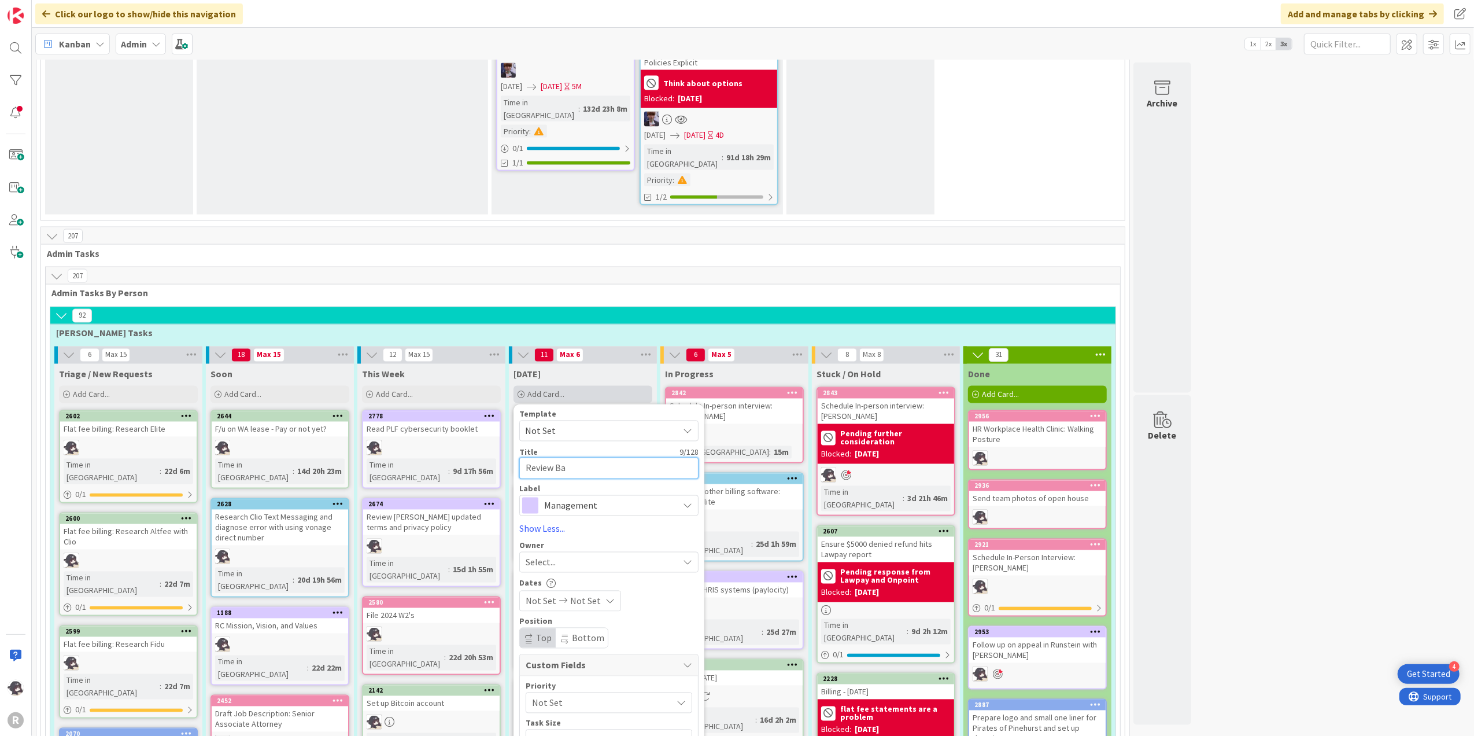
type textarea "Review B"
type textarea "x"
type textarea "Review"
type textarea "x"
type textarea "Review A"
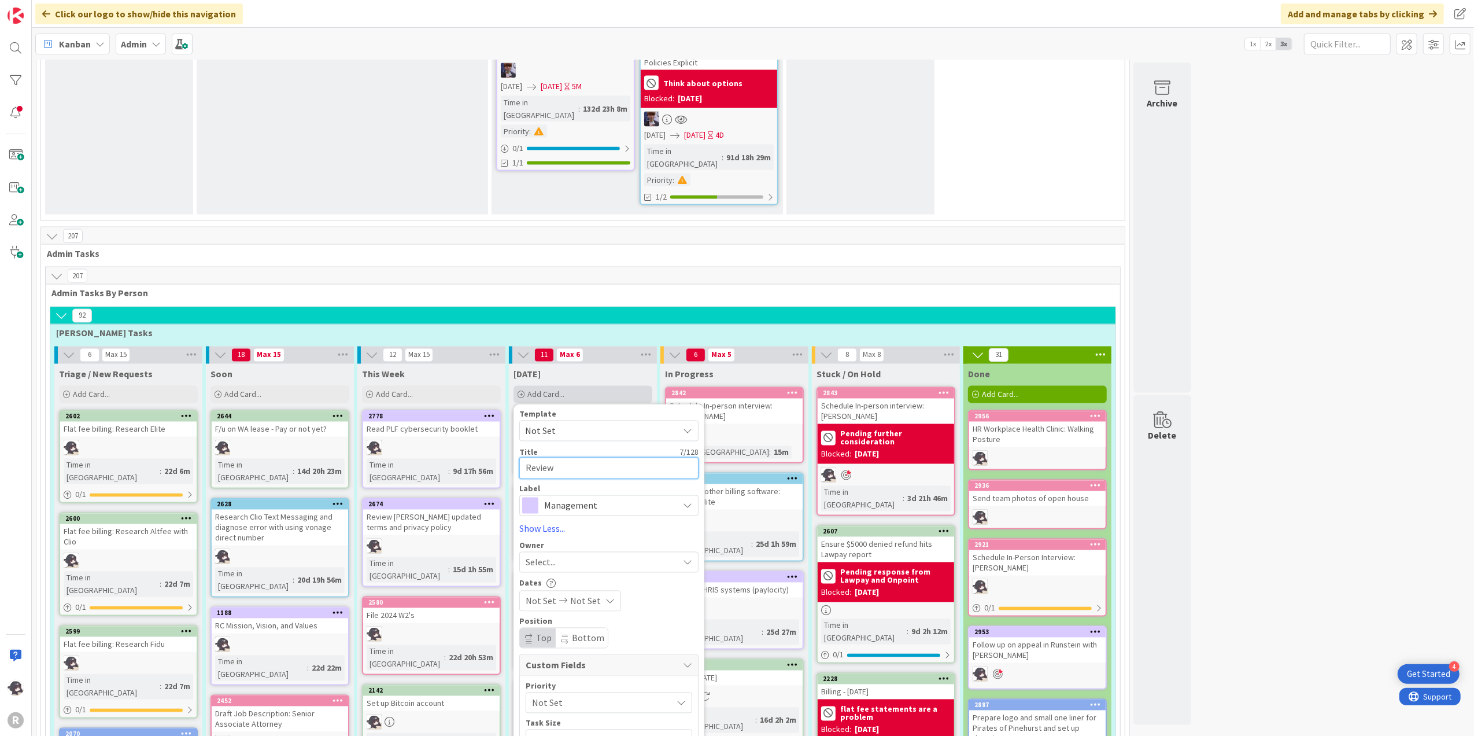
type textarea "x"
type textarea "Review At"
type textarea "x"
type textarea "Review Att"
type textarea "x"
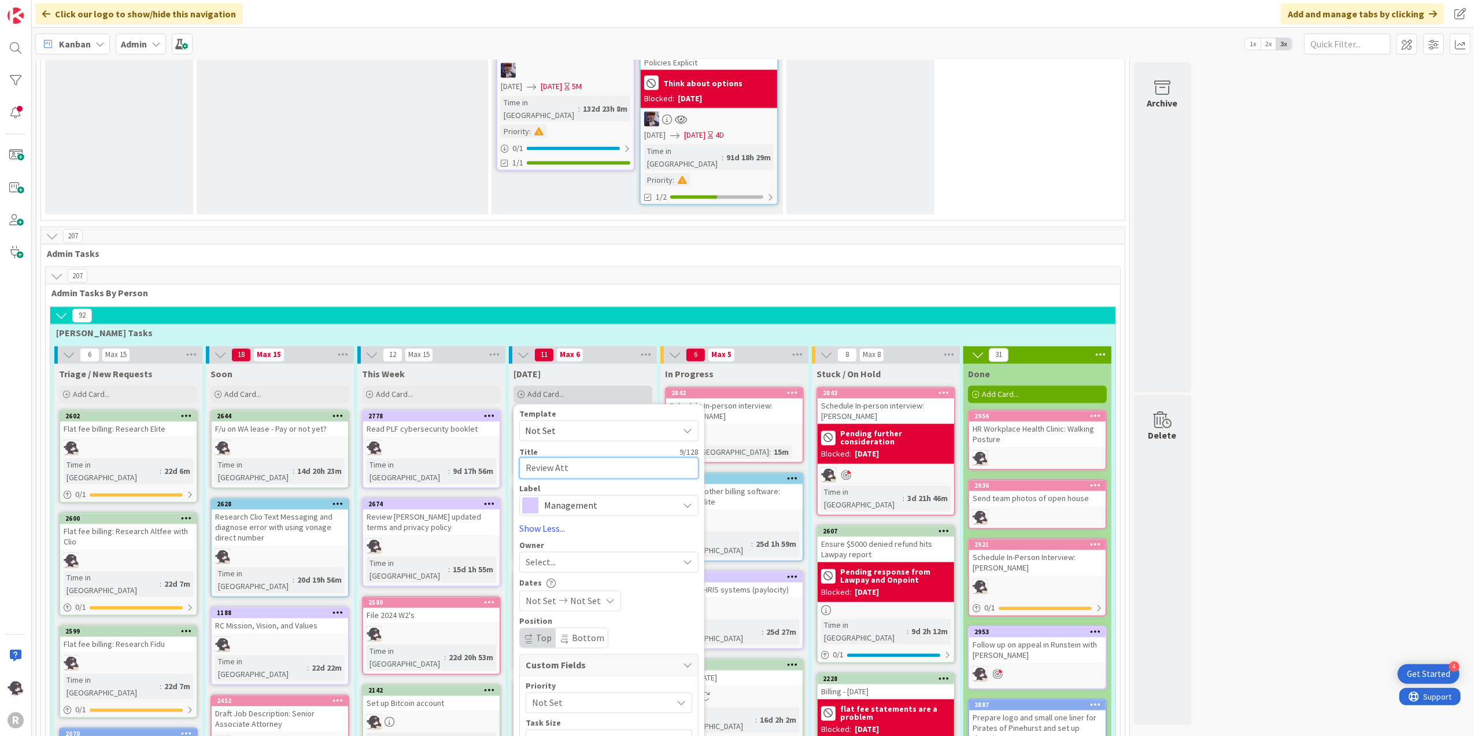
type textarea "Review Atto"
type textarea "x"
type textarea "Review Attor"
type textarea "x"
type textarea "Review Attorn"
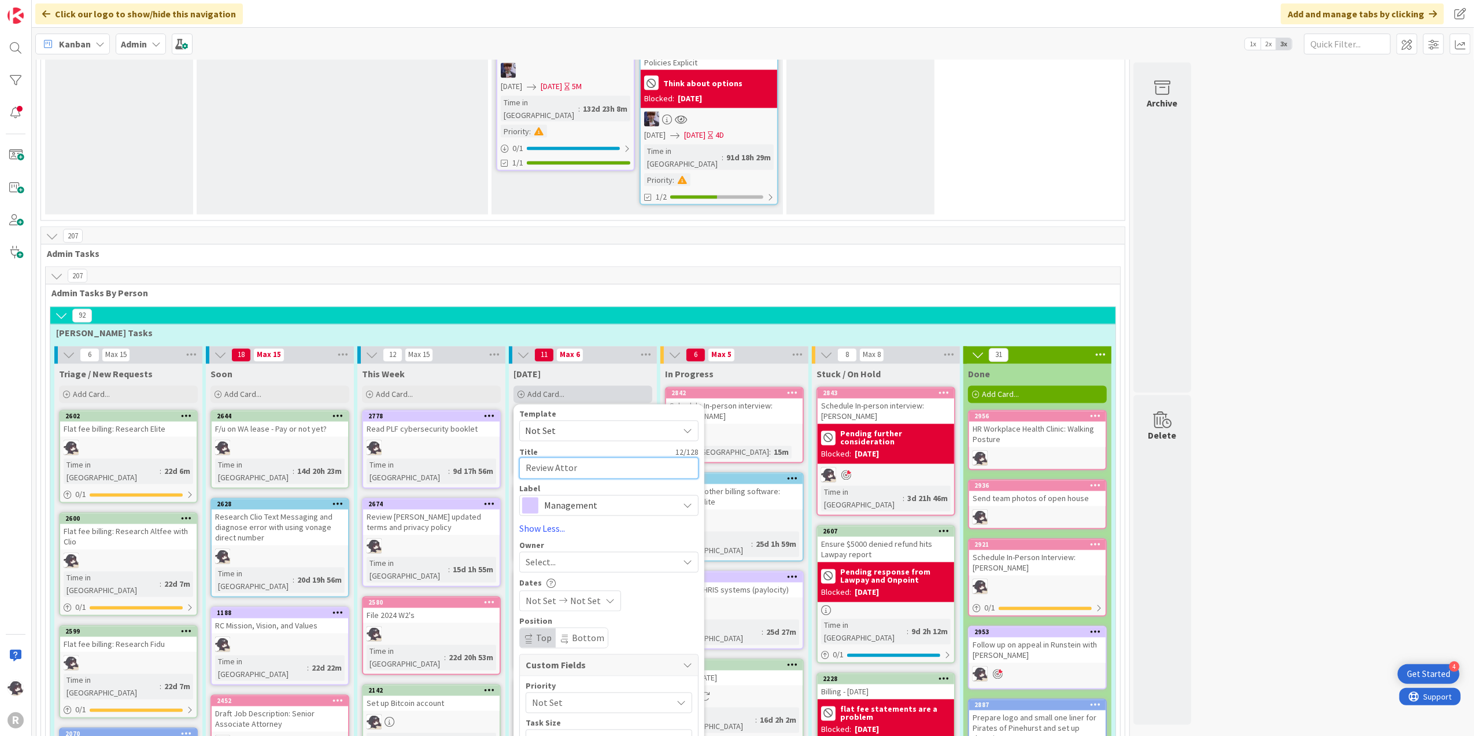
type textarea "x"
click at [575, 497] on span "Management" at bounding box center [608, 505] width 128 height 16
click at [636, 497] on span "Management" at bounding box center [608, 505] width 128 height 16
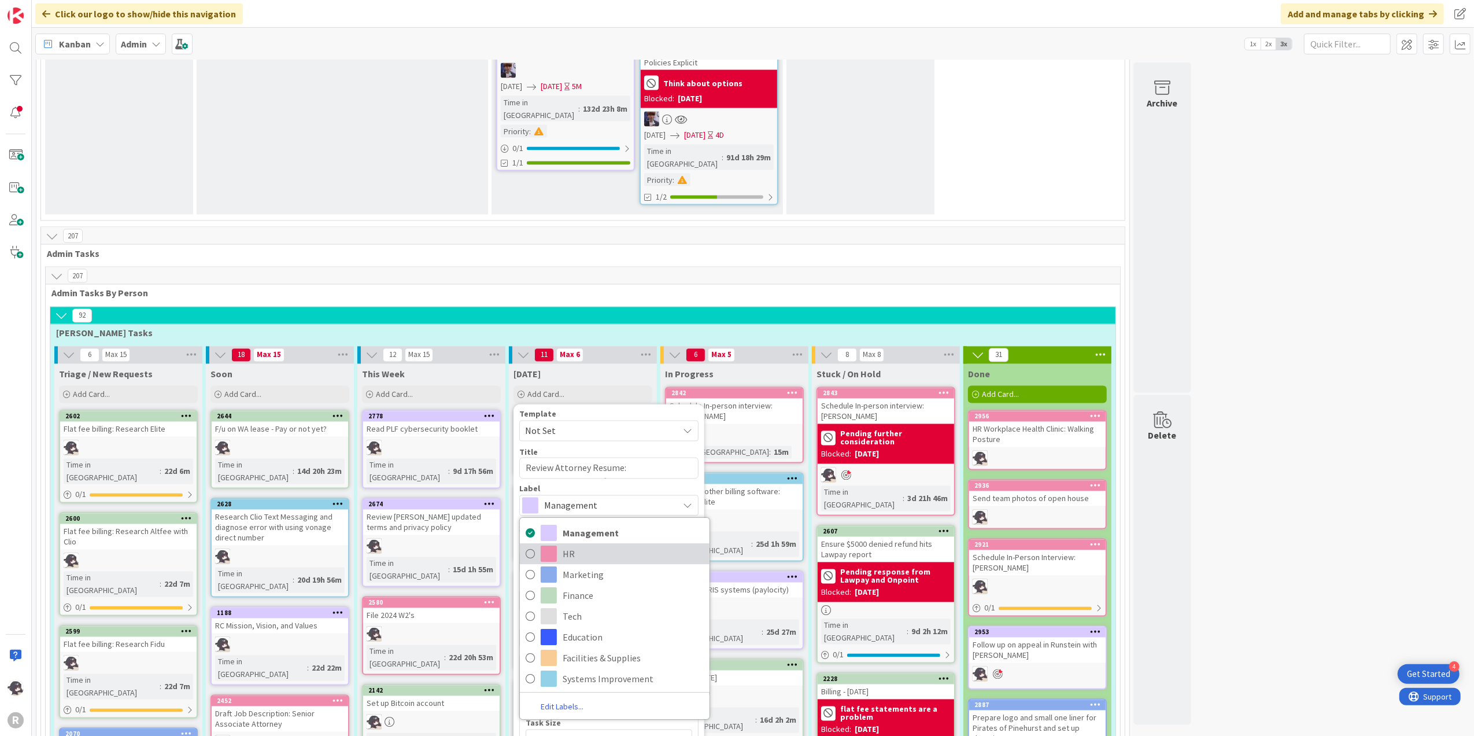
click at [574, 545] on span "HR" at bounding box center [633, 553] width 141 height 17
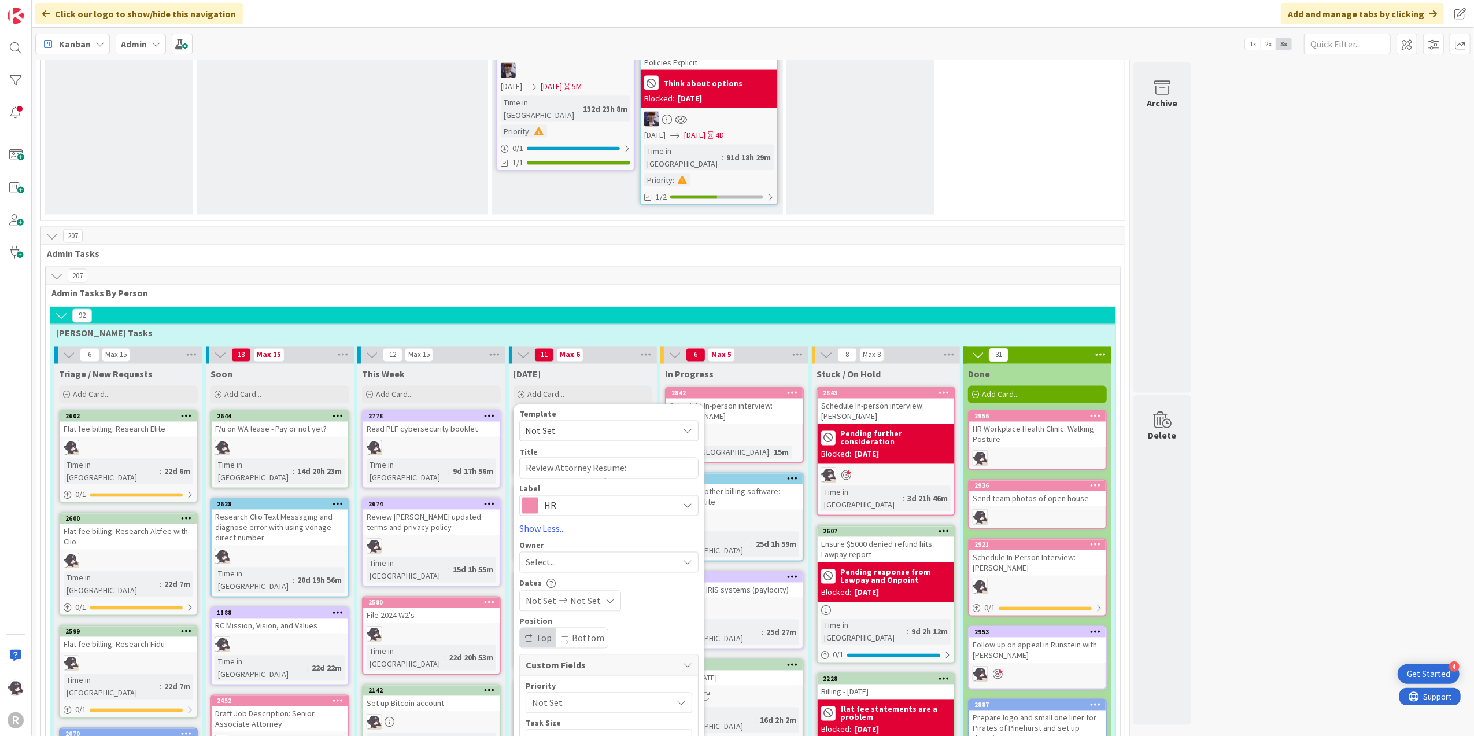
click at [569, 555] on div "Select..." at bounding box center [602, 562] width 153 height 14
click at [586, 629] on span "[PERSON_NAME]" at bounding box center [592, 637] width 56 height 17
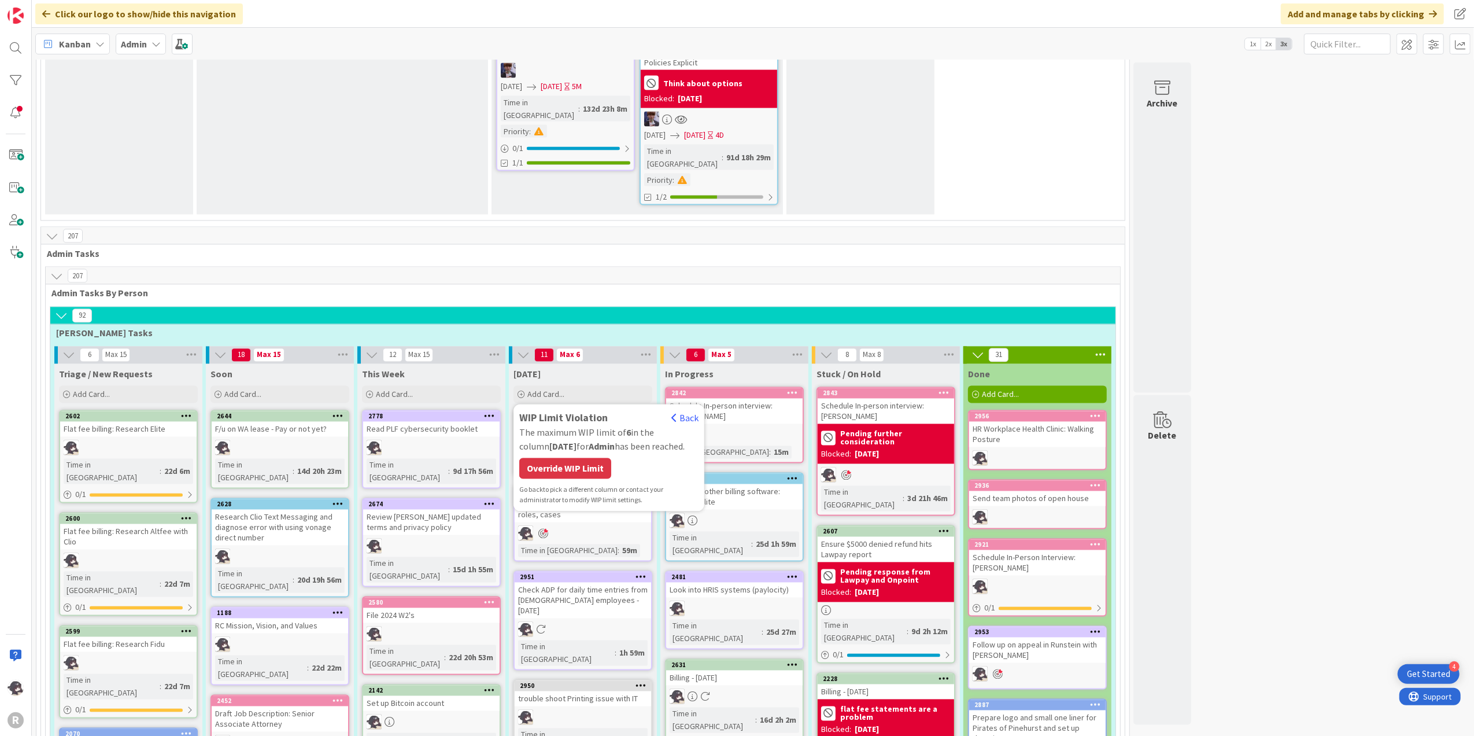
click at [576, 458] on div "Override WIP Limit" at bounding box center [565, 468] width 92 height 21
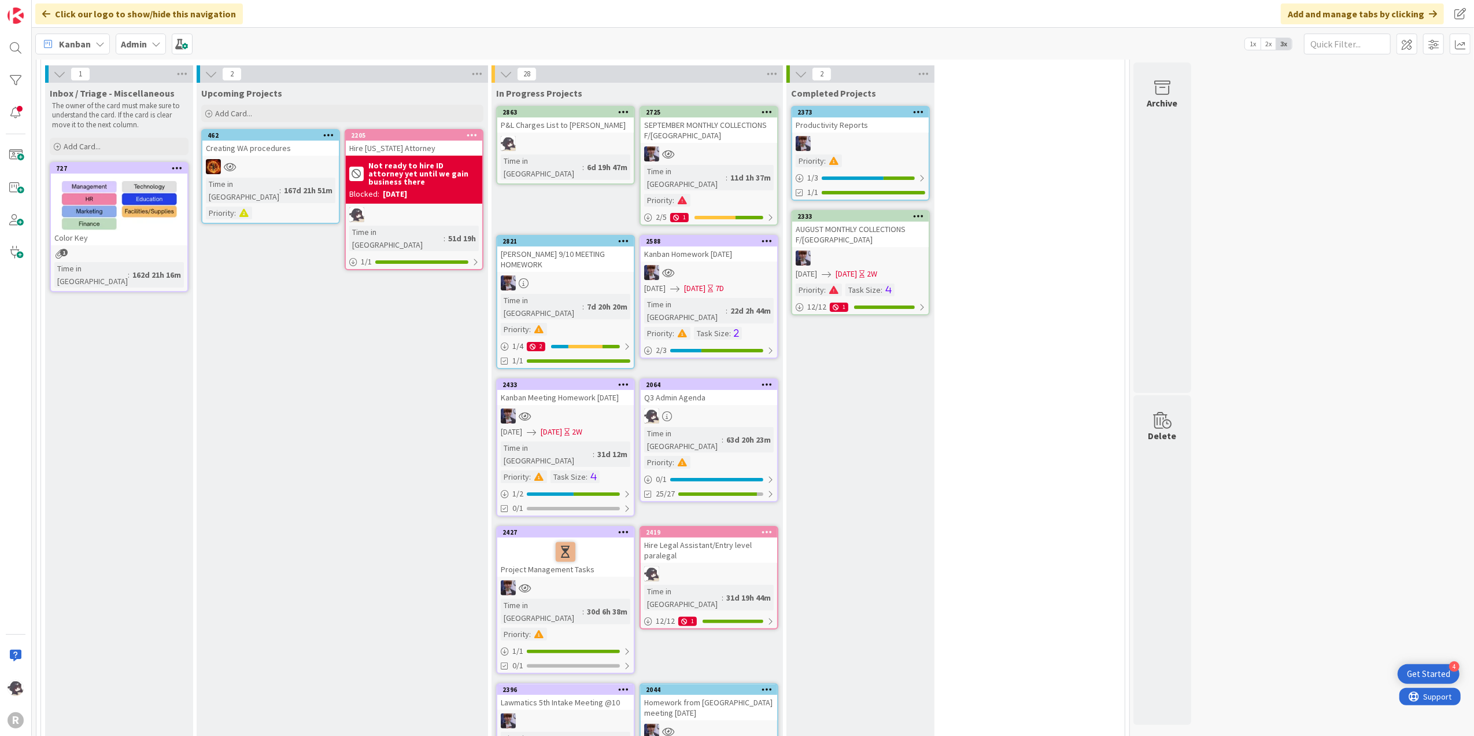
scroll to position [0, 0]
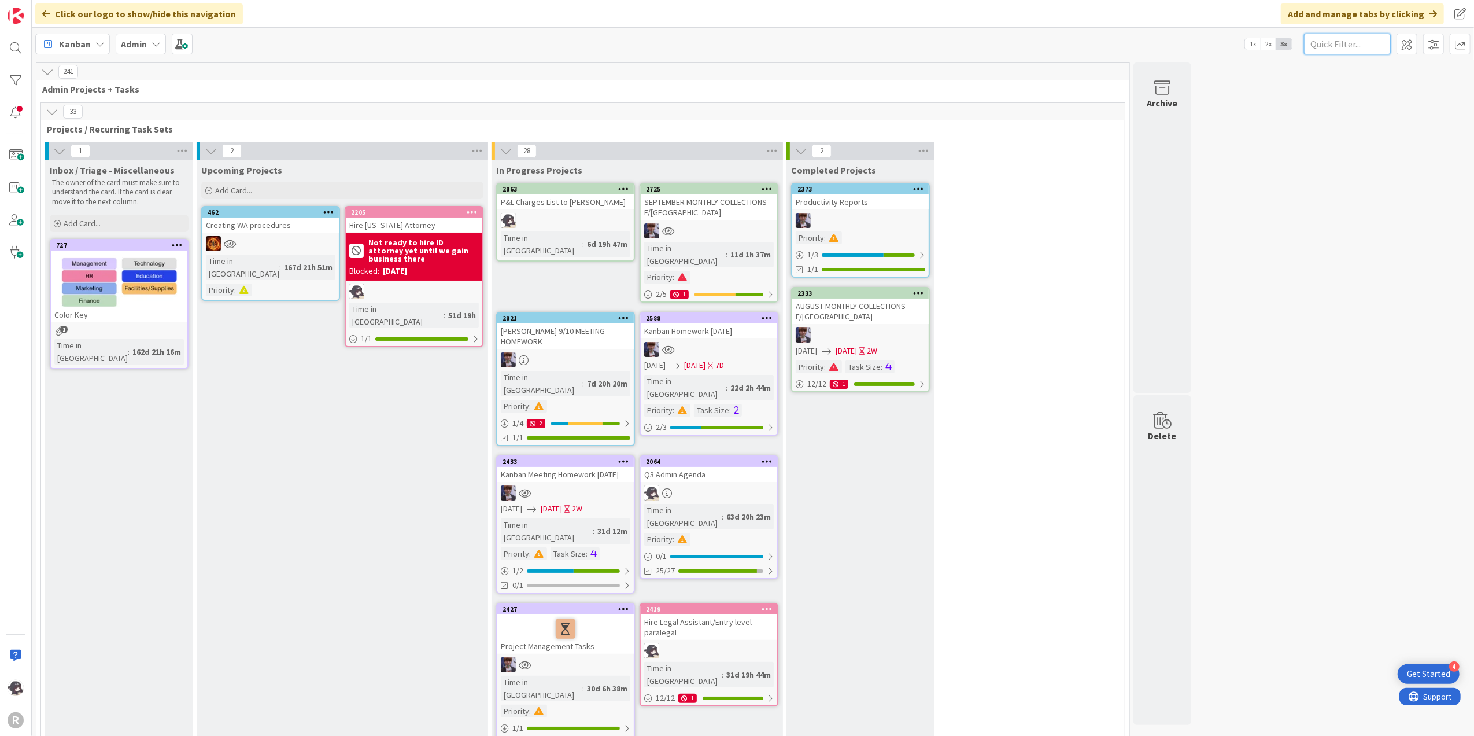
click at [1343, 46] on input "text" at bounding box center [1347, 44] width 87 height 21
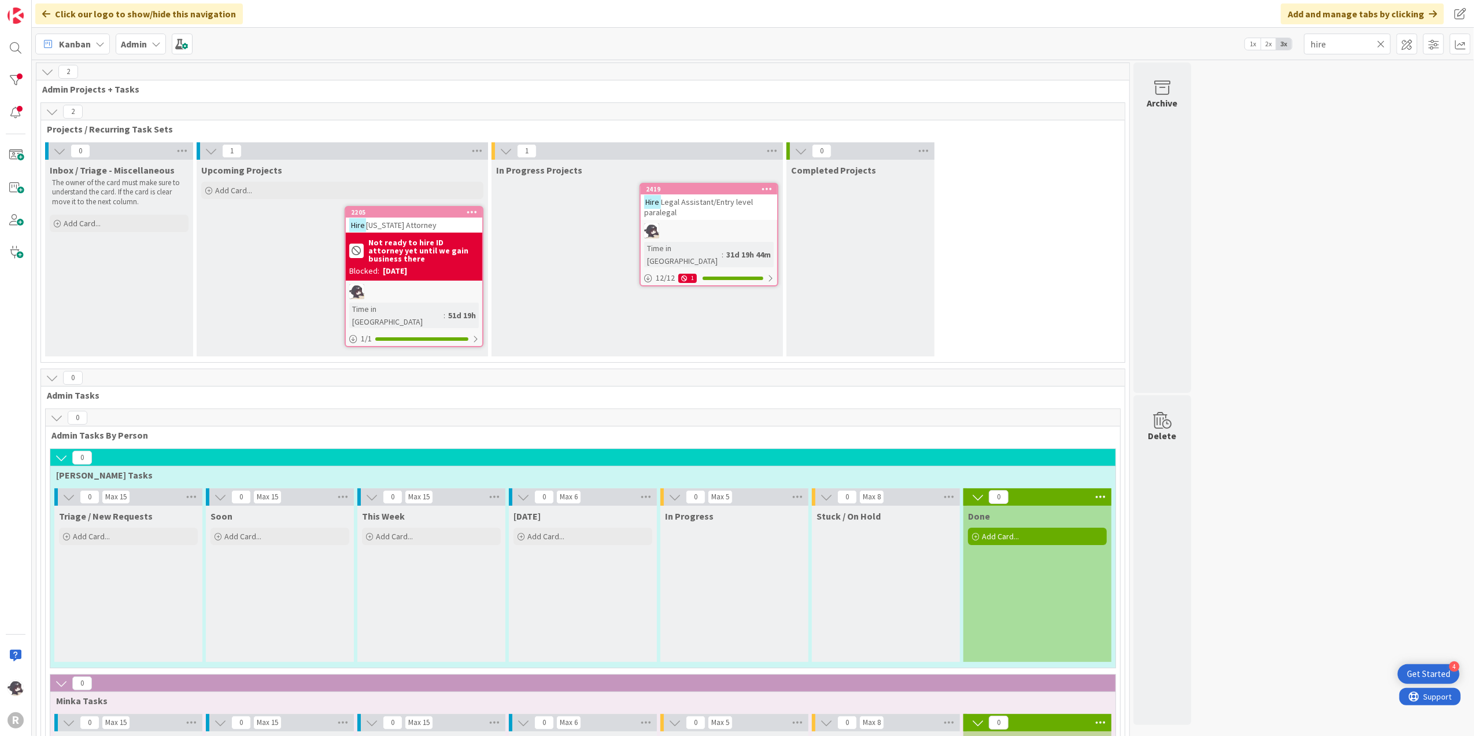
click at [549, 204] on div "In Progress Projects 2419 Hire Legal Assistant/Entry level paralegal Time in [G…" at bounding box center [637, 258] width 291 height 197
click at [274, 183] on div "Add Card..." at bounding box center [342, 190] width 282 height 17
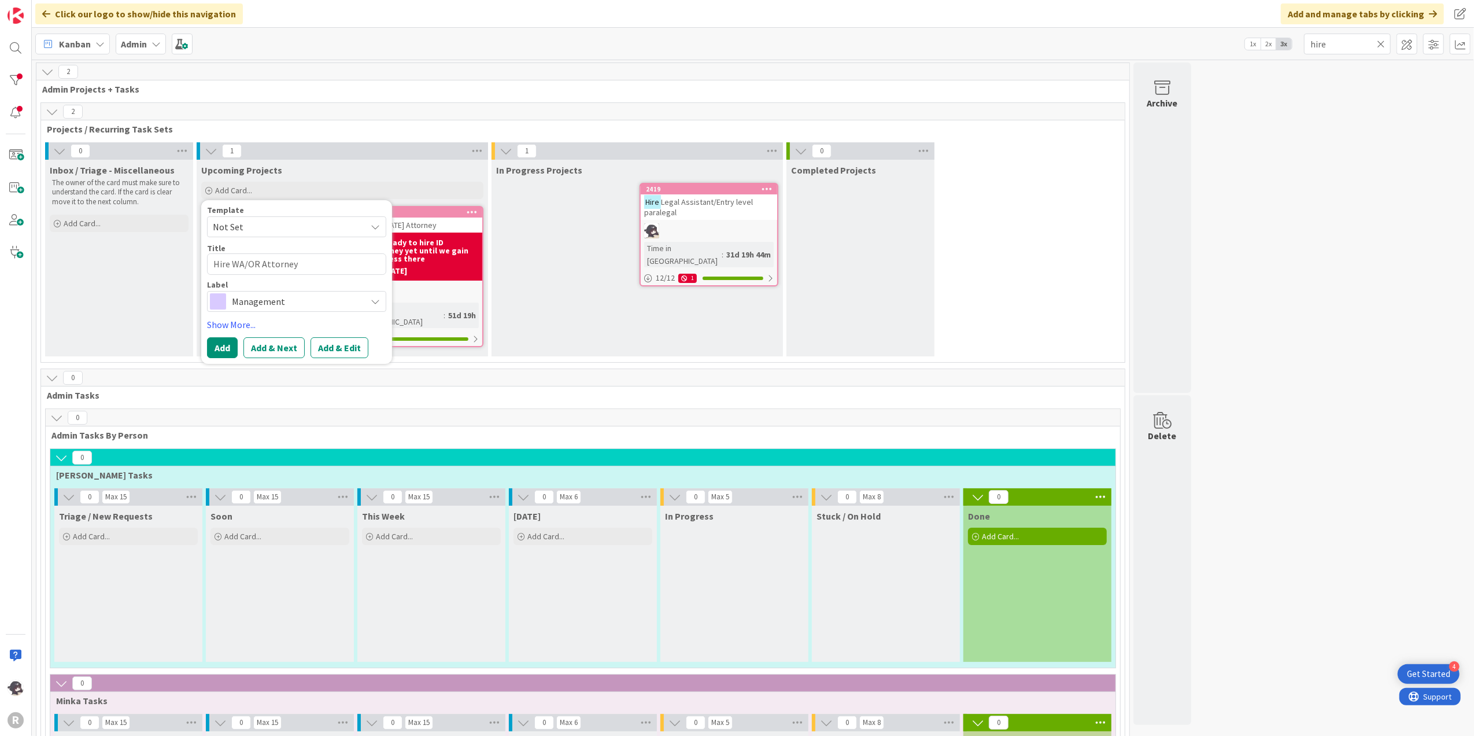
click at [287, 306] on span "Management" at bounding box center [296, 301] width 128 height 16
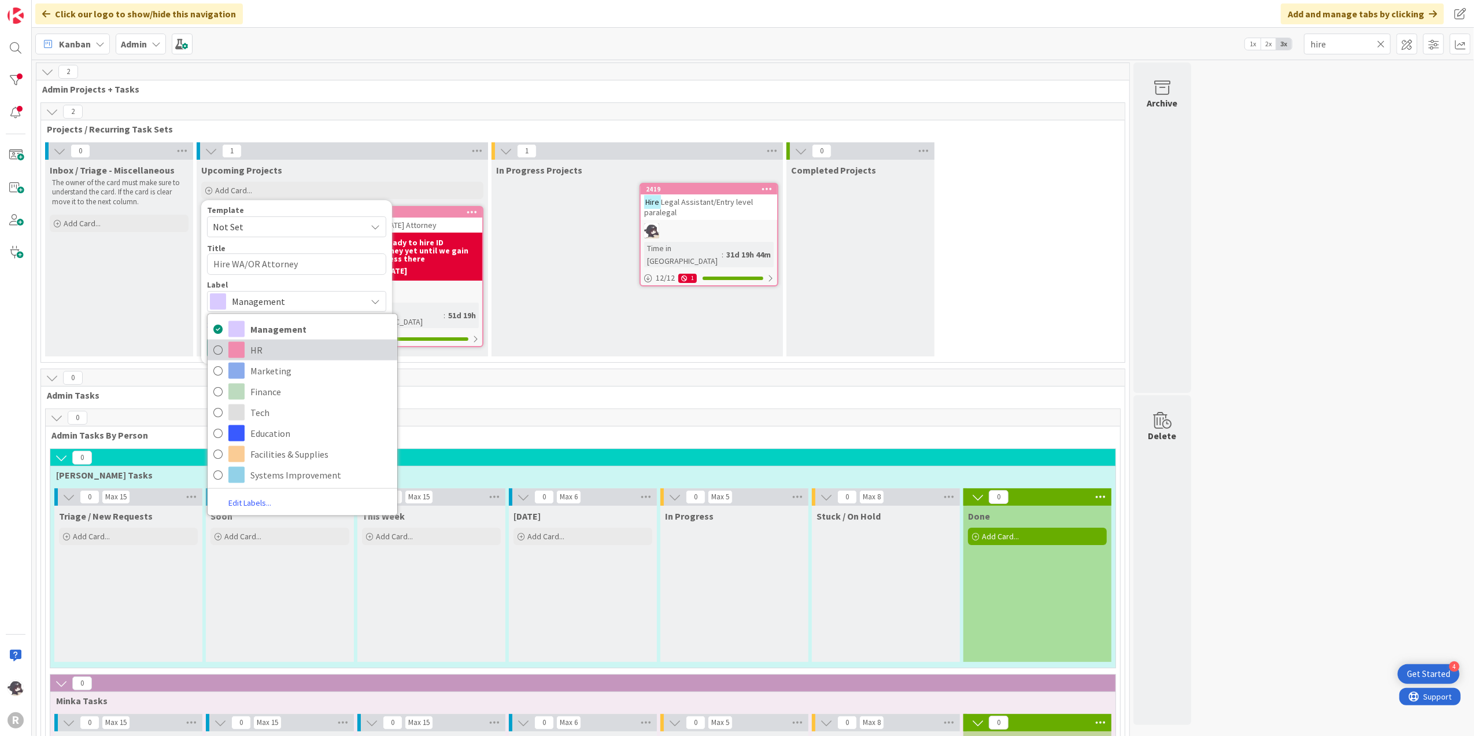
click at [257, 357] on span "HR" at bounding box center [320, 349] width 141 height 17
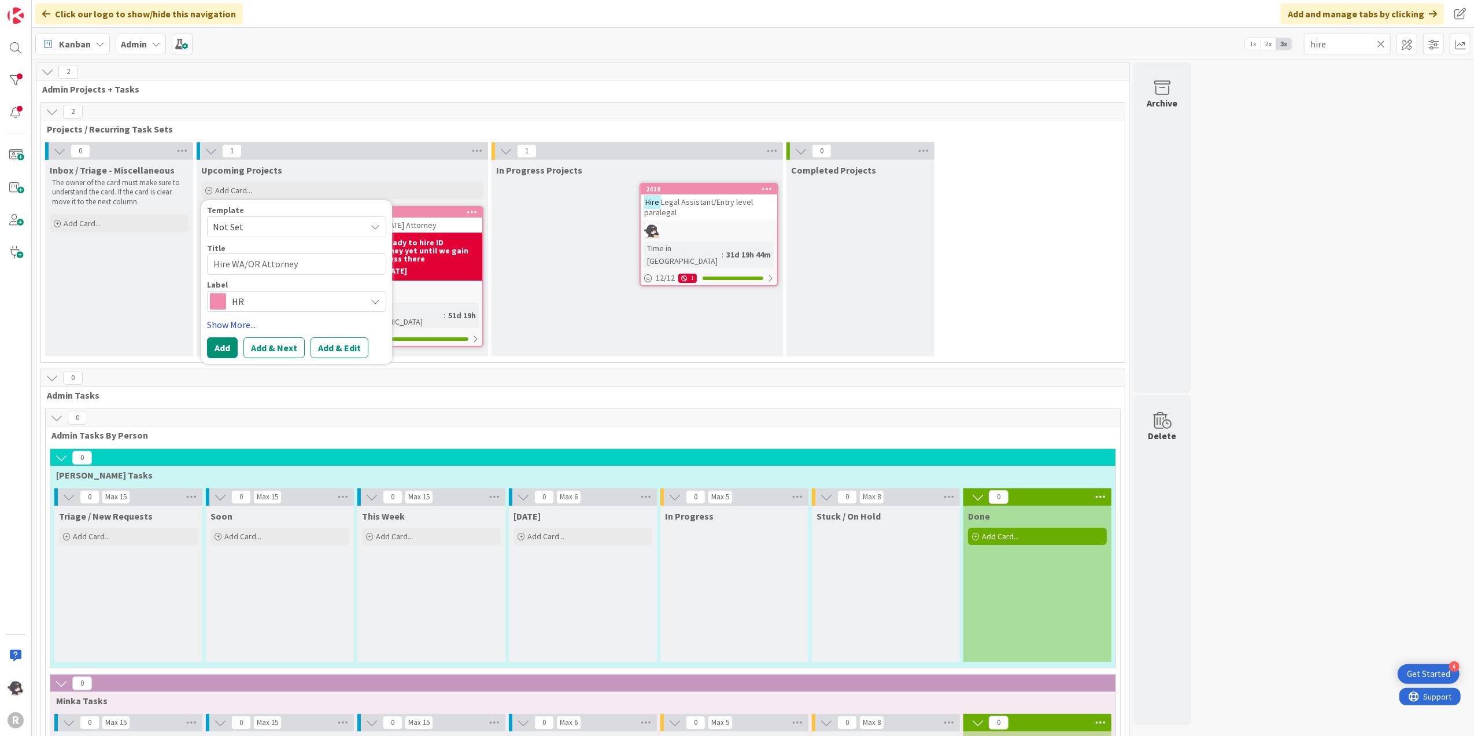
click at [234, 324] on link "Show More..." at bounding box center [296, 324] width 179 height 14
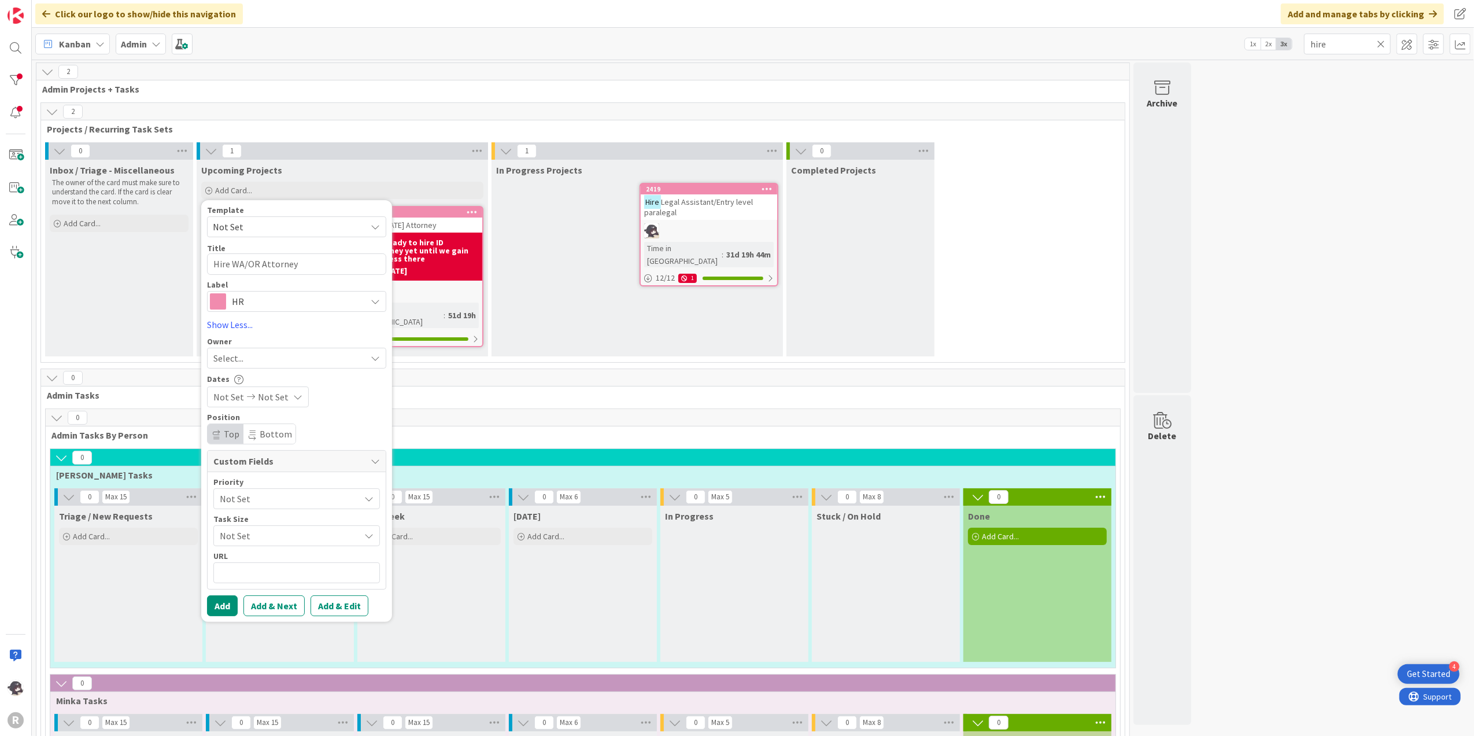
click at [238, 364] on span "Select..." at bounding box center [228, 358] width 30 height 14
click at [276, 431] on span "[PERSON_NAME]" at bounding box center [280, 432] width 56 height 17
click at [218, 603] on button "Add" at bounding box center [222, 605] width 31 height 21
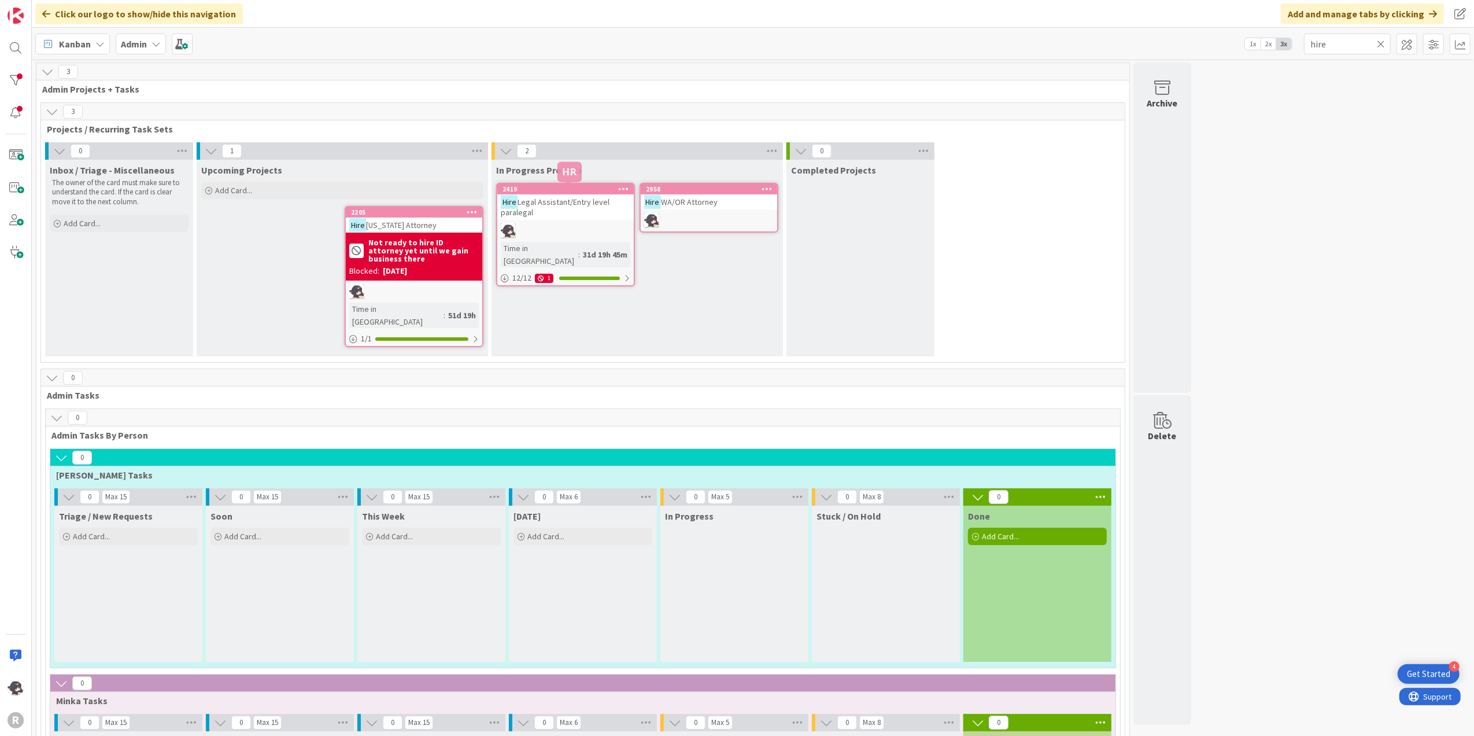
click at [577, 185] on div "2419" at bounding box center [568, 189] width 131 height 8
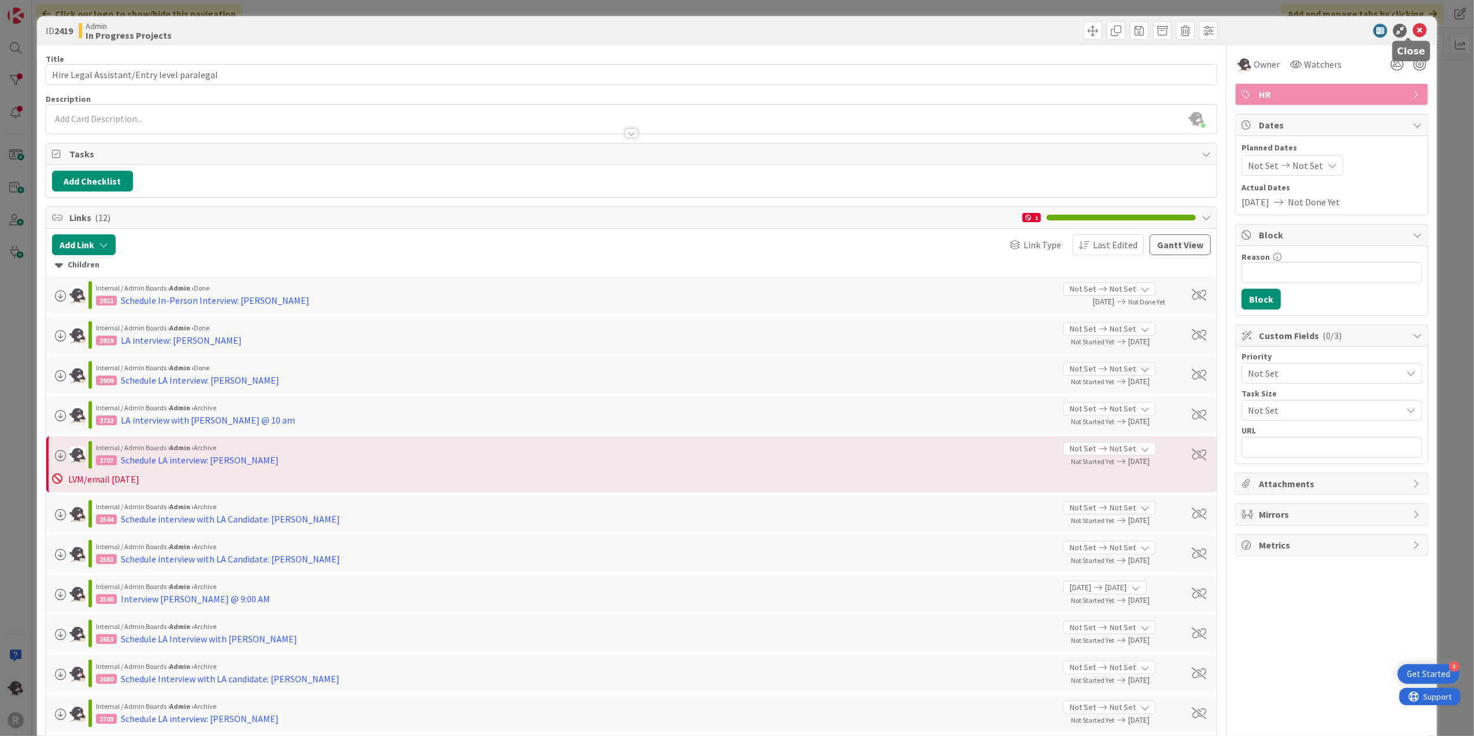
click at [1413, 35] on icon at bounding box center [1420, 31] width 14 height 14
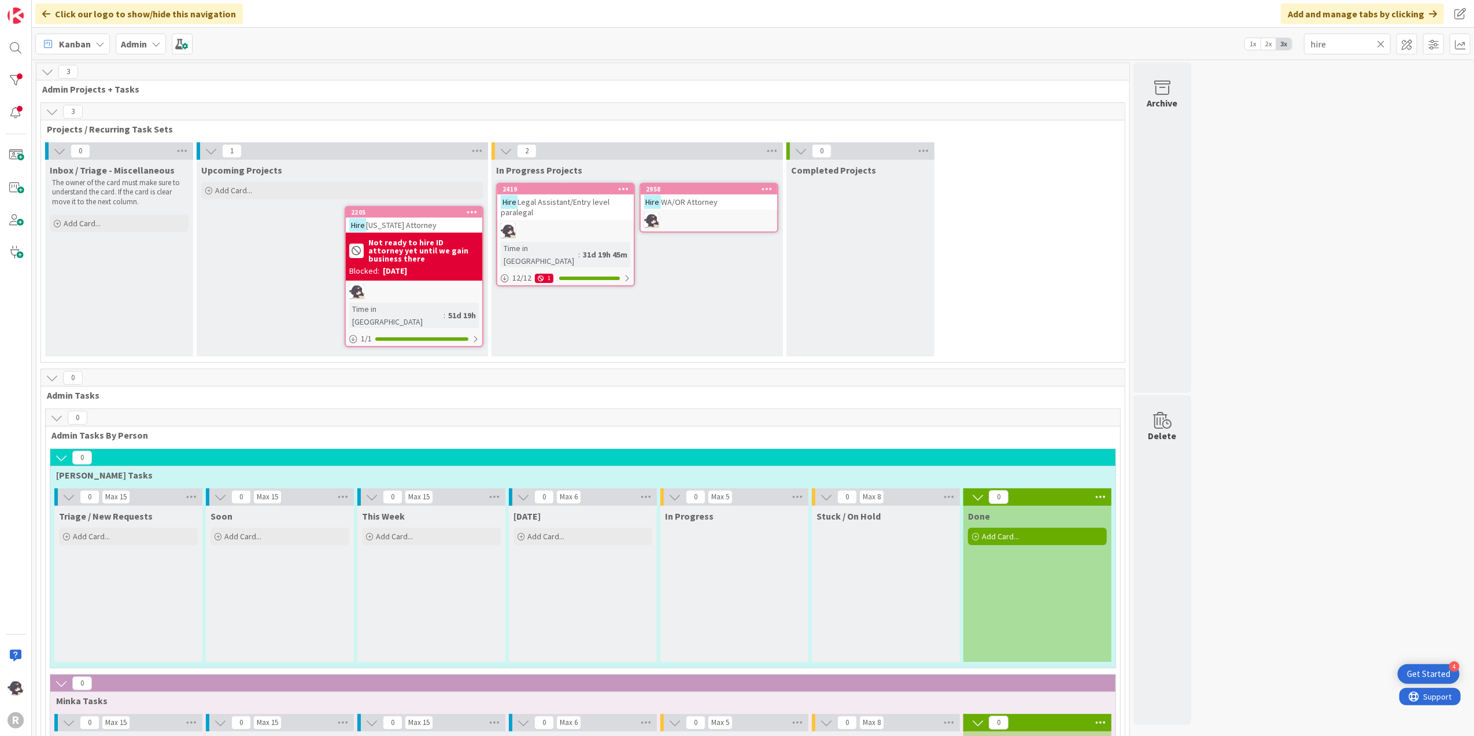
click at [1381, 42] on icon at bounding box center [1381, 44] width 8 height 10
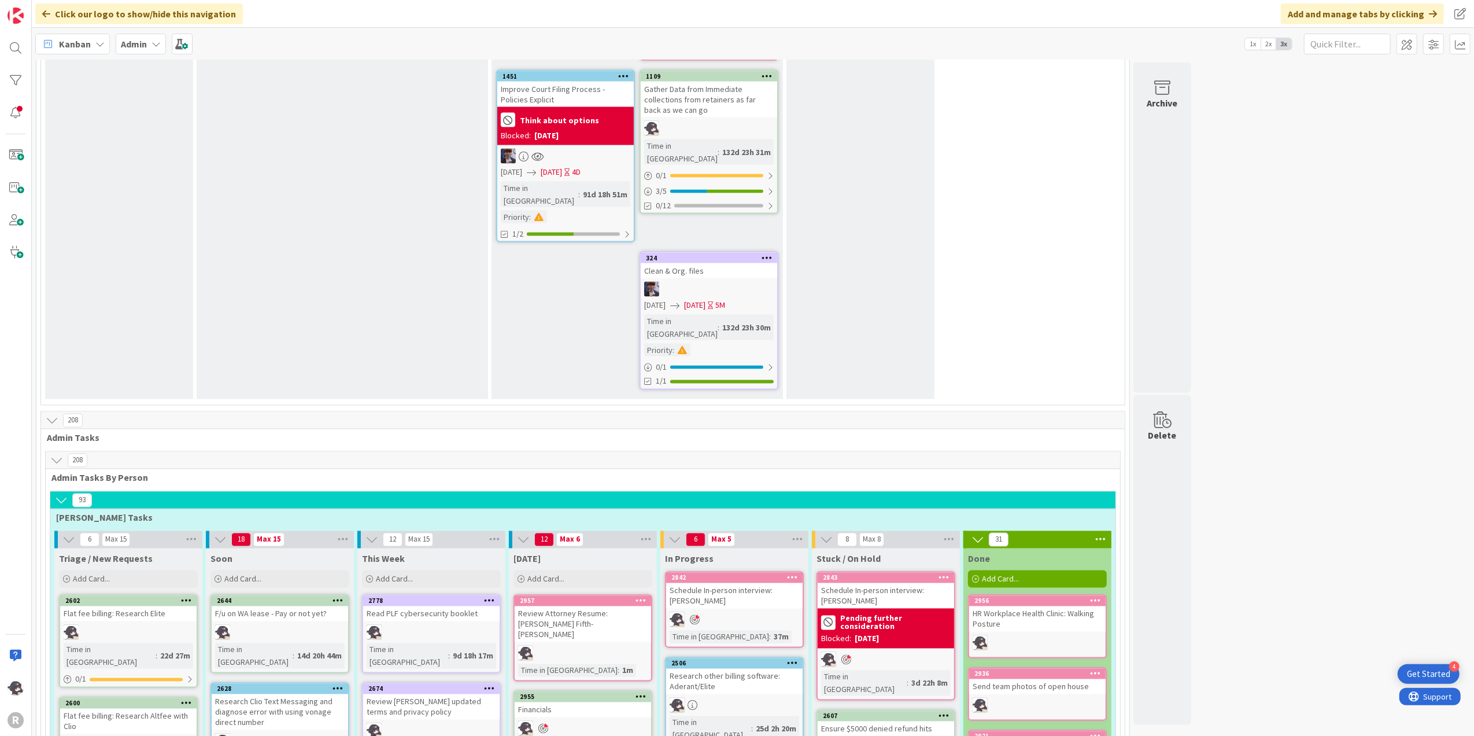
scroll to position [1927, 0]
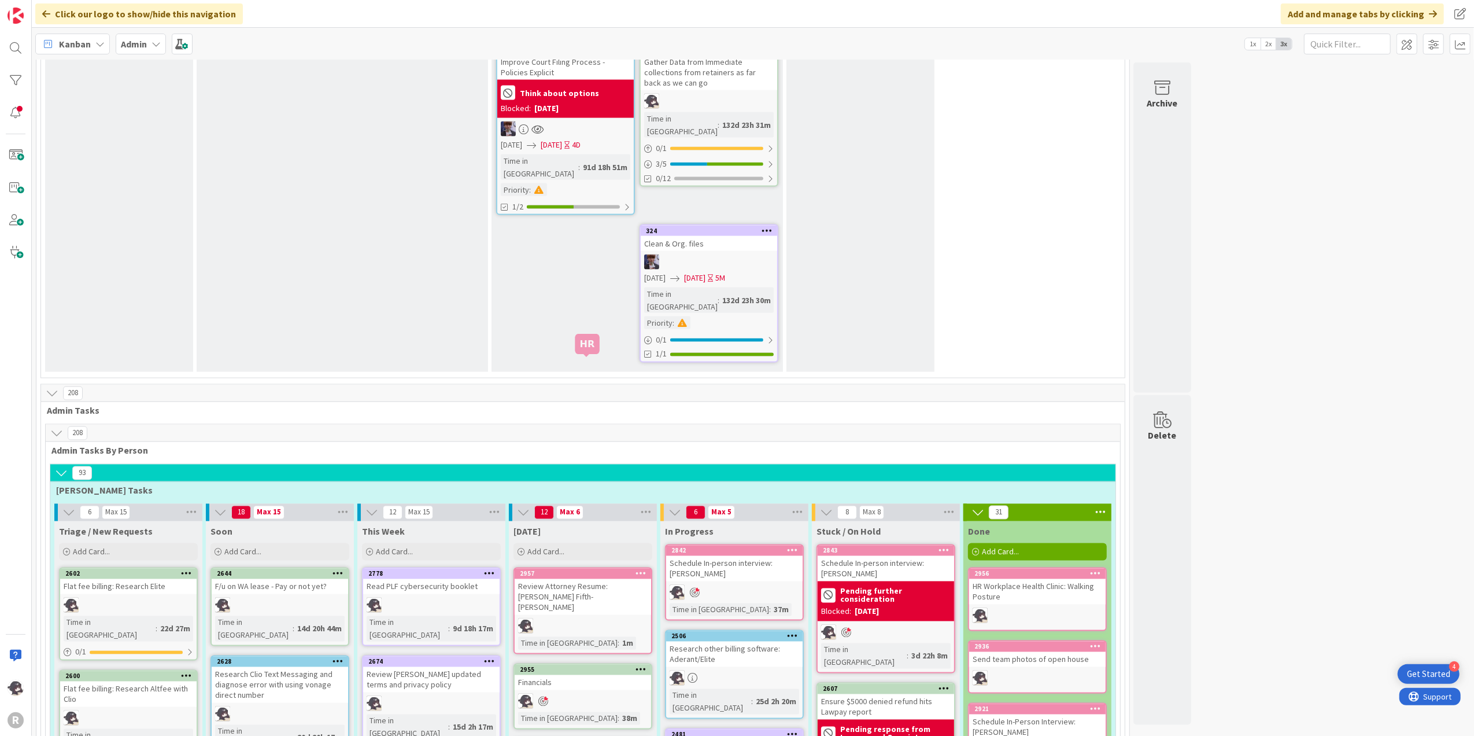
click at [594, 570] on div "2957" at bounding box center [585, 574] width 131 height 8
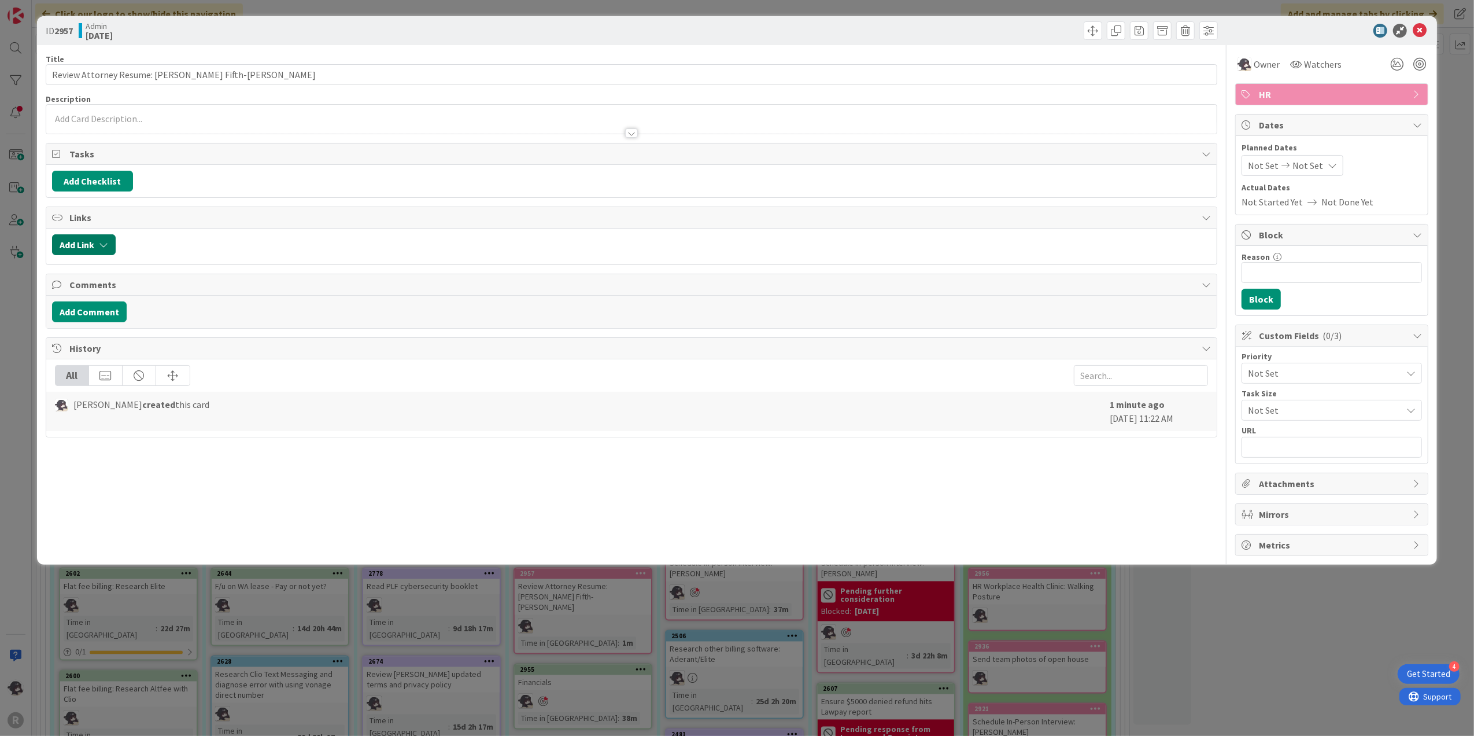
click at [94, 252] on button "Add Link" at bounding box center [84, 244] width 64 height 21
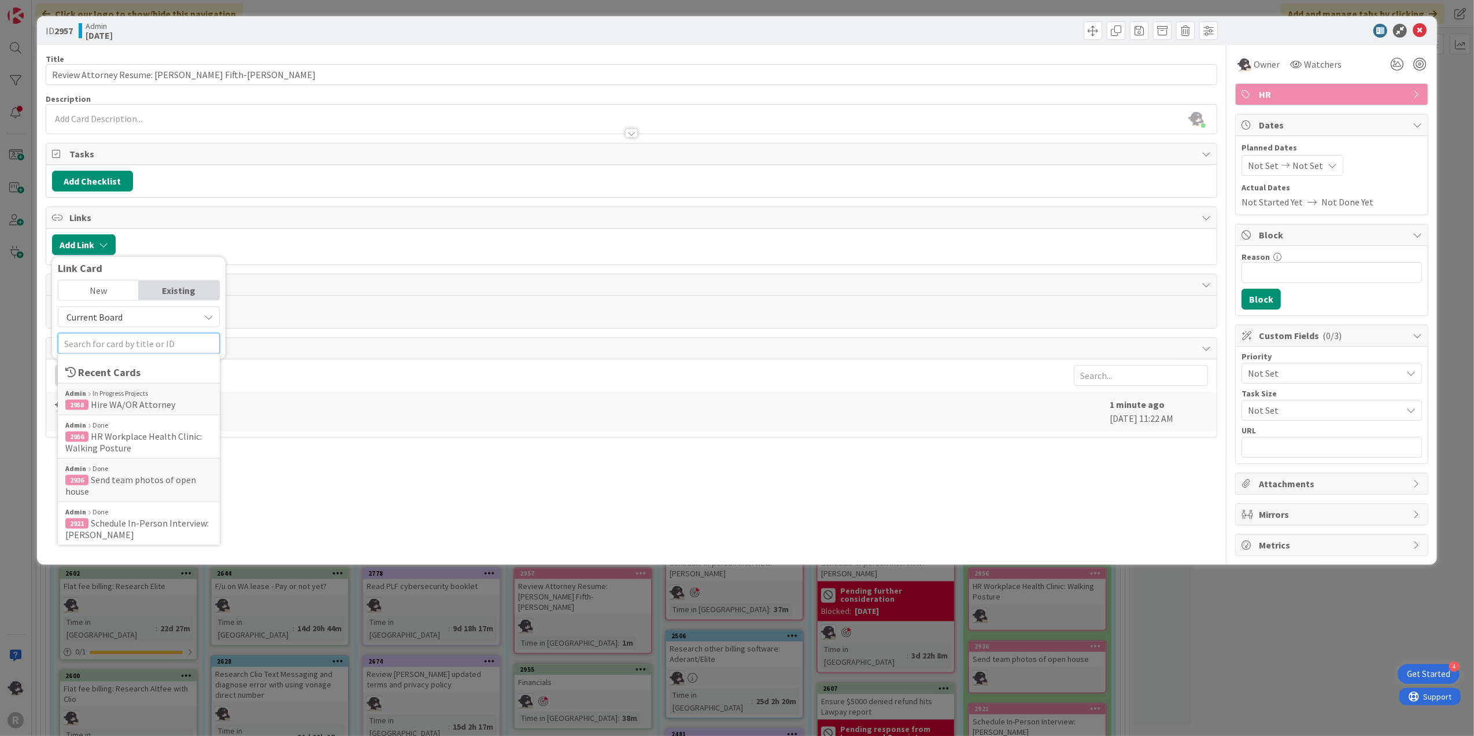
click at [108, 337] on input "text" at bounding box center [139, 343] width 162 height 21
click at [130, 428] on div "Admin In Progress Projects" at bounding box center [138, 425] width 147 height 10
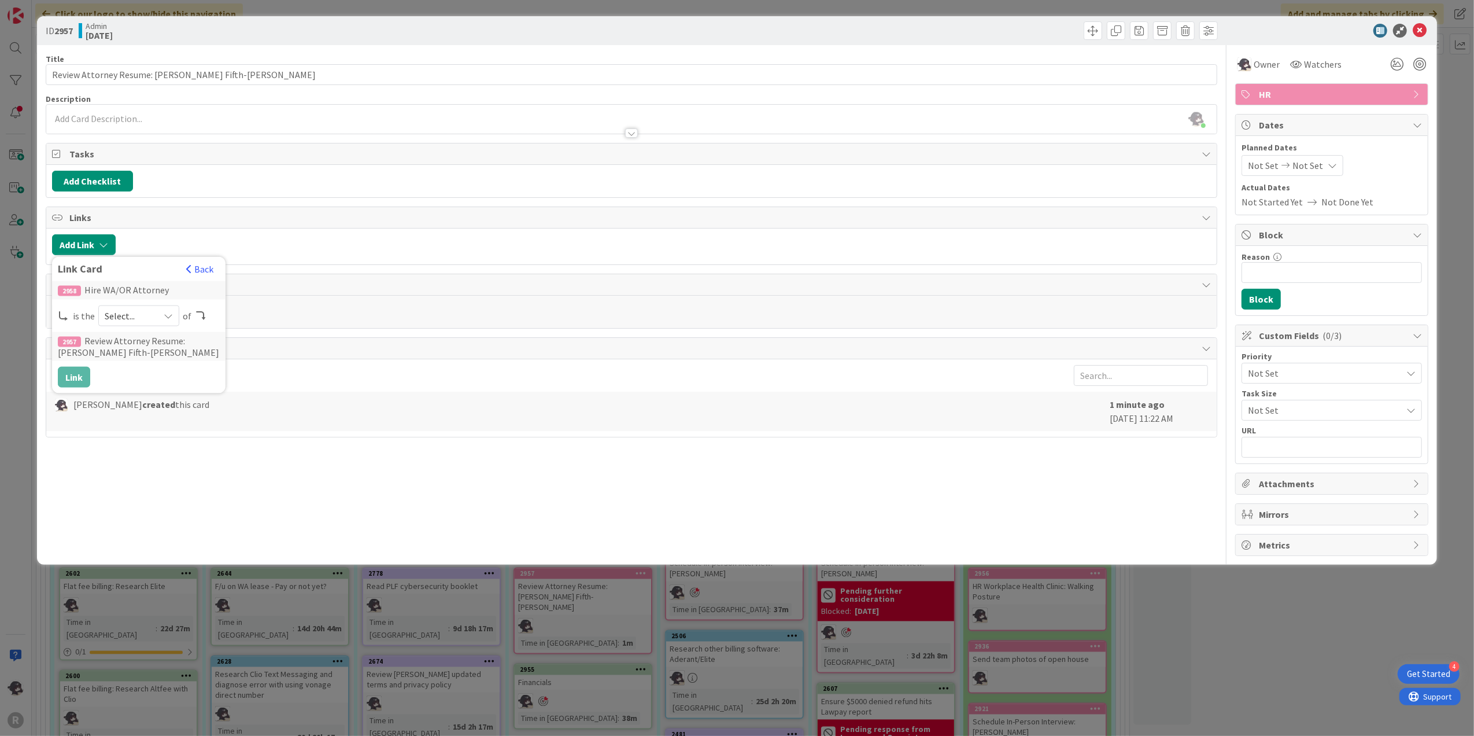
click at [142, 313] on span "Select..." at bounding box center [129, 316] width 49 height 16
click at [156, 347] on span "parent" at bounding box center [200, 342] width 131 height 17
click at [71, 379] on button "Link" at bounding box center [74, 377] width 32 height 21
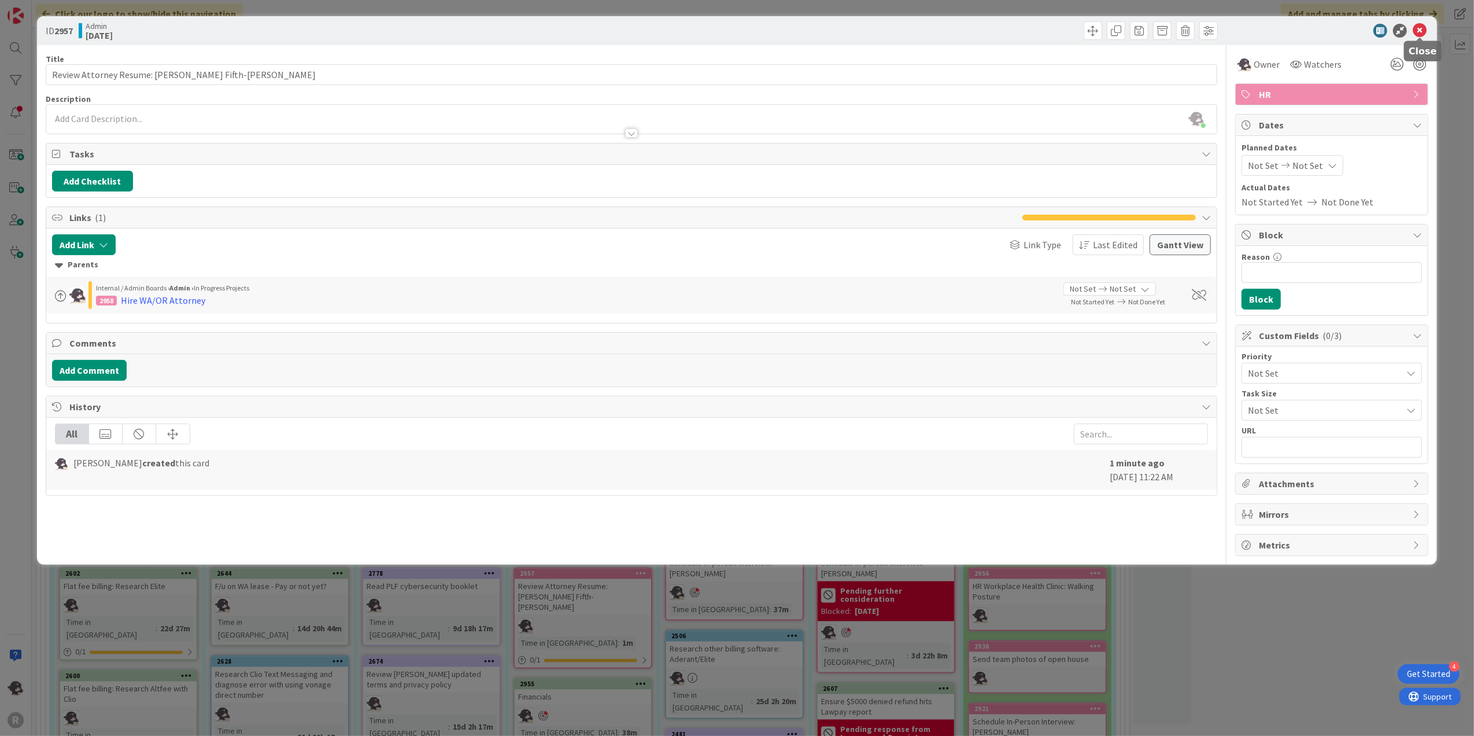
click at [1420, 35] on icon at bounding box center [1420, 31] width 14 height 14
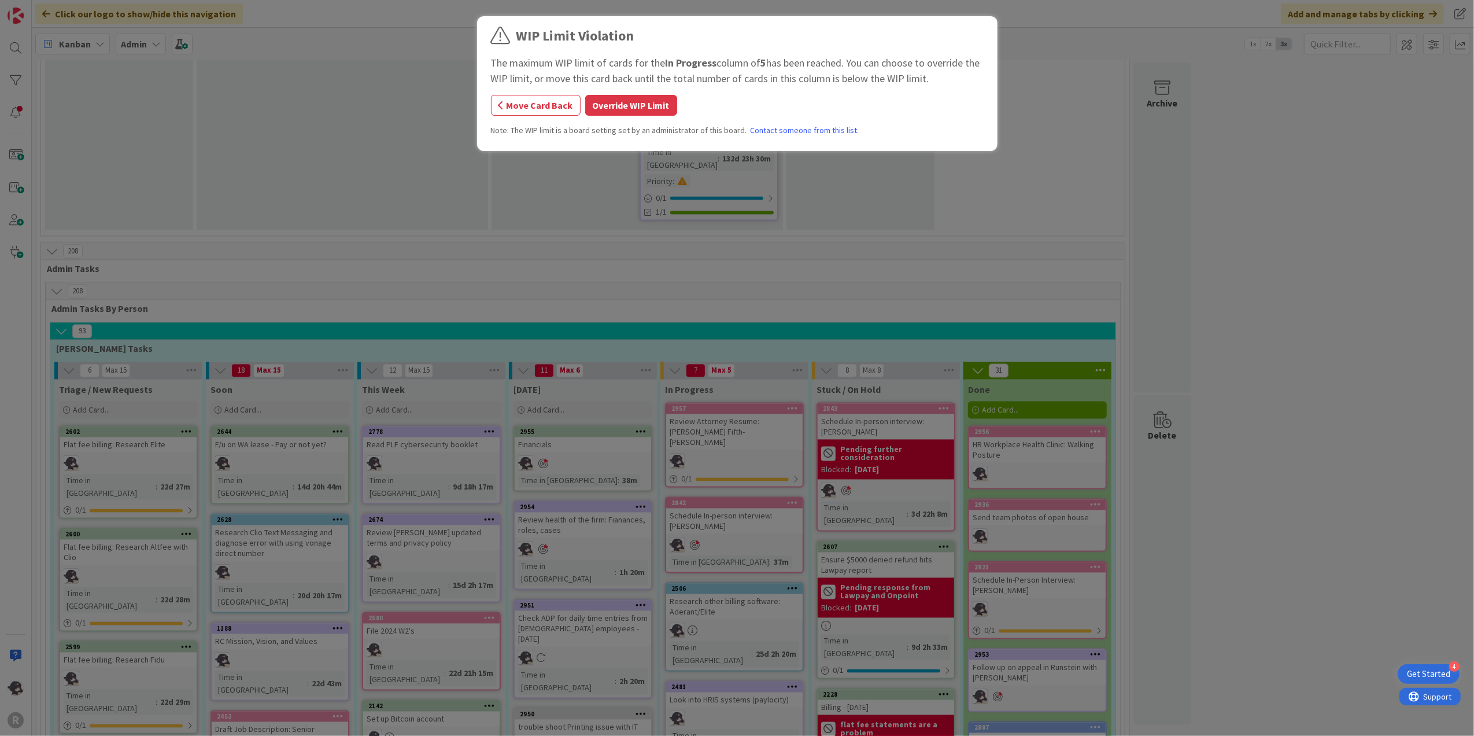
scroll to position [2068, 0]
click at [626, 100] on button "Override WIP Limit" at bounding box center [631, 105] width 92 height 21
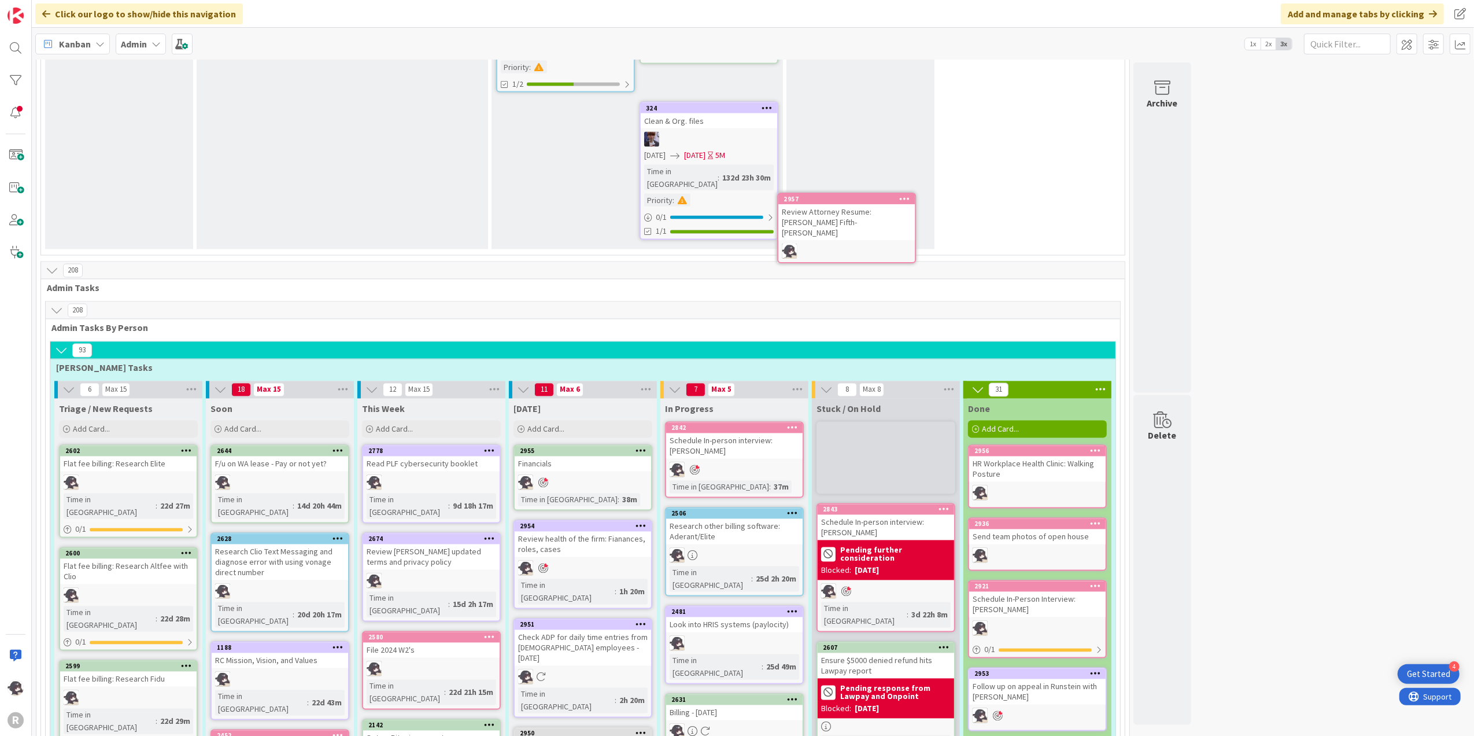
scroll to position [2048, 0]
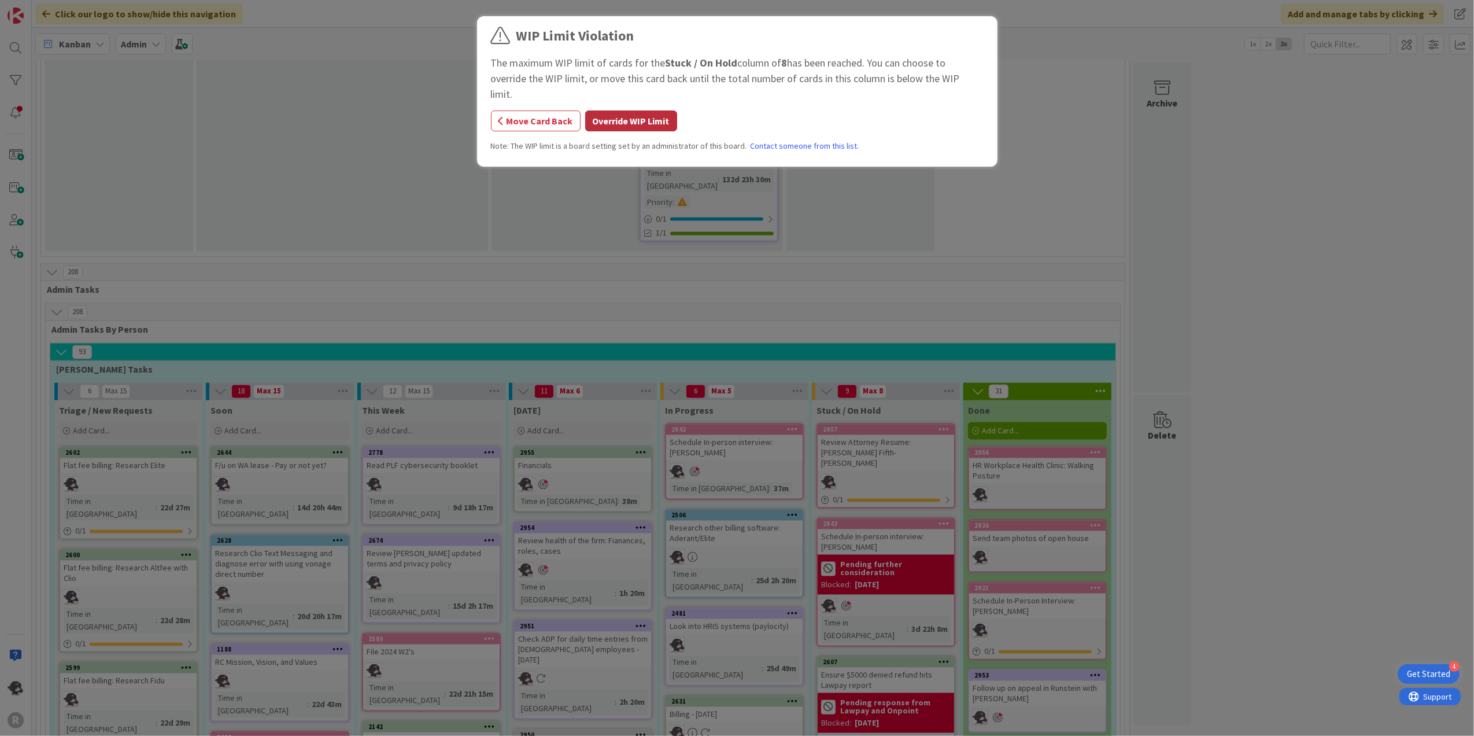
click at [647, 110] on button "Override WIP Limit" at bounding box center [631, 120] width 92 height 21
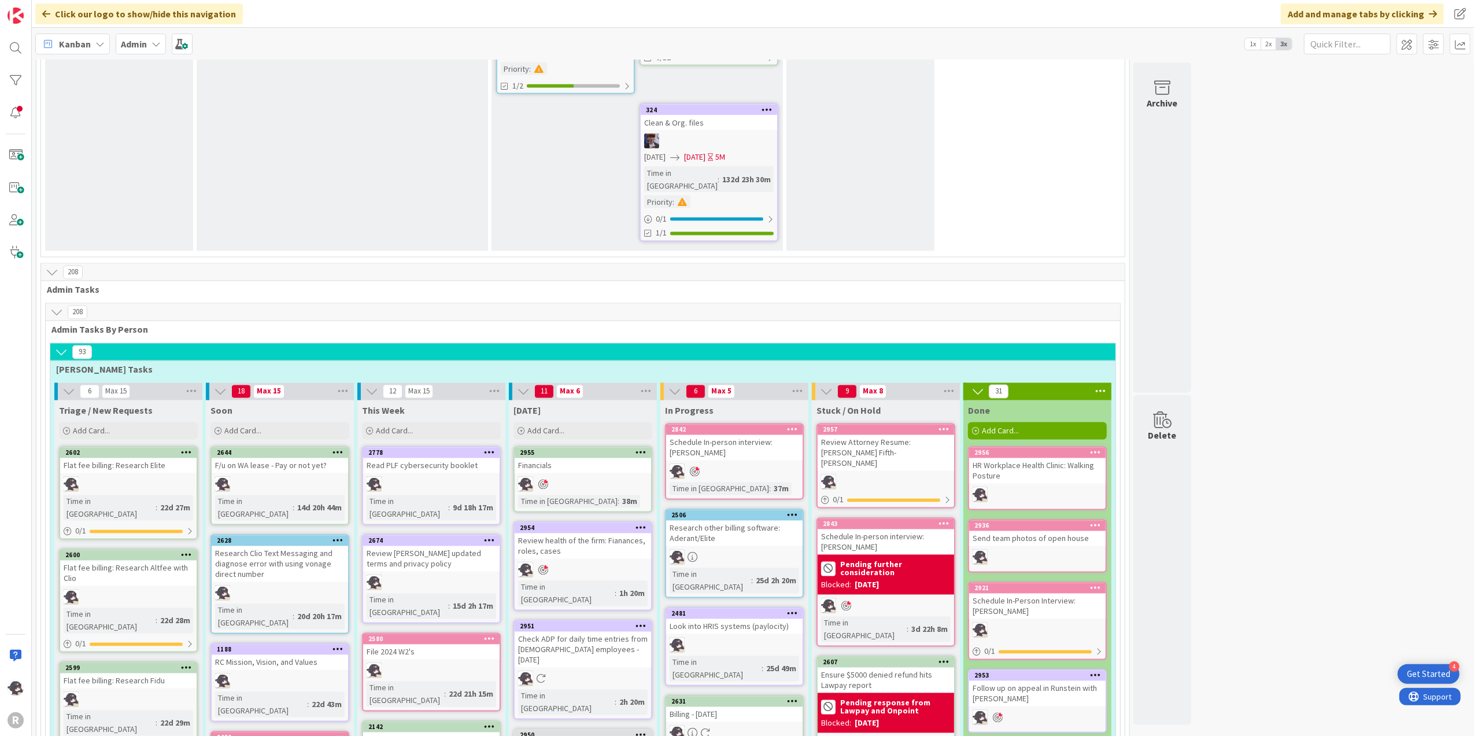
click at [879, 424] on div "2957" at bounding box center [886, 429] width 136 height 10
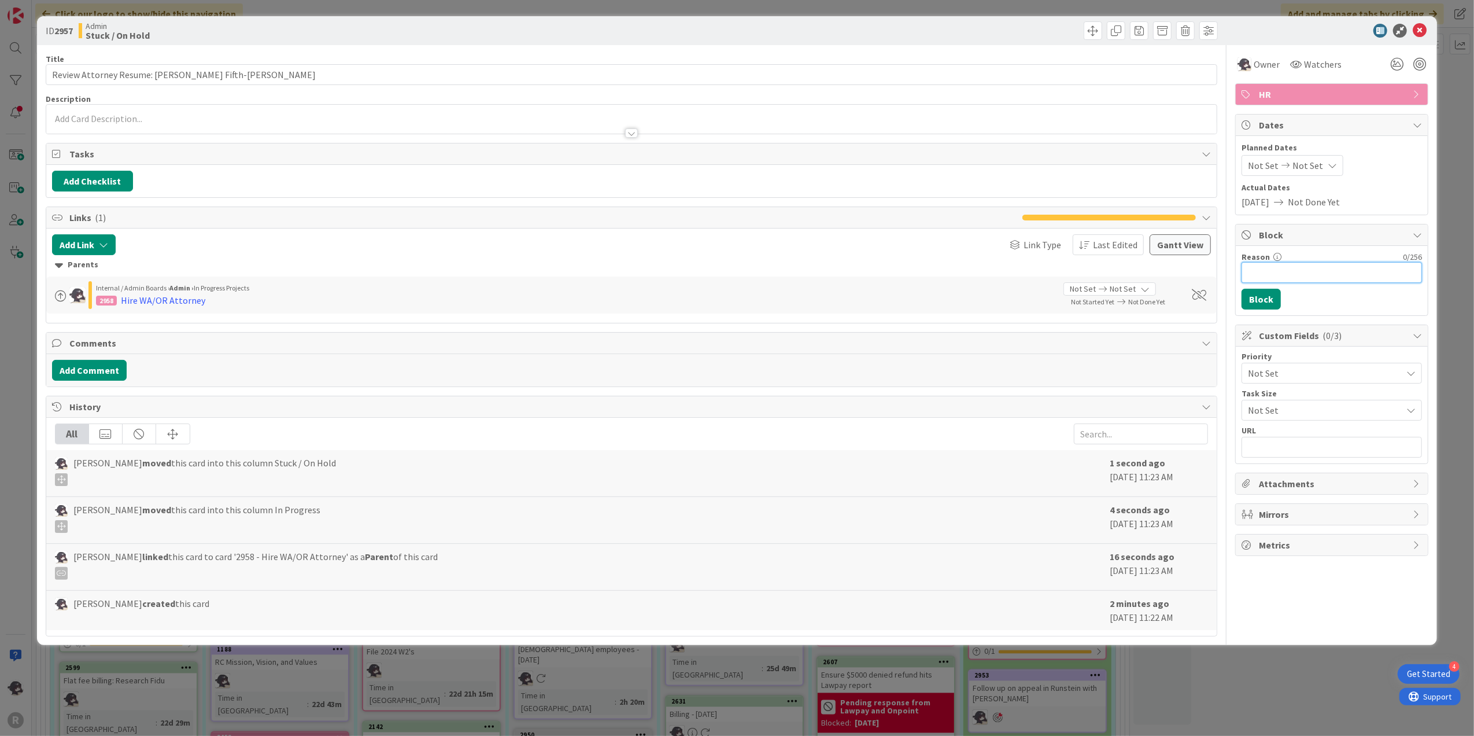
click at [1275, 280] on input "Reason" at bounding box center [1332, 272] width 180 height 21
click at [1251, 298] on button "Block" at bounding box center [1261, 299] width 39 height 21
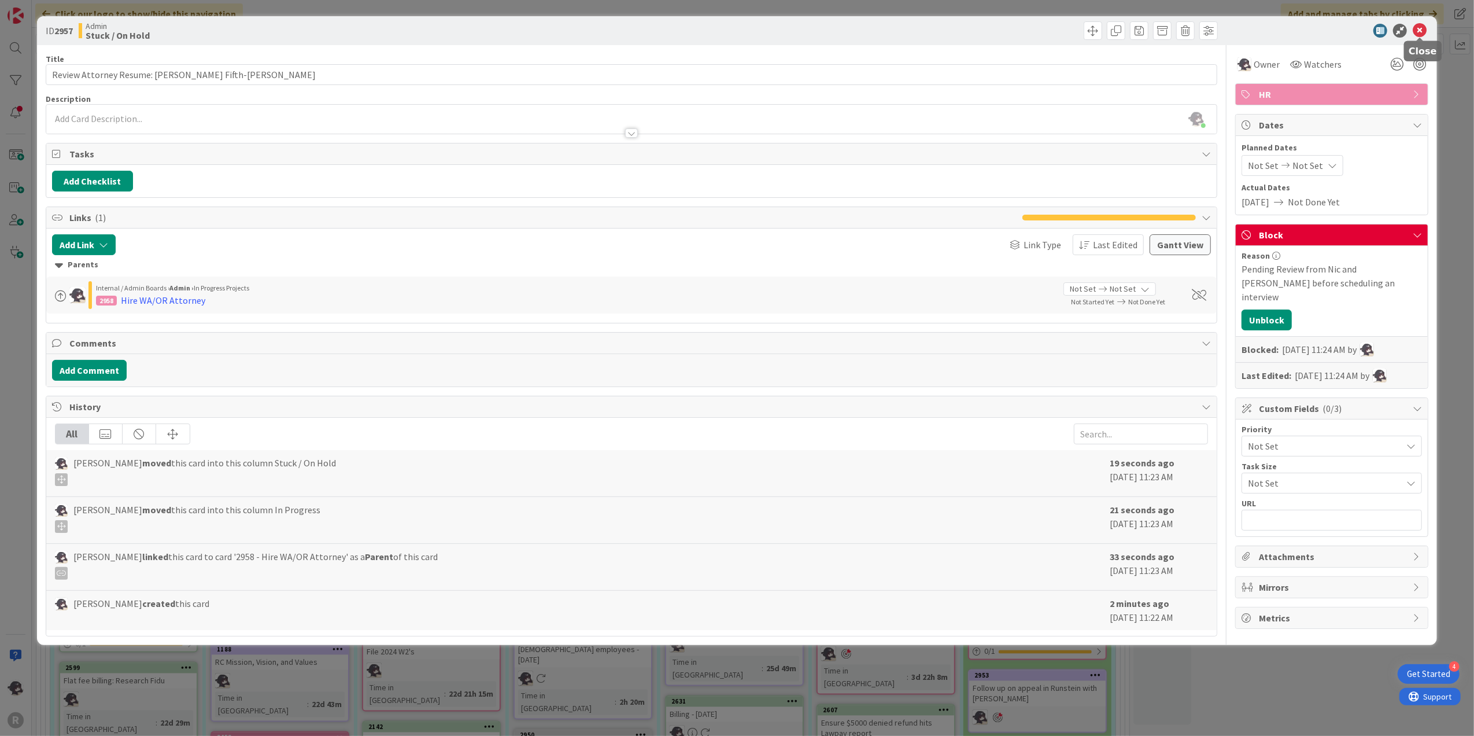
click at [1420, 30] on icon at bounding box center [1420, 31] width 14 height 14
